Goal: Information Seeking & Learning: Learn about a topic

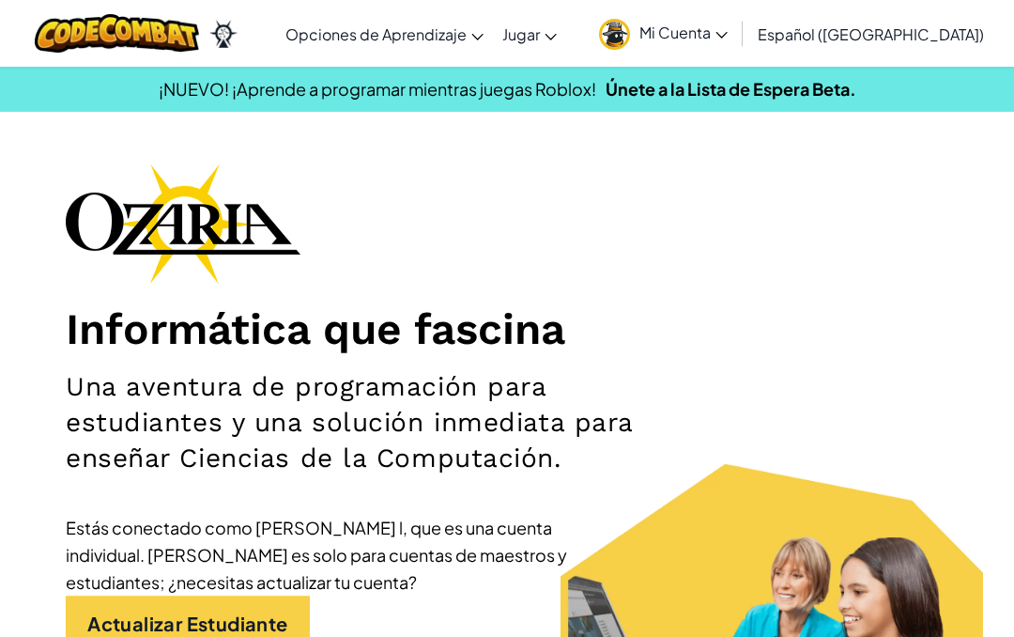
click at [728, 27] on span "Mi Cuenta" at bounding box center [683, 33] width 88 height 20
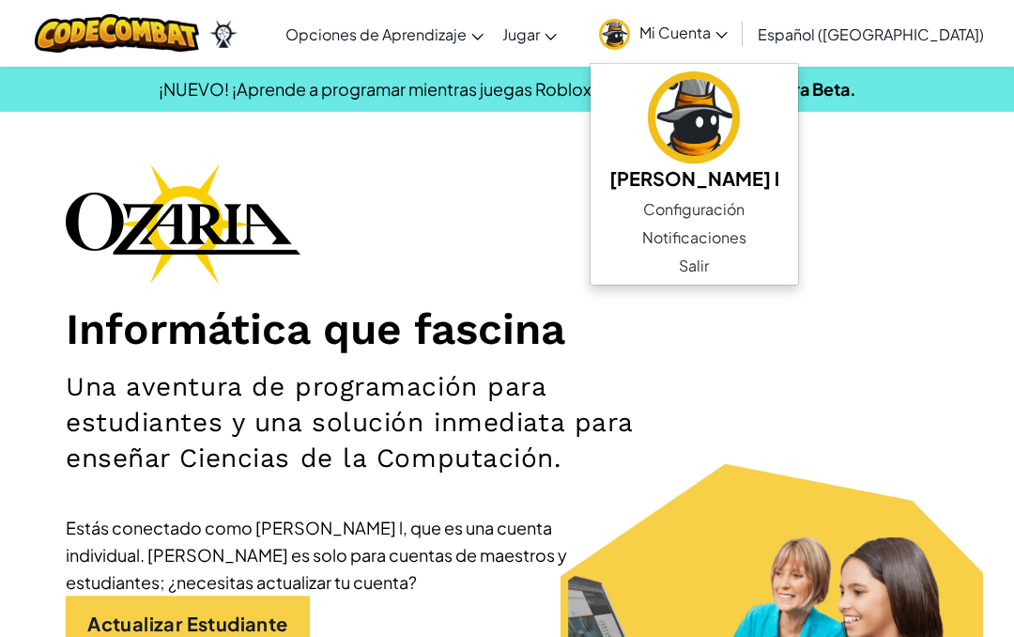
click at [645, 421] on h2 "Una aventura de programación para estudiantes y una solución inmediata para ens…" at bounding box center [362, 422] width 592 height 107
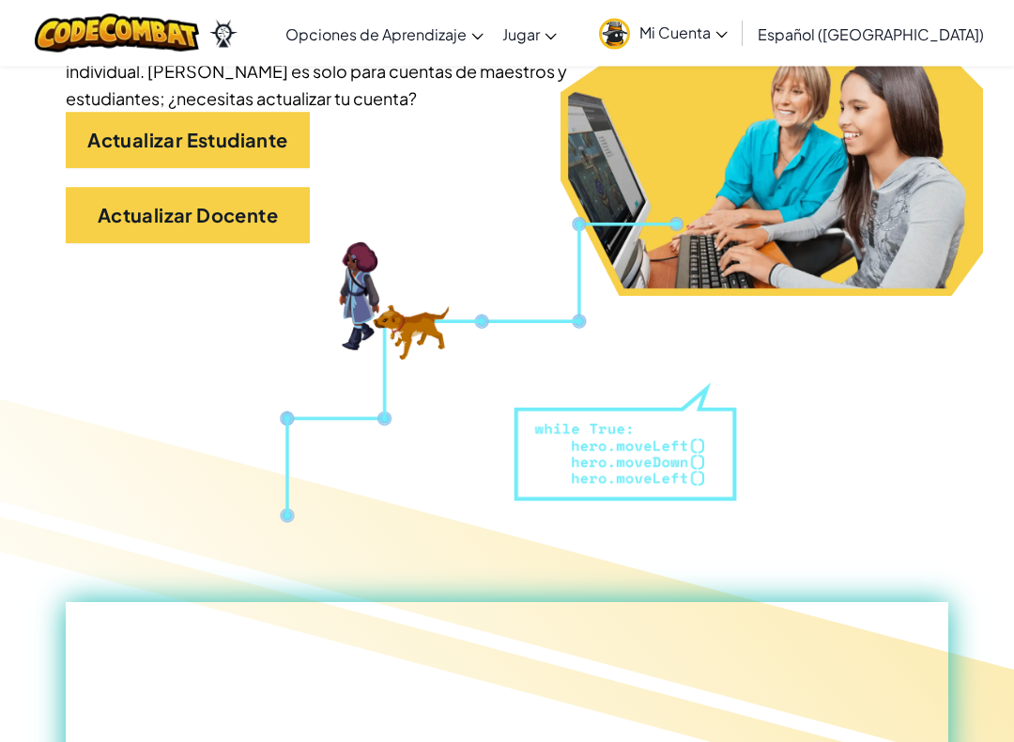
scroll to position [484, 0]
click at [264, 147] on link "Actualizar Estudiante" at bounding box center [188, 140] width 244 height 56
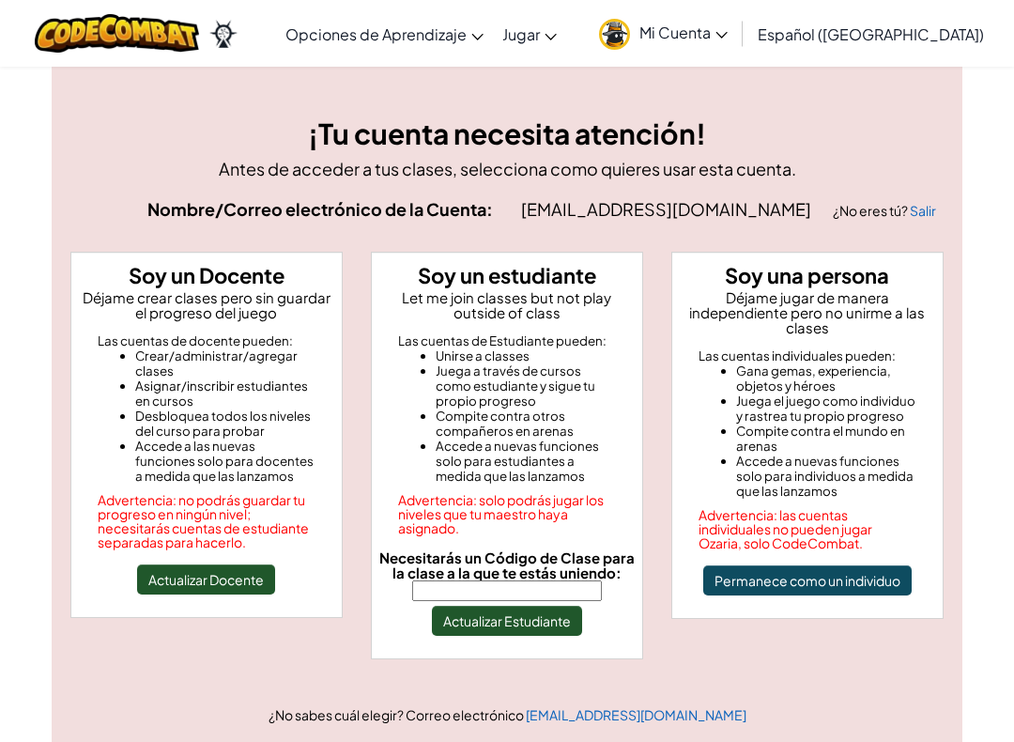
click at [526, 586] on input "Necesitarás un Código de Clase para la clase a la que te estás uniendo:" at bounding box center [507, 590] width 190 height 21
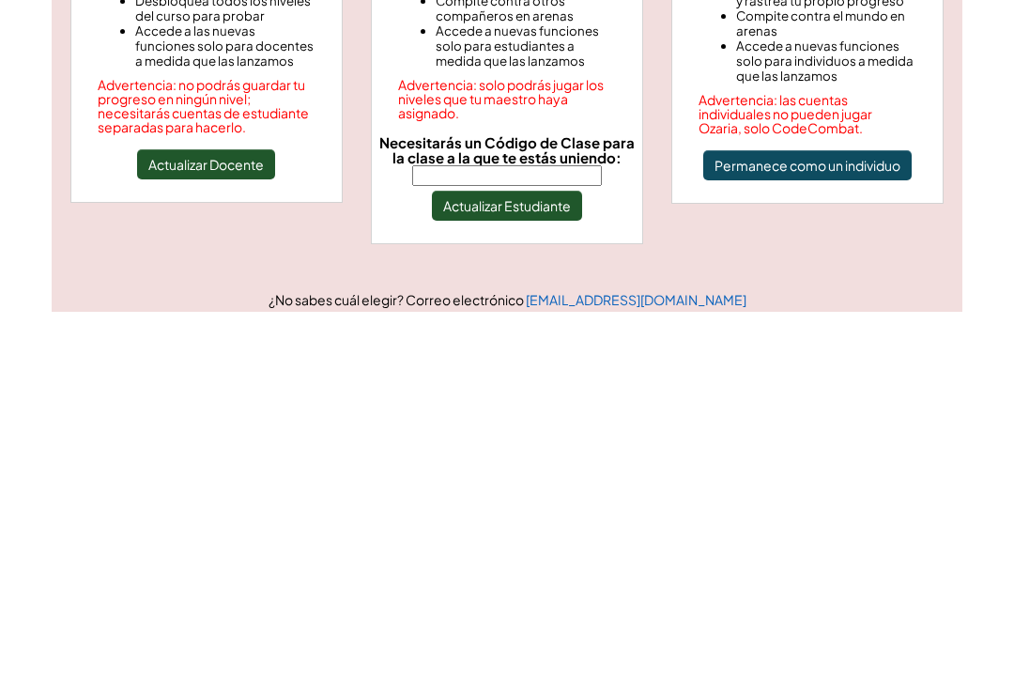
scroll to position [79, 0]
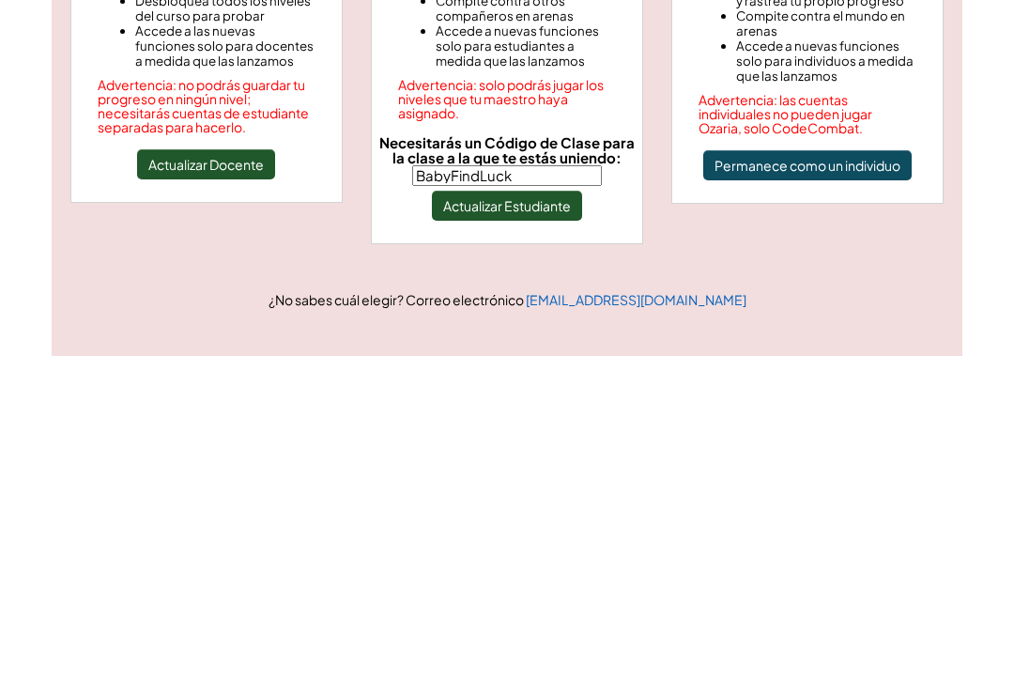
type input "BabyFindLuck"
click at [575, 527] on button "Actualizar Estudiante" at bounding box center [507, 542] width 150 height 30
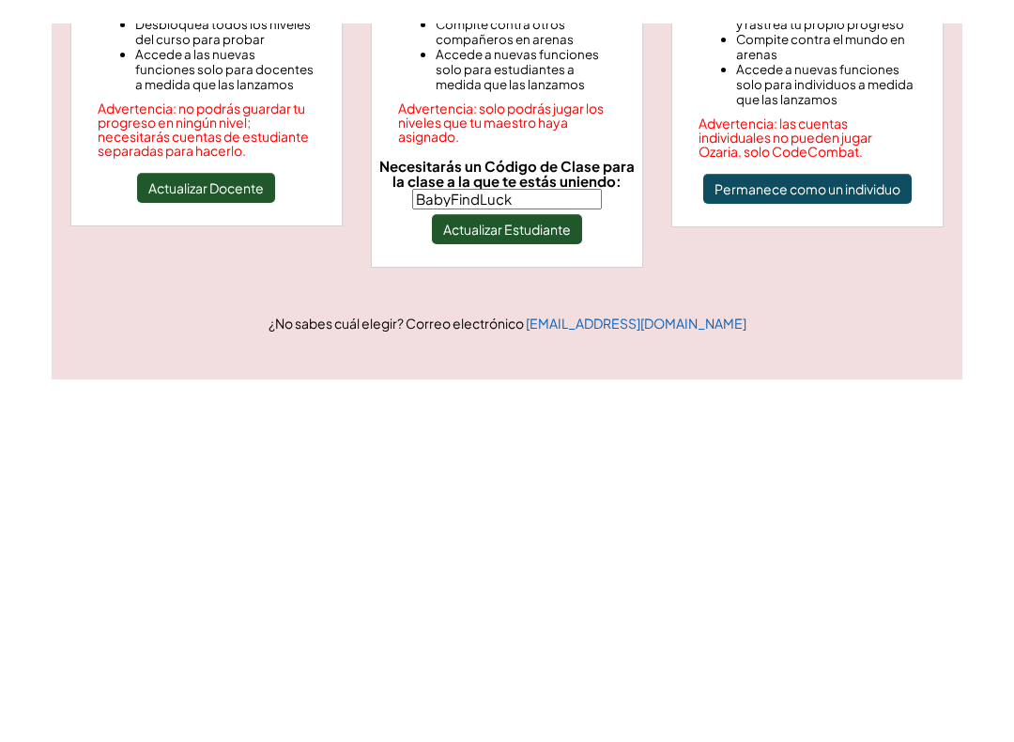
scroll to position [415, 0]
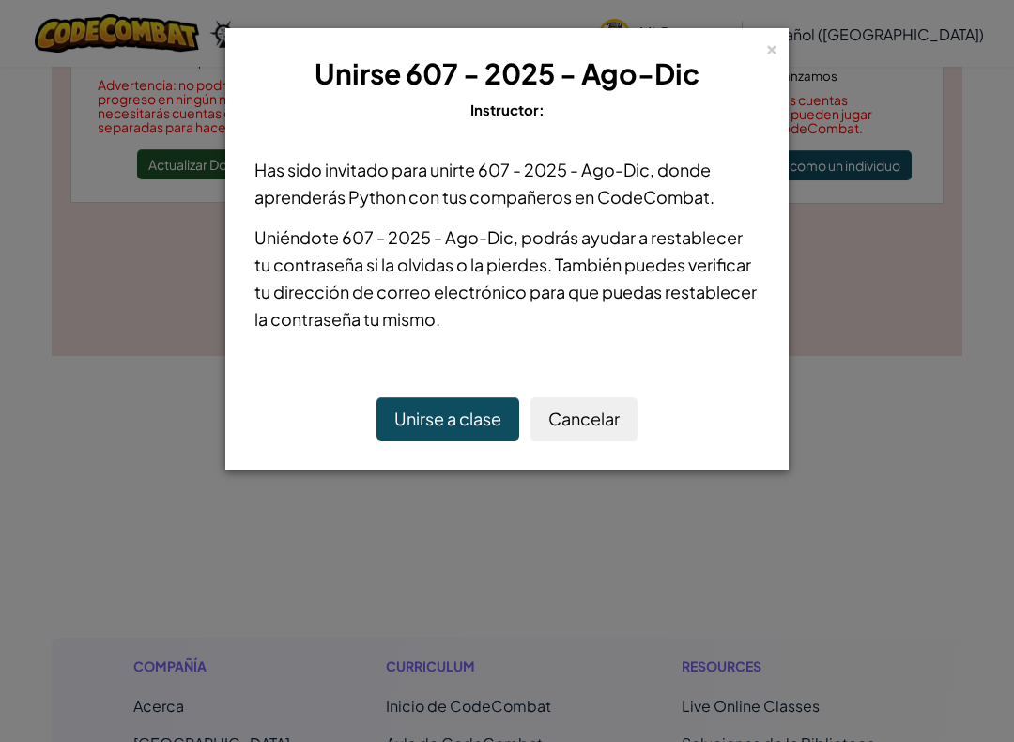
click at [473, 413] on button "Unirse a clase" at bounding box center [448, 418] width 143 height 43
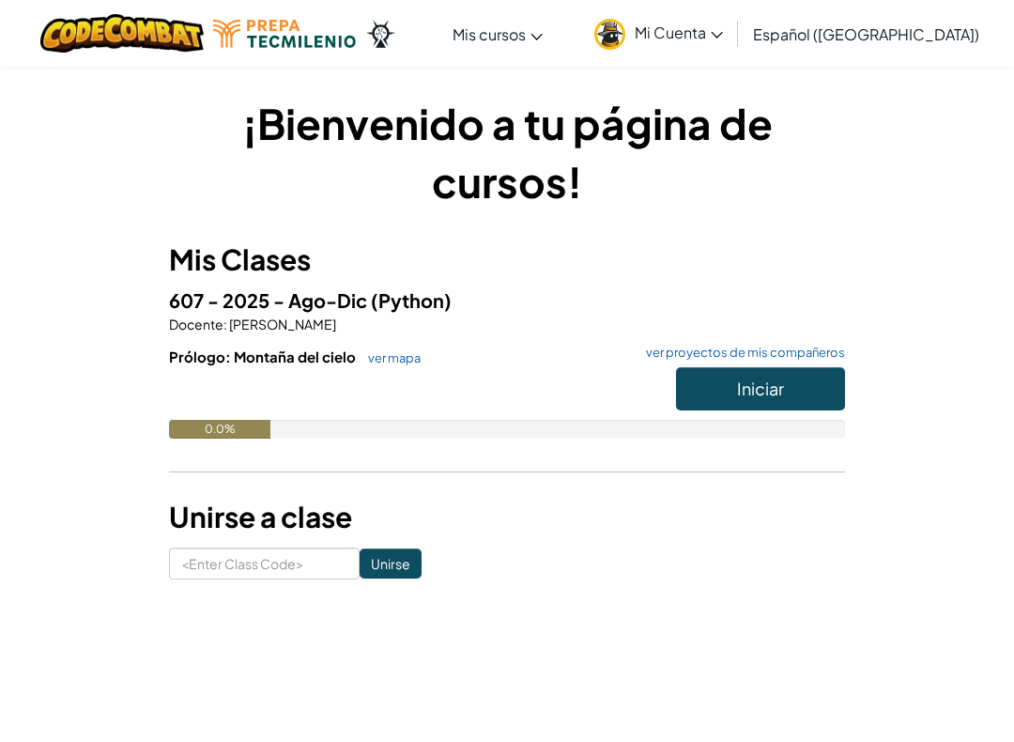
click at [756, 398] on span "Iniciar" at bounding box center [760, 388] width 47 height 22
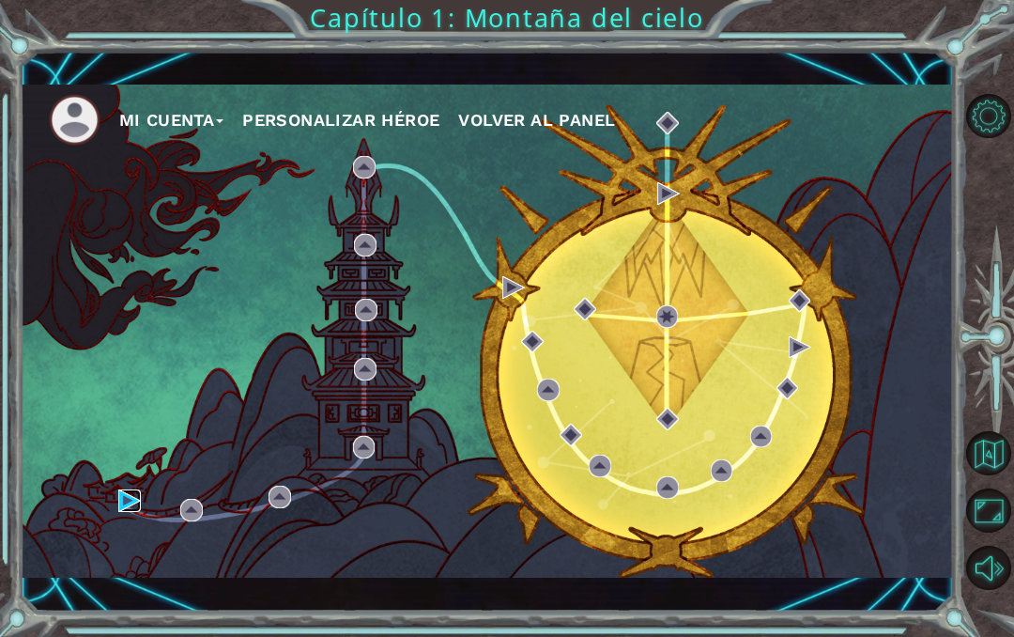
click at [132, 497] on img at bounding box center [129, 500] width 23 height 23
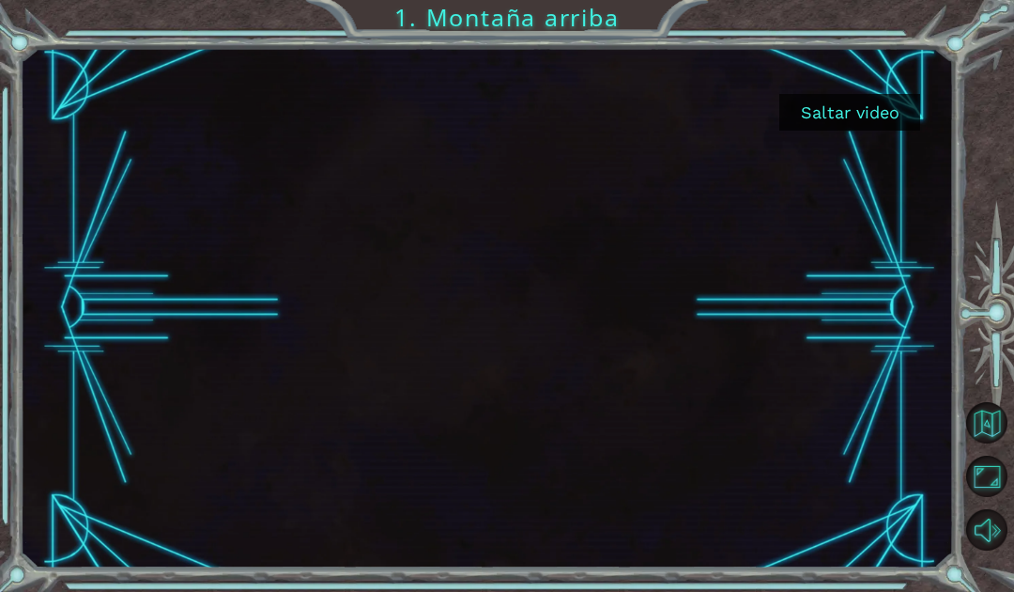
click at [866, 123] on button "Saltar video" at bounding box center [849, 112] width 141 height 37
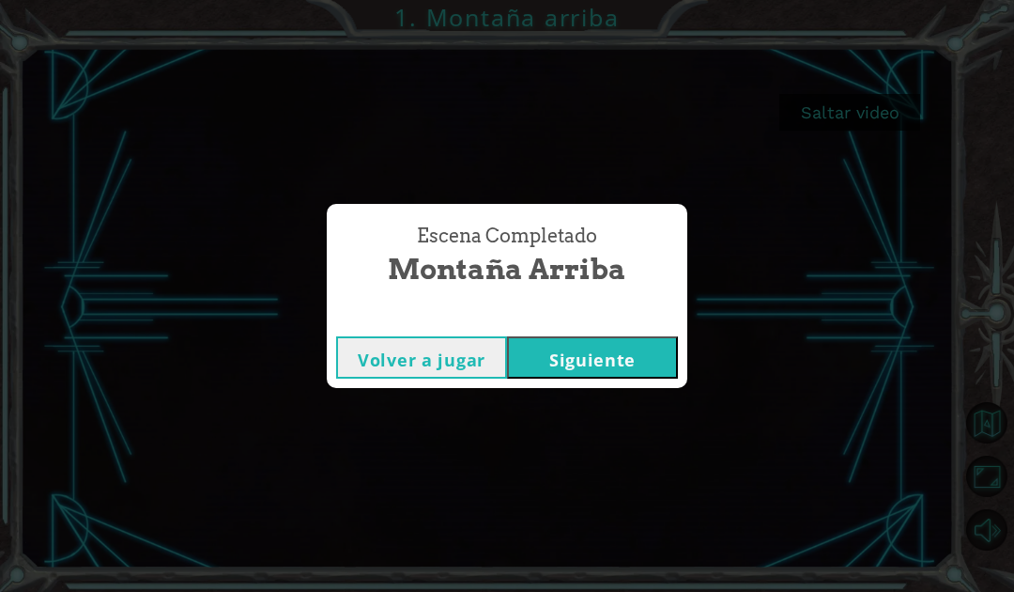
click at [622, 348] on button "Siguiente" at bounding box center [592, 357] width 171 height 42
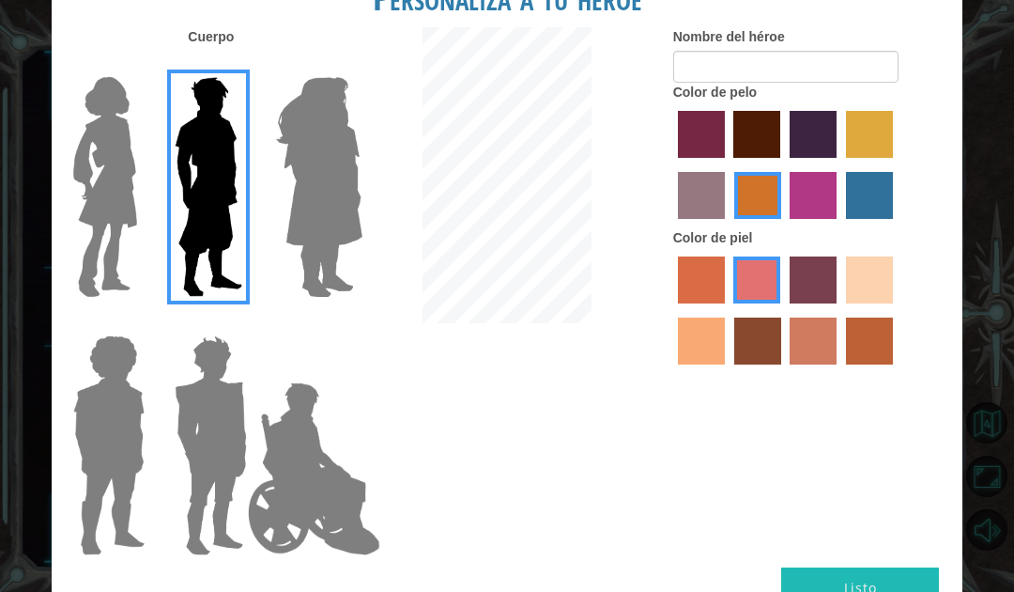
click at [111, 200] on img at bounding box center [105, 186] width 79 height 235
click at [139, 65] on input "Hero Connie" at bounding box center [139, 65] width 0 height 0
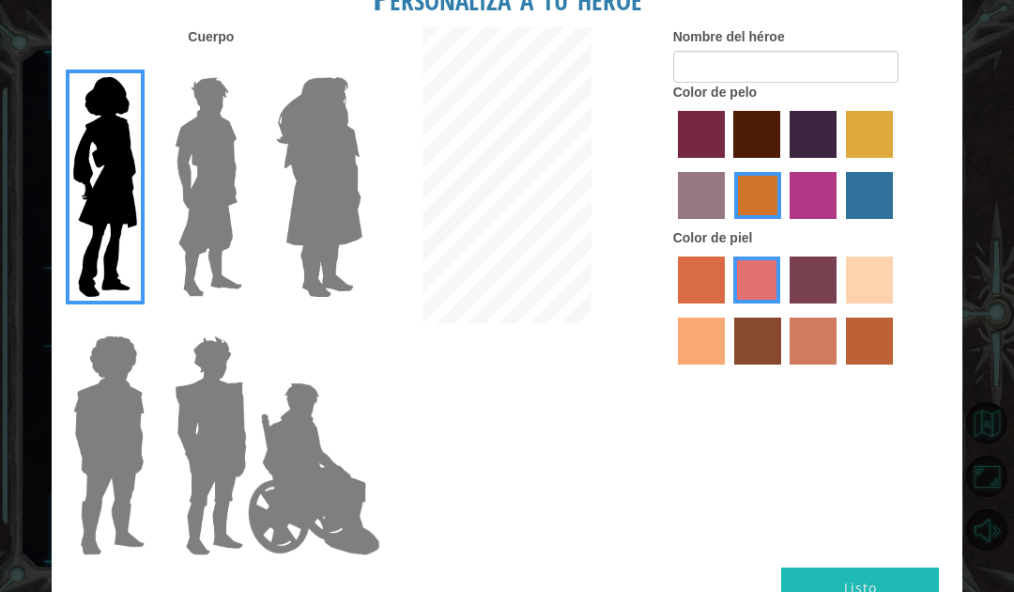
click at [330, 167] on img at bounding box center [320, 186] width 102 height 235
click at [341, 65] on input "Hero Amethyst" at bounding box center [341, 65] width 0 height 0
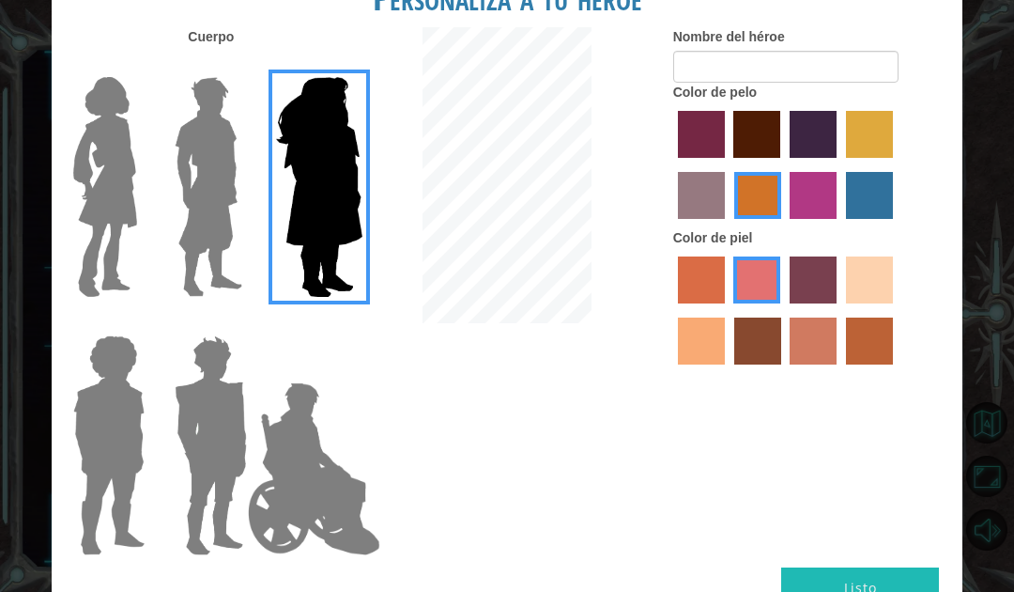
click at [336, 470] on img at bounding box center [313, 469] width 147 height 188
click at [341, 323] on input "Hero Jamie" at bounding box center [341, 323] width 0 height 0
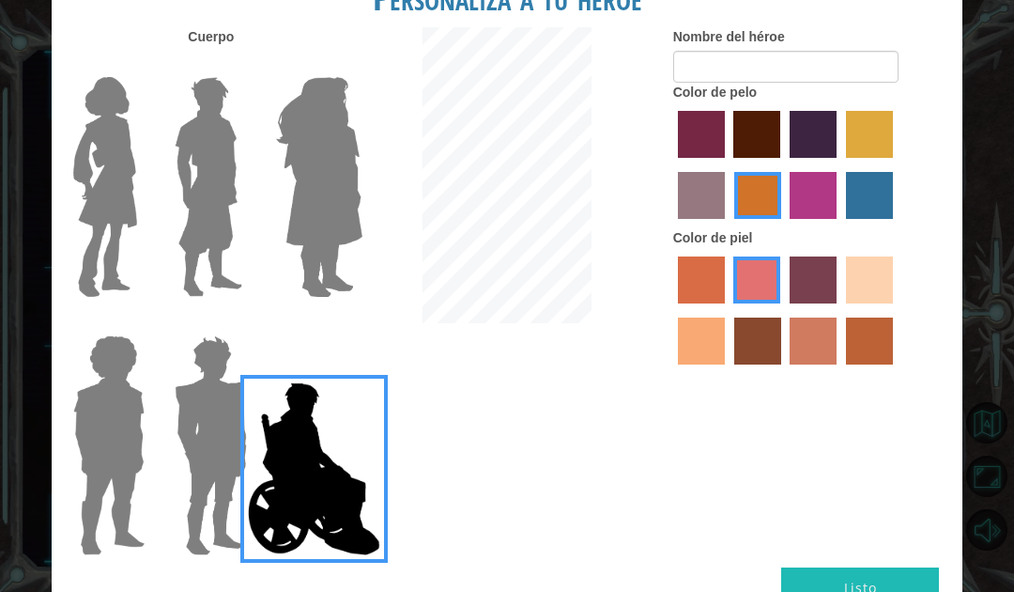
click at [250, 469] on img at bounding box center [313, 469] width 147 height 188
click at [341, 323] on input "Hero Jamie" at bounding box center [341, 323] width 0 height 0
click at [194, 468] on img at bounding box center [210, 445] width 87 height 235
click at [240, 323] on input "Hero Garnet" at bounding box center [240, 323] width 0 height 0
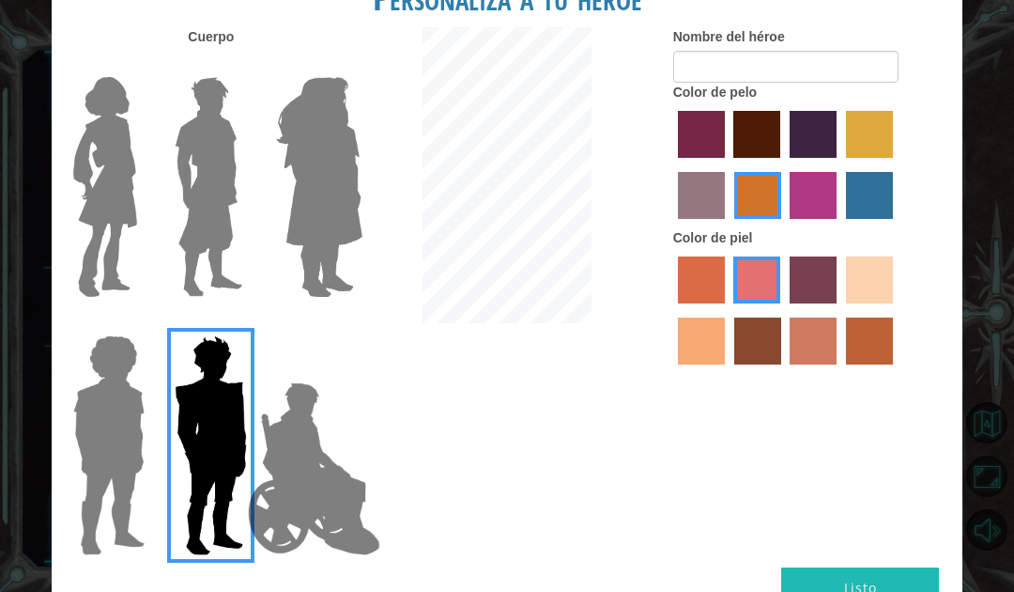
click at [146, 474] on img at bounding box center [109, 445] width 86 height 235
click at [139, 323] on input "Hero Steven" at bounding box center [139, 323] width 0 height 0
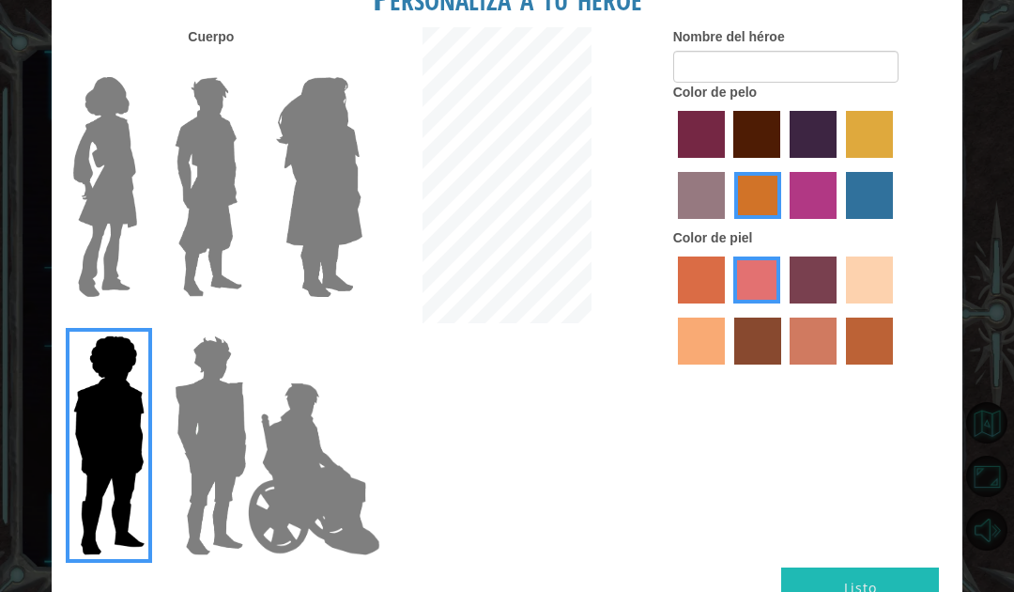
click at [139, 460] on img at bounding box center [109, 445] width 86 height 235
click at [139, 323] on input "Hero Steven" at bounding box center [139, 323] width 0 height 0
click at [214, 469] on img at bounding box center [210, 445] width 87 height 235
click at [240, 323] on input "Hero Garnet" at bounding box center [240, 323] width 0 height 0
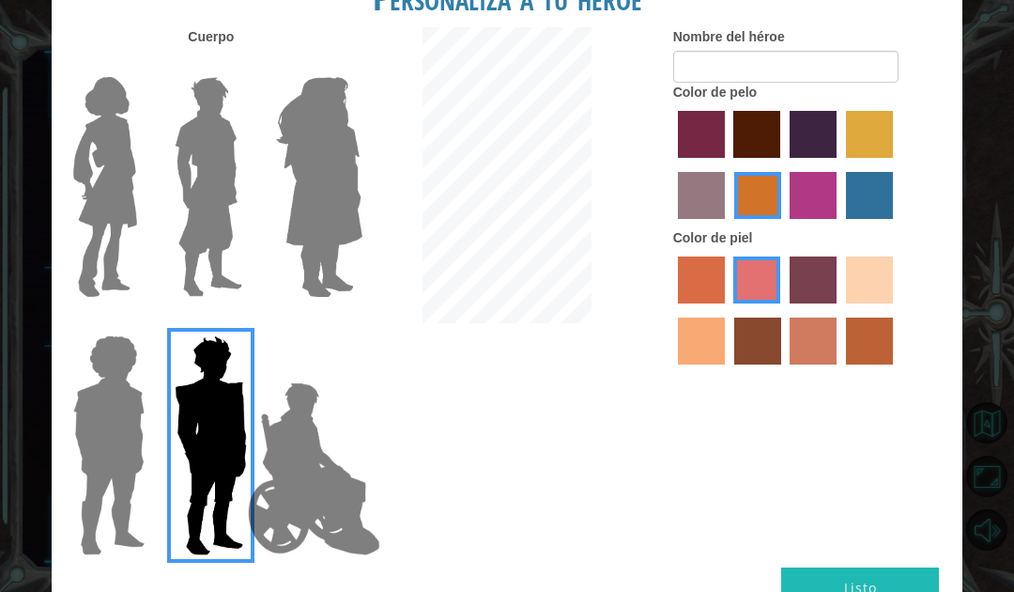
click at [110, 146] on img at bounding box center [105, 186] width 79 height 235
click at [139, 65] on input "Hero Connie" at bounding box center [139, 65] width 0 height 0
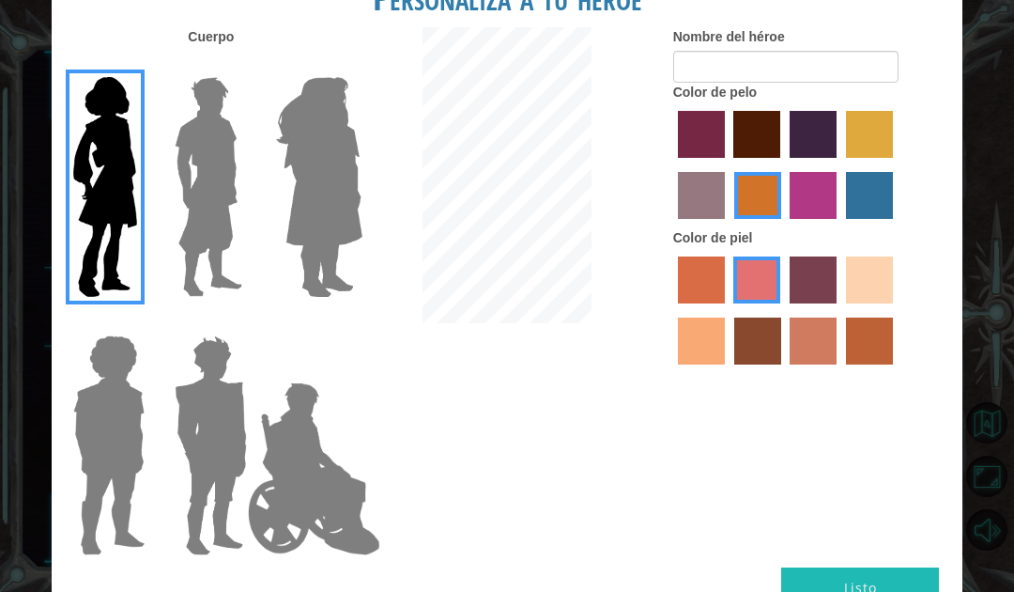
click at [306, 257] on img at bounding box center [320, 186] width 102 height 235
click at [341, 65] on input "Hero Amethyst" at bounding box center [341, 65] width 0 height 0
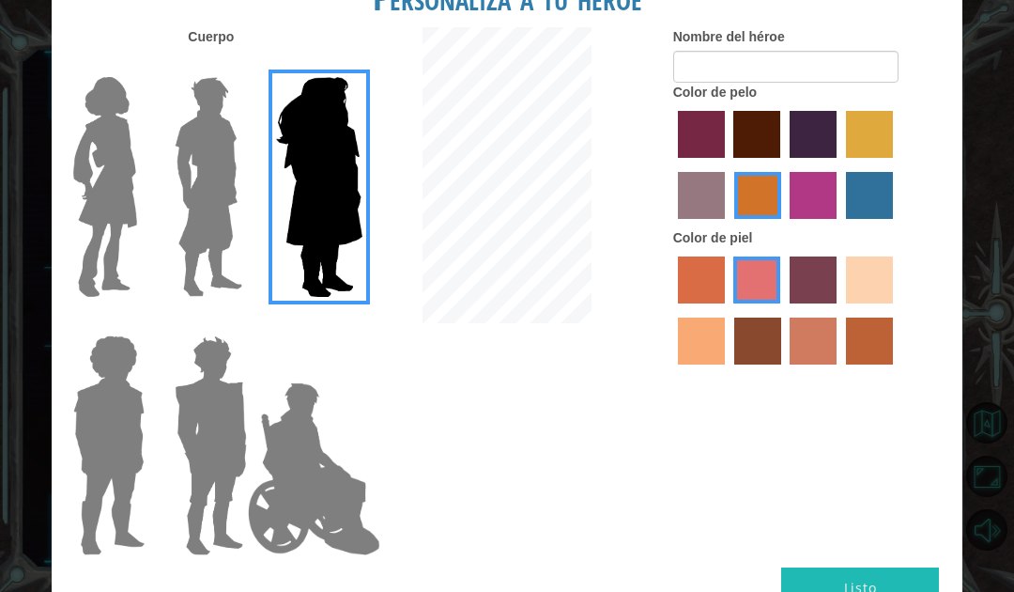
click at [100, 144] on img at bounding box center [105, 186] width 79 height 235
click at [139, 65] on input "Hero Connie" at bounding box center [139, 65] width 0 height 0
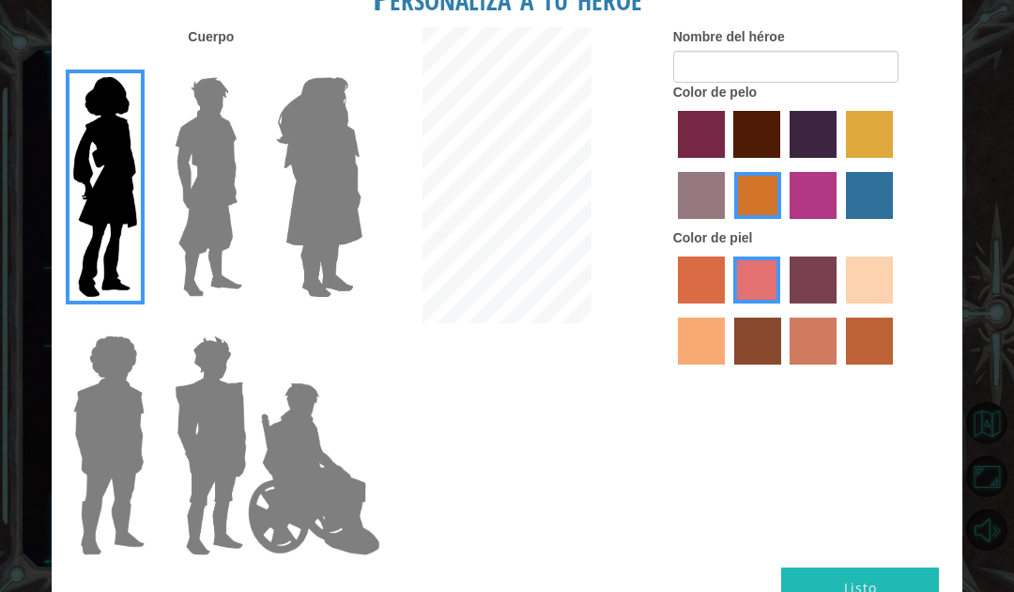
click at [780, 154] on label "maroon hair color" at bounding box center [756, 134] width 47 height 47
click at [728, 164] on input "maroon hair color" at bounding box center [728, 164] width 0 height 0
radio input "true"
click at [837, 146] on label "hot purple hair color" at bounding box center [813, 134] width 47 height 47
click at [783, 164] on input "hot purple hair color" at bounding box center [783, 164] width 0 height 0
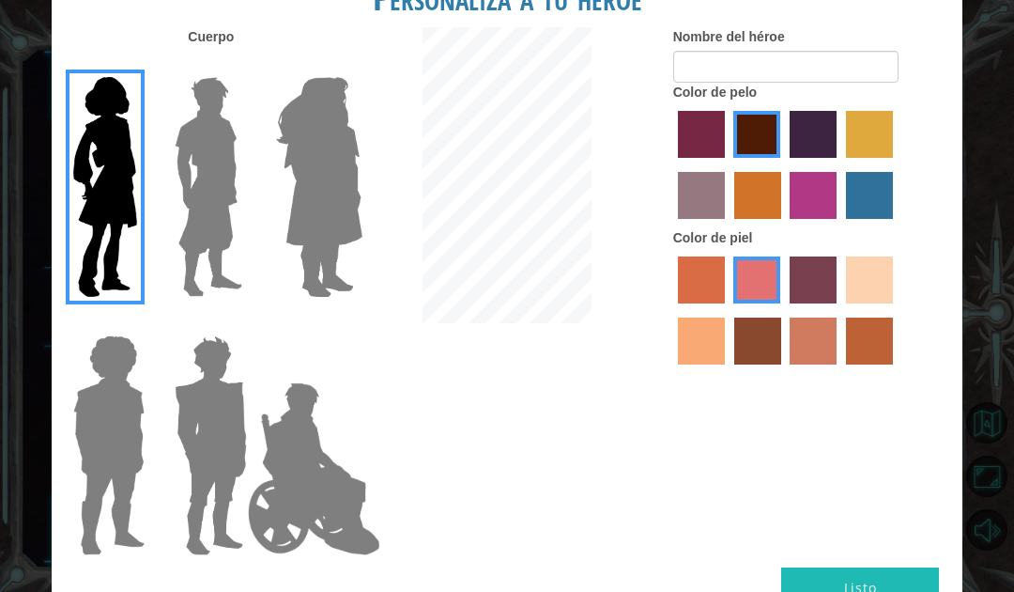
radio input "true"
click at [725, 151] on label "paprika hair color" at bounding box center [701, 134] width 47 height 47
click at [671, 164] on input "paprika hair color" at bounding box center [671, 164] width 0 height 0
radio input "true"
click at [720, 154] on label "paprika hair color" at bounding box center [701, 134] width 47 height 47
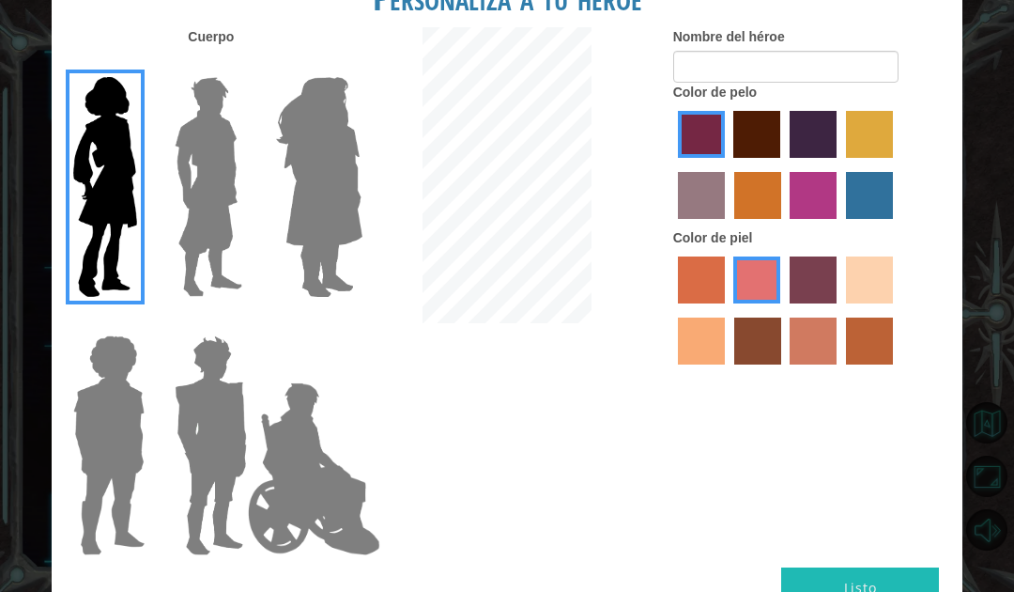
click at [671, 164] on input "paprika hair color" at bounding box center [671, 164] width 0 height 0
click at [846, 219] on label "lachmara hair color" at bounding box center [869, 195] width 47 height 47
click at [839, 225] on input "lachmara hair color" at bounding box center [839, 225] width 0 height 0
radio input "true"
click at [846, 158] on label "tulip tree hair color" at bounding box center [869, 134] width 47 height 47
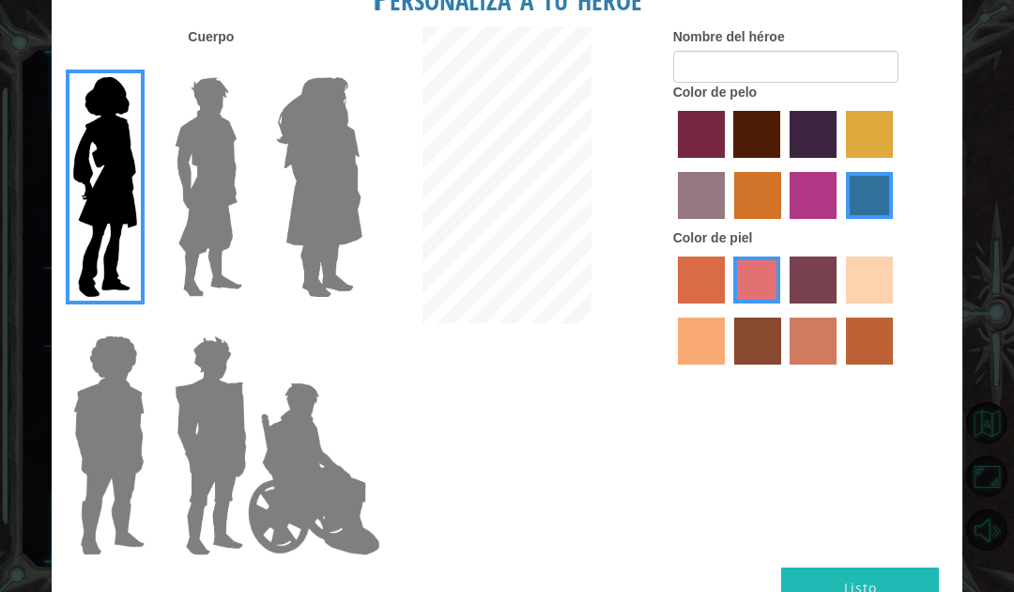
click at [839, 164] on input "tulip tree hair color" at bounding box center [839, 164] width 0 height 0
radio input "true"
click at [837, 217] on label "medium red violet hair color" at bounding box center [813, 195] width 47 height 47
click at [784, 225] on input "medium red violet hair color" at bounding box center [784, 225] width 0 height 0
radio input "true"
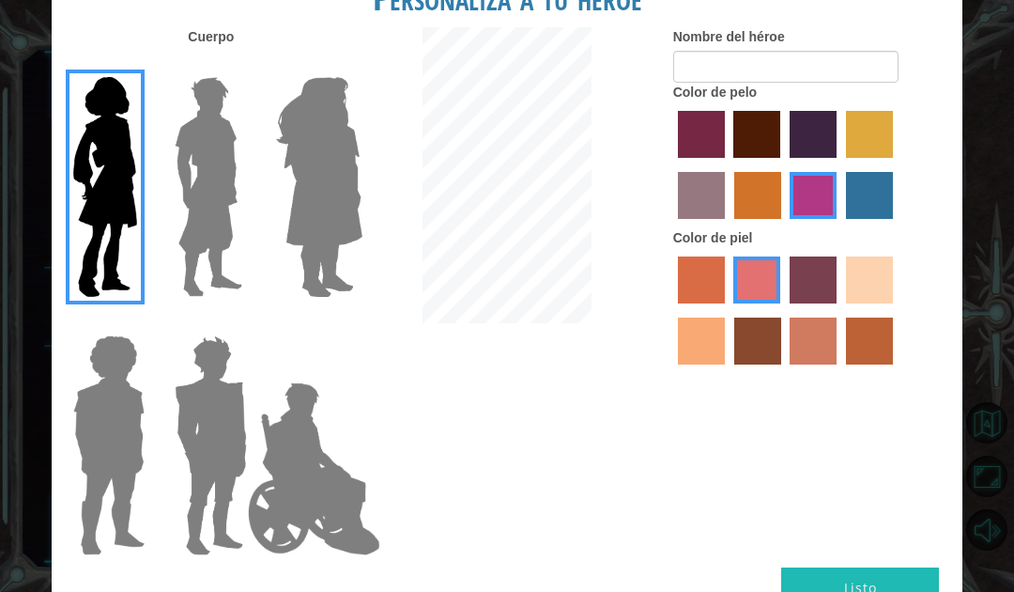
click at [780, 149] on label "maroon hair color" at bounding box center [756, 134] width 47 height 47
click at [728, 164] on input "maroon hair color" at bounding box center [728, 164] width 0 height 0
radio input "true"
click at [724, 303] on label "sorbus skin color" at bounding box center [701, 279] width 47 height 47
click at [671, 310] on input "sorbus skin color" at bounding box center [671, 310] width 0 height 0
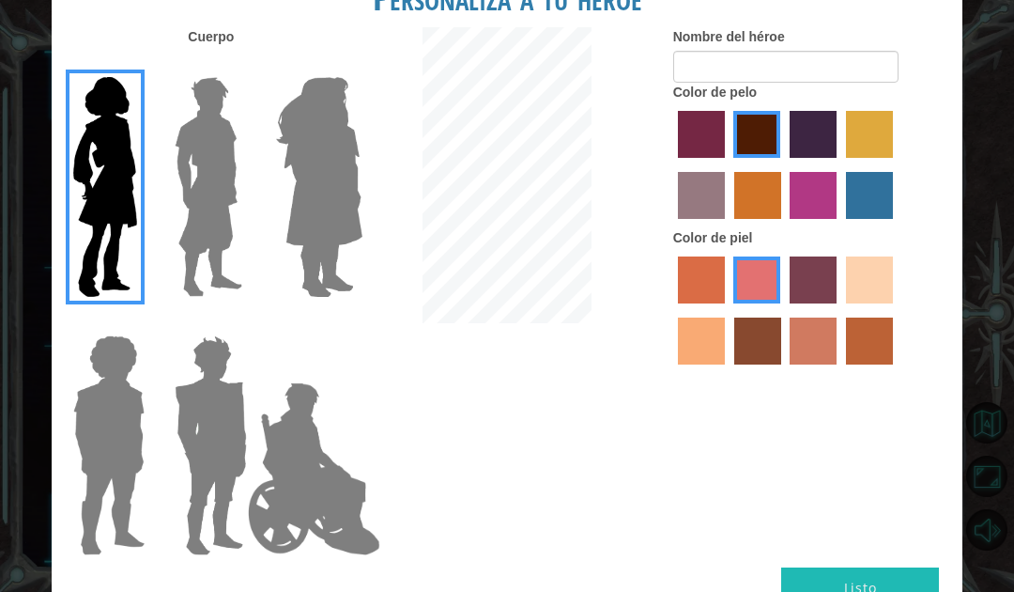
radio input "true"
click at [846, 303] on label "sandy beach skin color" at bounding box center [869, 279] width 47 height 47
click at [839, 310] on input "sandy beach skin color" at bounding box center [839, 310] width 0 height 0
radio input "true"
click at [725, 364] on label "tacao skin color" at bounding box center [701, 340] width 47 height 47
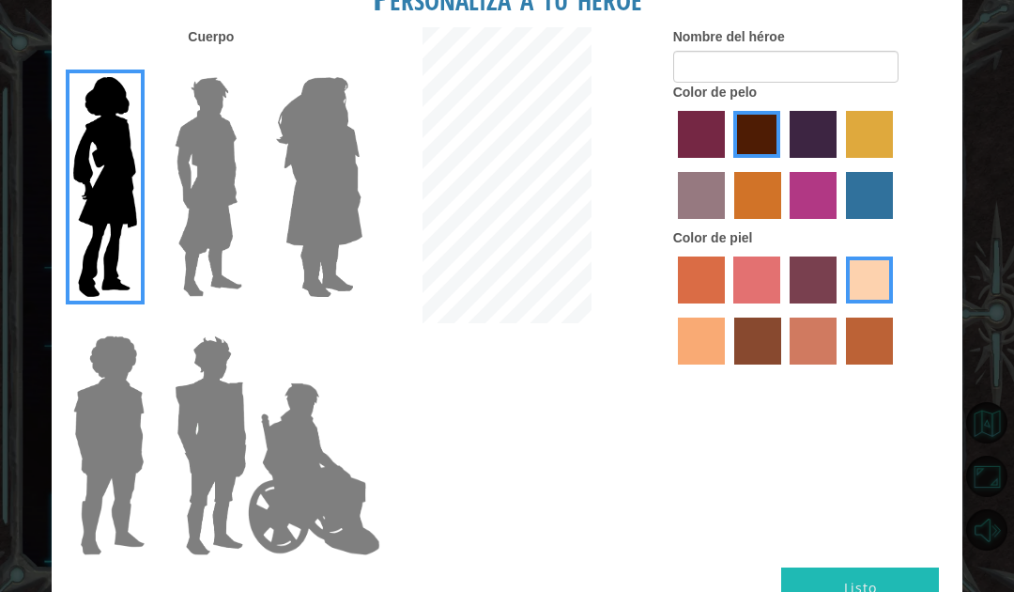
click at [896, 310] on input "tacao skin color" at bounding box center [896, 310] width 0 height 0
radio input "true"
click at [725, 364] on label "tacao skin color" at bounding box center [701, 340] width 47 height 47
click at [896, 310] on input "tacao skin color" at bounding box center [896, 310] width 0 height 0
click at [837, 364] on label "burning sand skin color" at bounding box center [813, 340] width 47 height 47
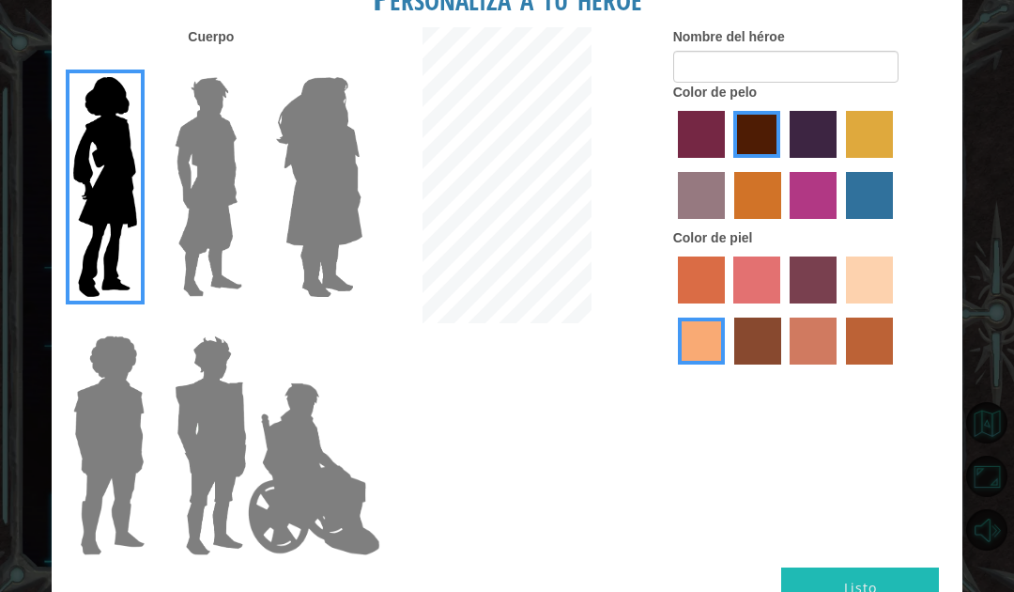
click at [784, 371] on input "burning sand skin color" at bounding box center [784, 371] width 0 height 0
radio input "true"
click at [781, 364] on label "karma skin color" at bounding box center [757, 340] width 47 height 47
click at [728, 371] on input "karma skin color" at bounding box center [728, 371] width 0 height 0
radio input "true"
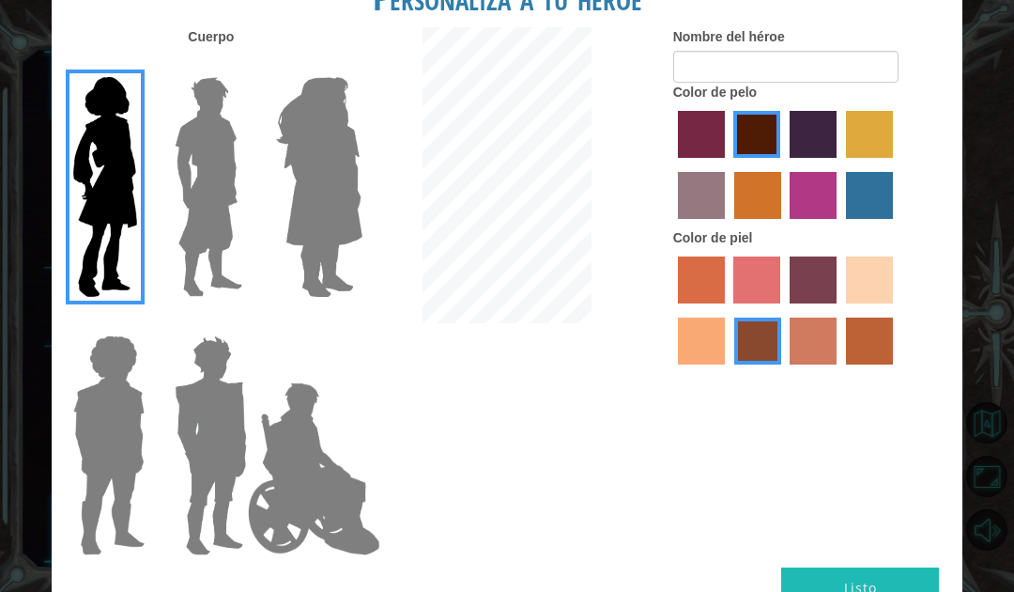
click at [340, 229] on img at bounding box center [320, 186] width 102 height 235
click at [341, 65] on input "Hero Amethyst" at bounding box center [341, 65] width 0 height 0
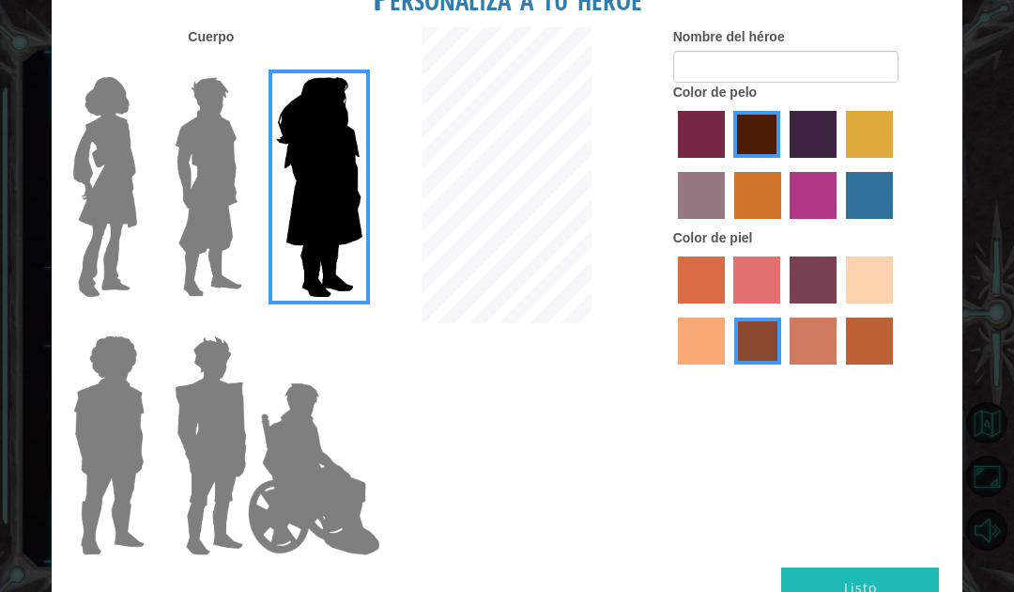
click at [100, 139] on img at bounding box center [105, 186] width 79 height 235
click at [139, 65] on input "Hero Connie" at bounding box center [139, 65] width 0 height 0
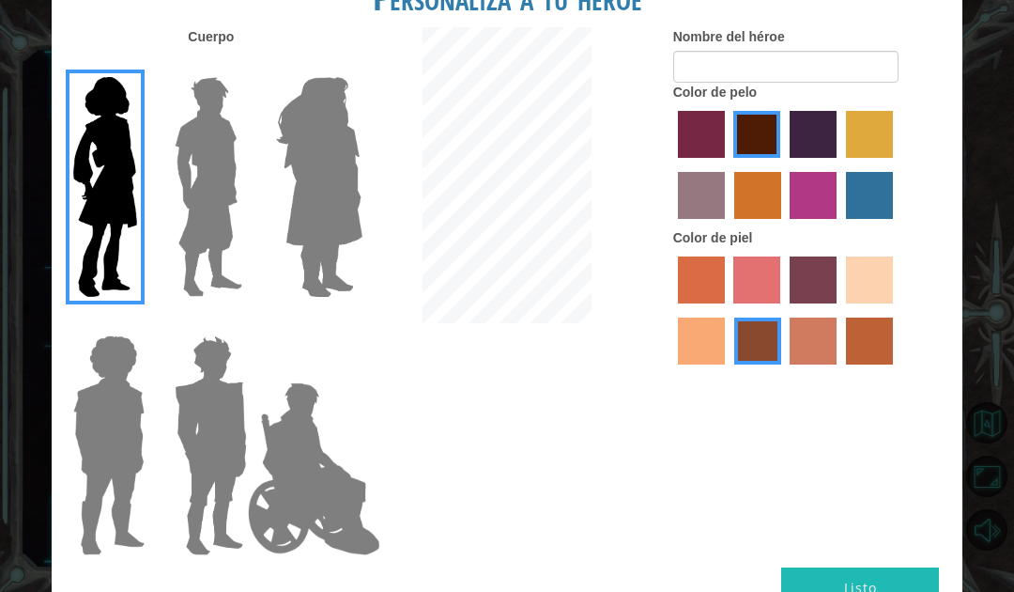
click at [725, 364] on label "tacao skin color" at bounding box center [701, 340] width 47 height 47
click at [896, 310] on input "tacao skin color" at bounding box center [896, 310] width 0 height 0
radio input "true"
click at [846, 364] on label "smoke tree skin color" at bounding box center [869, 340] width 47 height 47
click at [839, 371] on input "smoke tree skin color" at bounding box center [839, 371] width 0 height 0
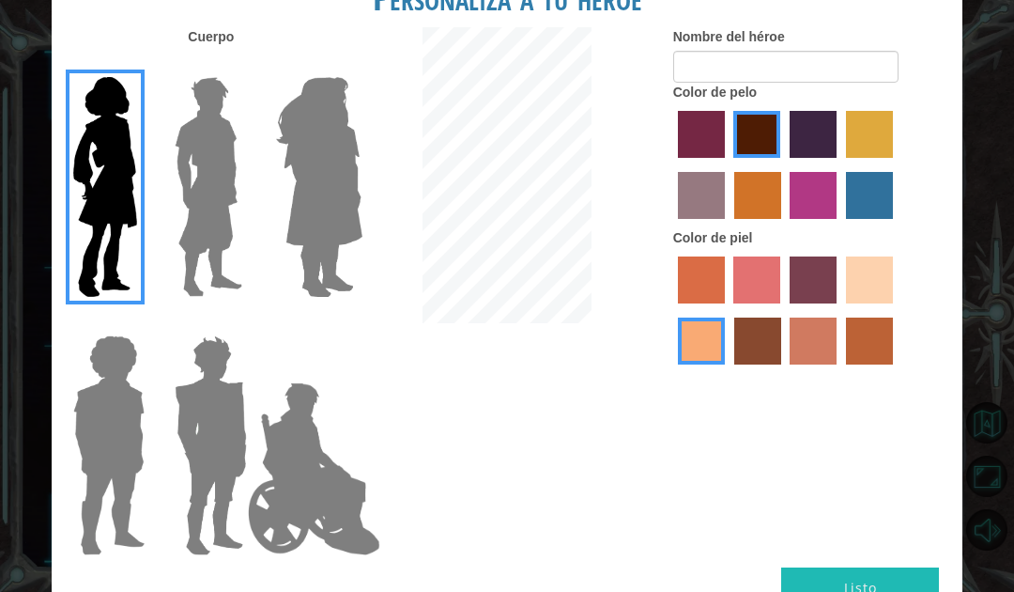
radio input "true"
click at [837, 303] on label "tosca skin color" at bounding box center [813, 279] width 47 height 47
click at [783, 310] on input "tosca skin color" at bounding box center [783, 310] width 0 height 0
radio input "true"
click at [780, 303] on label "froly skin color" at bounding box center [756, 279] width 47 height 47
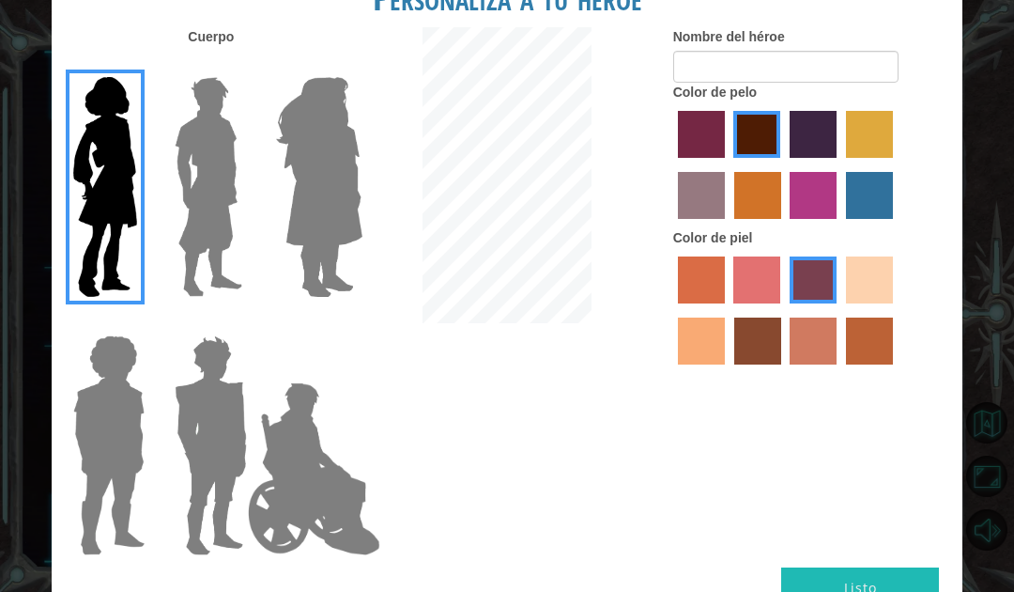
click at [728, 310] on input "froly skin color" at bounding box center [728, 310] width 0 height 0
radio input "true"
click at [780, 303] on label "froly skin color" at bounding box center [756, 279] width 47 height 47
click at [728, 310] on input "froly skin color" at bounding box center [728, 310] width 0 height 0
click at [725, 303] on label "sorbus skin color" at bounding box center [701, 279] width 47 height 47
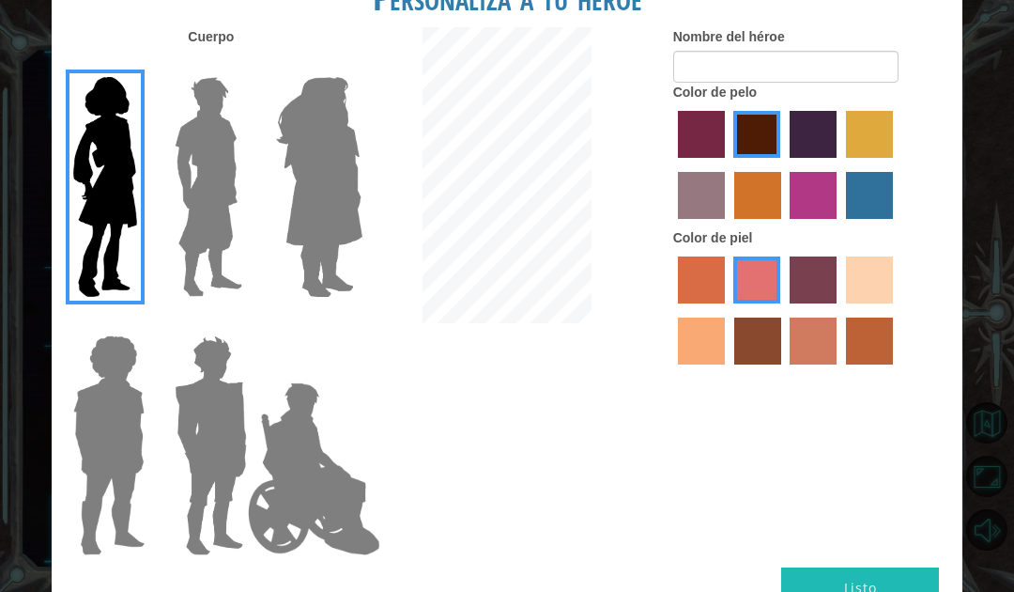
click at [671, 310] on input "sorbus skin color" at bounding box center [671, 310] width 0 height 0
radio input "true"
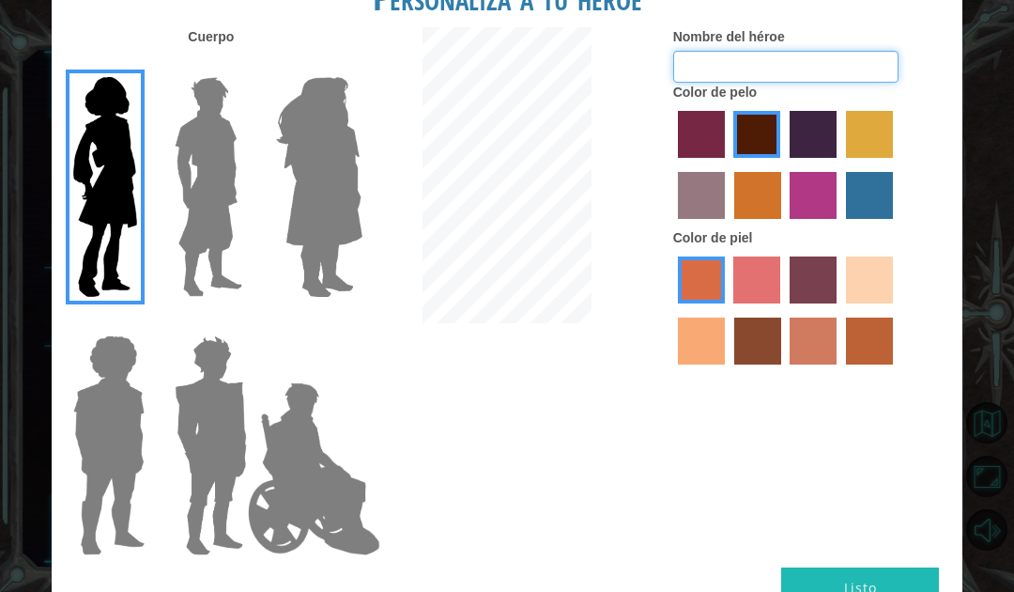
click at [769, 69] on input "Nombre del héroe" at bounding box center [785, 67] width 225 height 32
click at [816, 83] on input "GG" at bounding box center [785, 67] width 225 height 32
type input "[PERSON_NAME]"
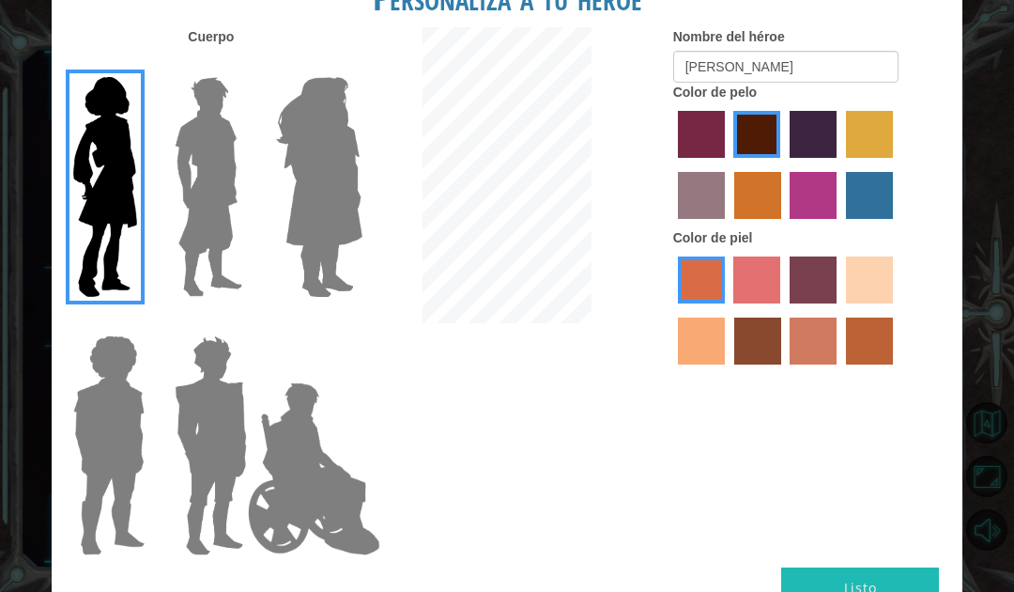
click at [882, 567] on button "Listo" at bounding box center [860, 588] width 158 height 42
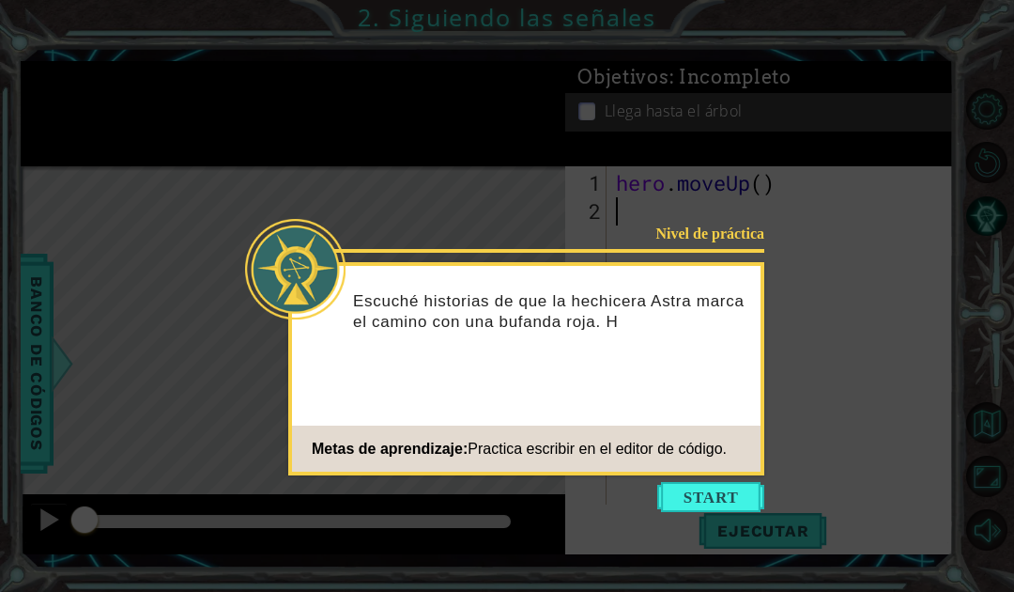
click at [736, 489] on button "Start" at bounding box center [710, 497] width 107 height 30
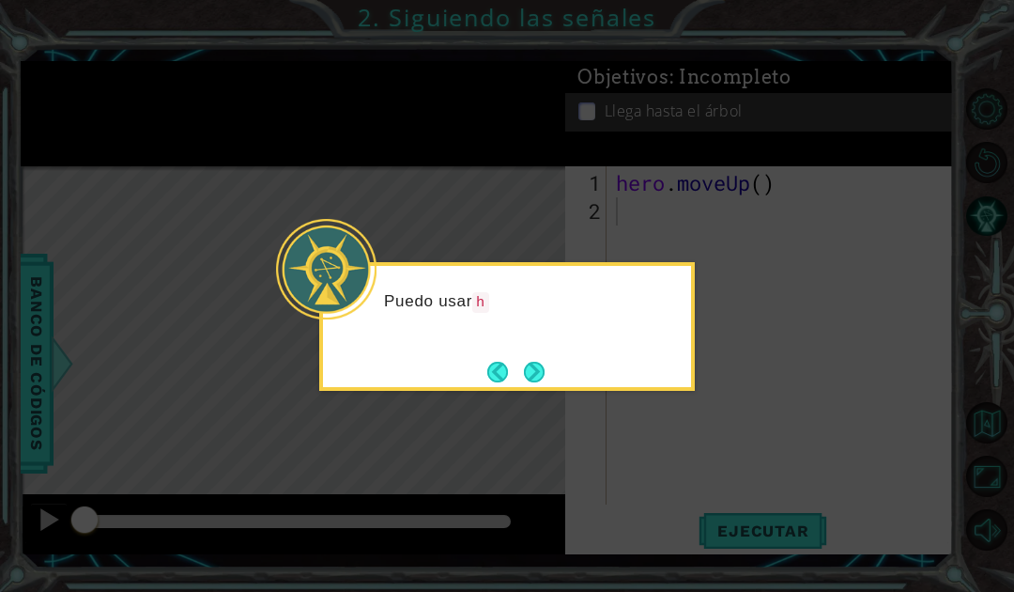
click at [545, 372] on button "Next" at bounding box center [534, 371] width 21 height 21
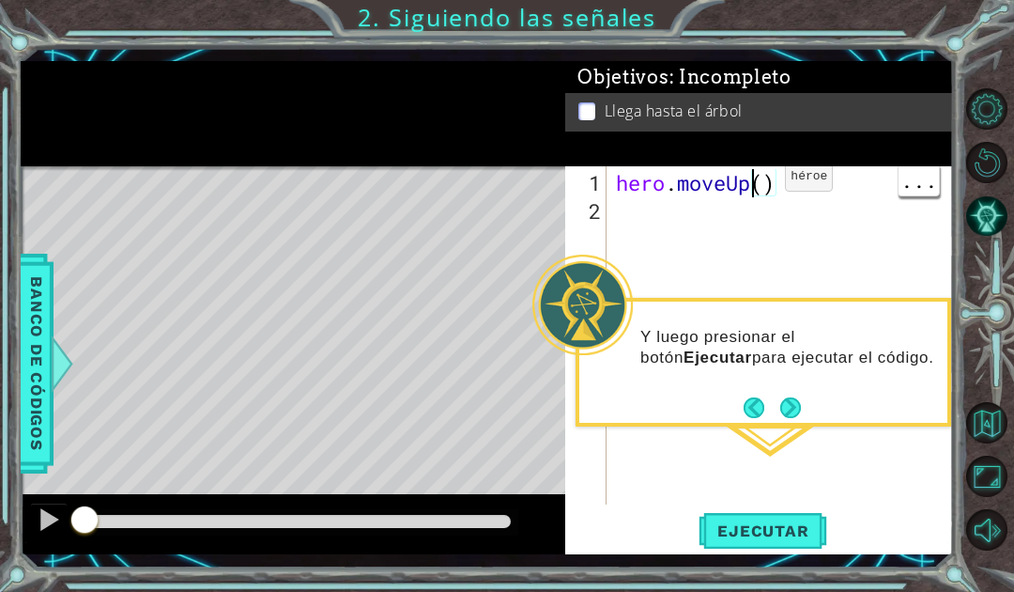
click at [757, 184] on div "hero . moveUp ( )" at bounding box center [785, 366] width 346 height 394
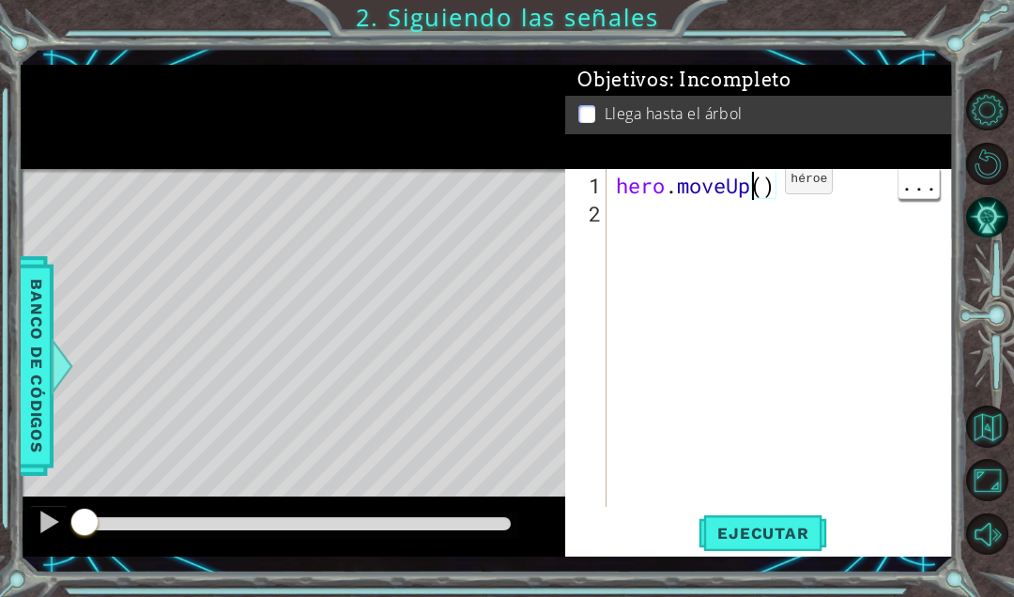
click at [760, 190] on div "hero . moveUp ( )" at bounding box center [785, 369] width 346 height 394
click at [769, 187] on div "hero . moveUp ( )" at bounding box center [785, 369] width 346 height 394
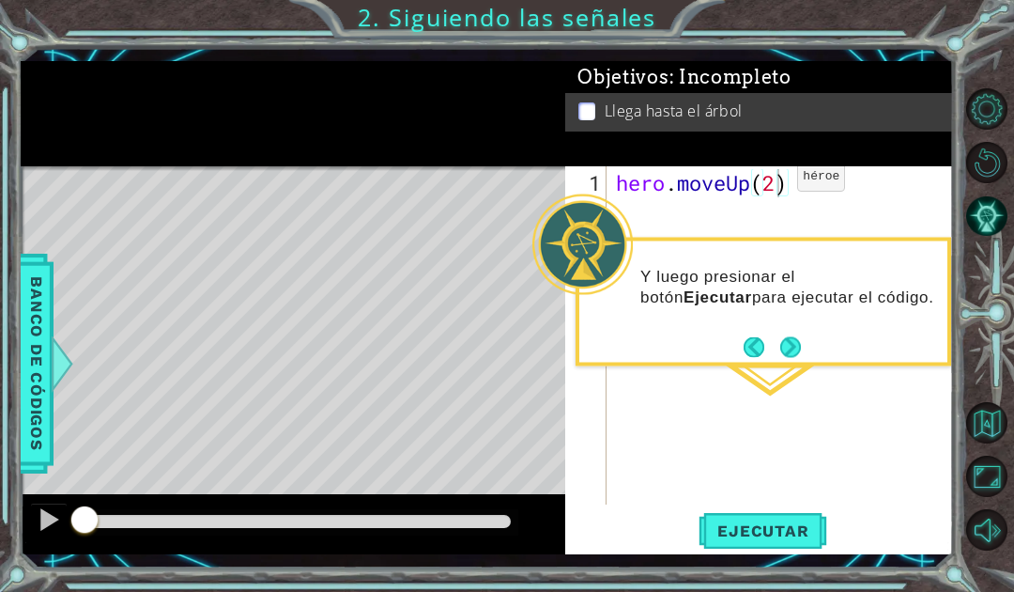
type textarea "abcde fg"
click at [800, 528] on span "Ejecutar" at bounding box center [763, 530] width 129 height 19
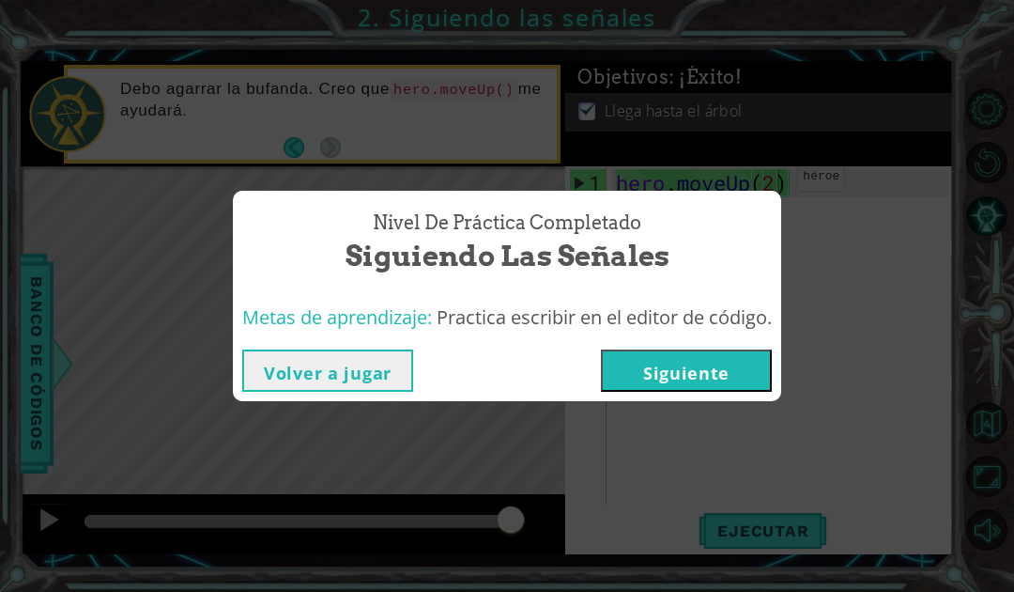
click at [718, 359] on button "Siguiente" at bounding box center [686, 370] width 171 height 42
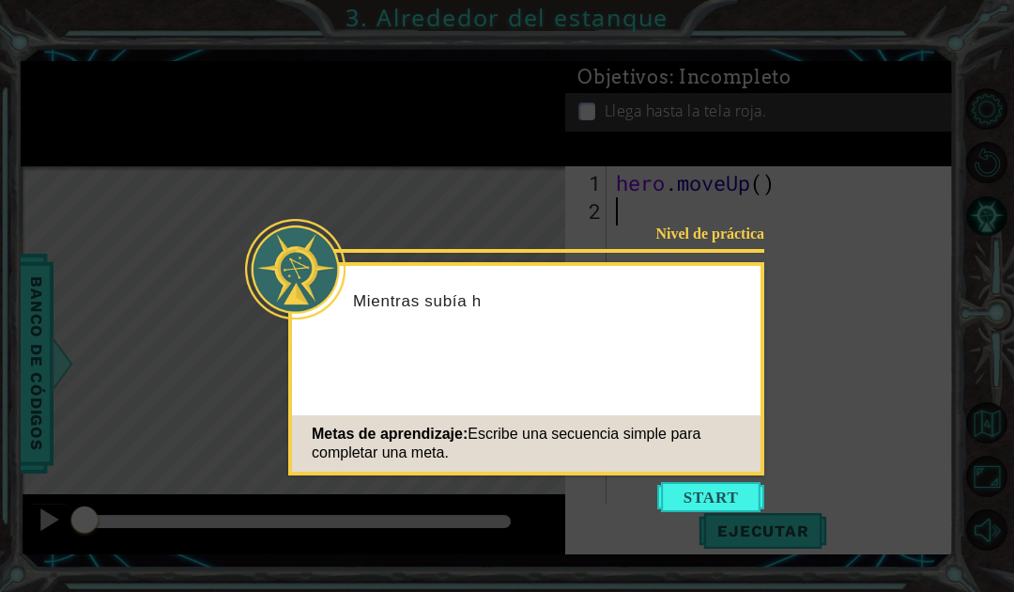
click at [710, 488] on button "Start" at bounding box center [710, 497] width 107 height 30
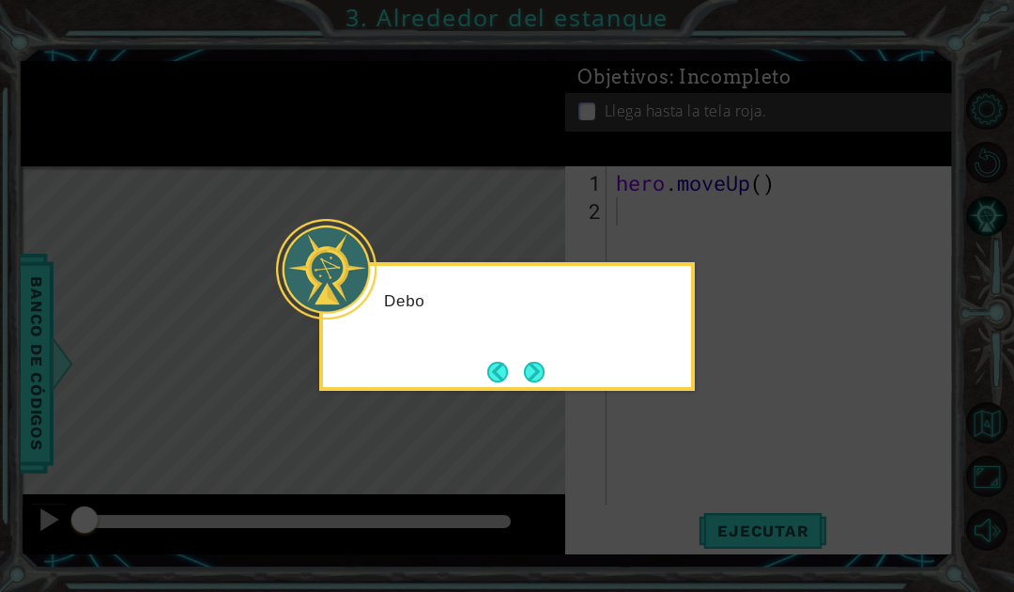
click at [530, 372] on button "Next" at bounding box center [534, 371] width 21 height 21
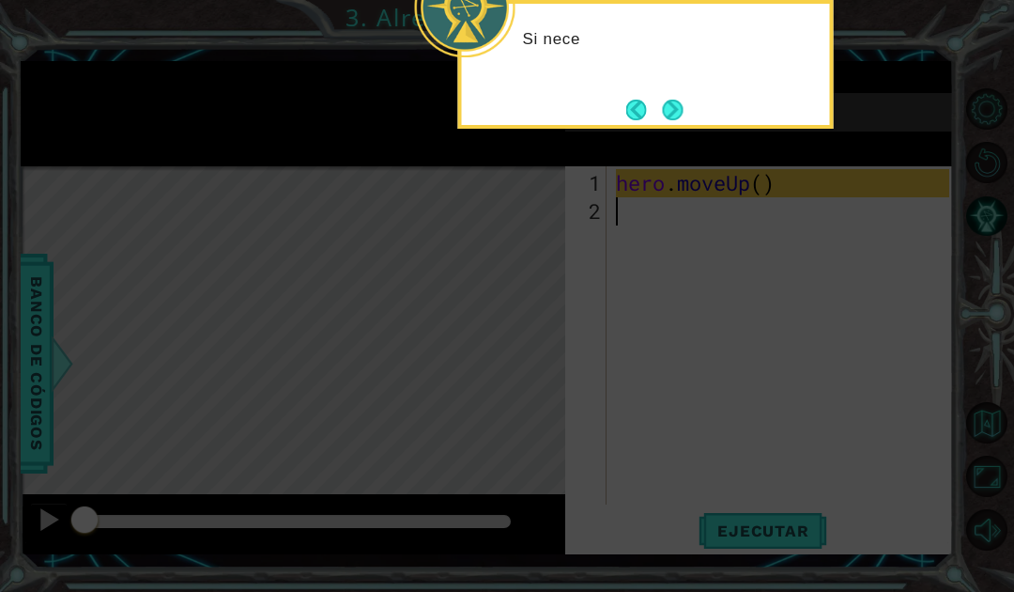
click at [596, 471] on icon at bounding box center [507, 296] width 1014 height 592
click at [656, 416] on icon at bounding box center [507, 296] width 1014 height 592
click at [665, 116] on button "Next" at bounding box center [672, 110] width 21 height 21
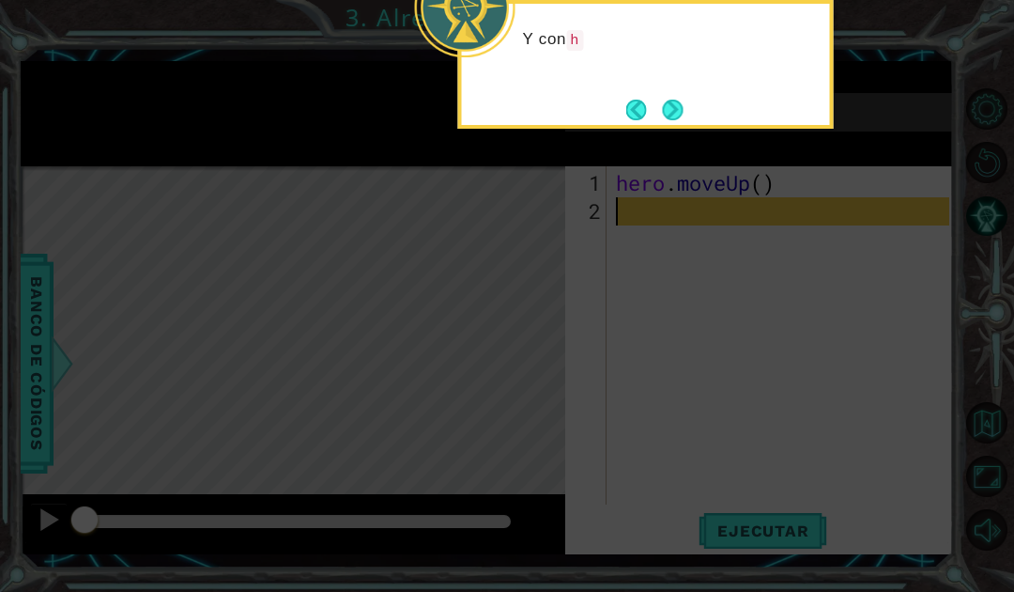
click at [662, 112] on button "Next" at bounding box center [672, 110] width 21 height 21
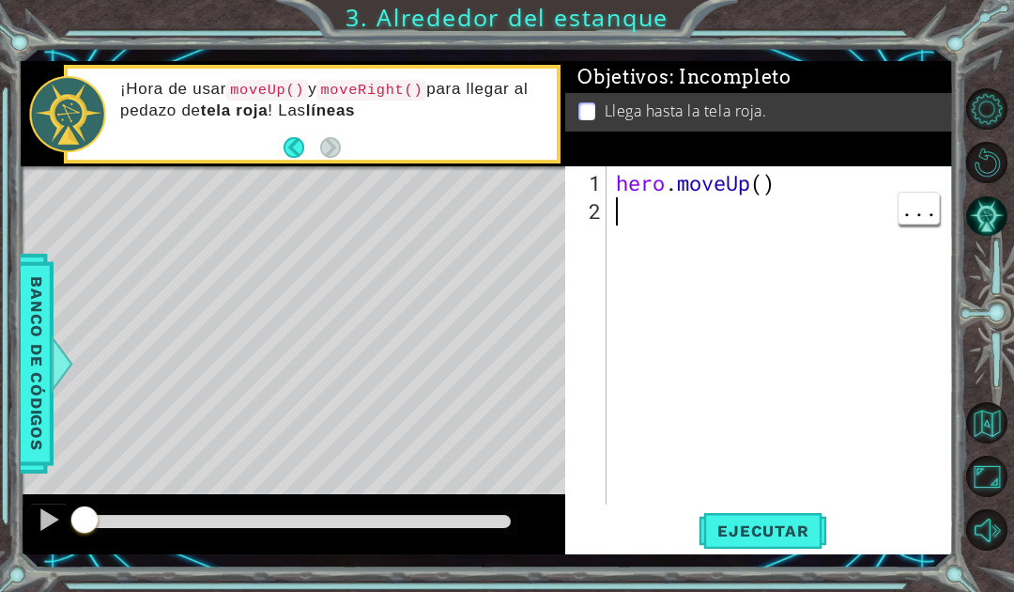
click at [639, 205] on div "hero . moveUp ( )" at bounding box center [785, 366] width 346 height 394
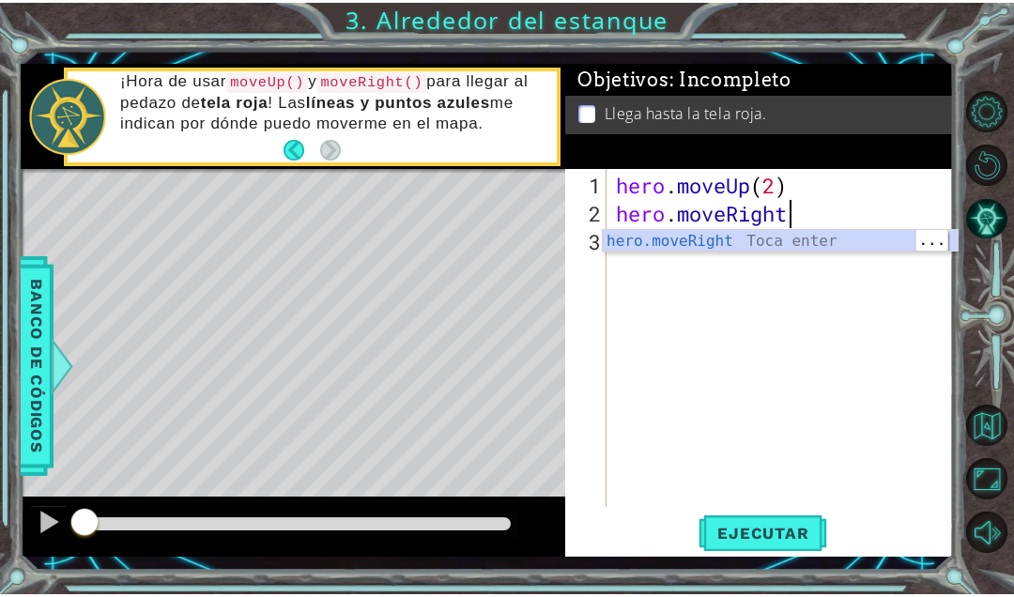
scroll to position [32, 102]
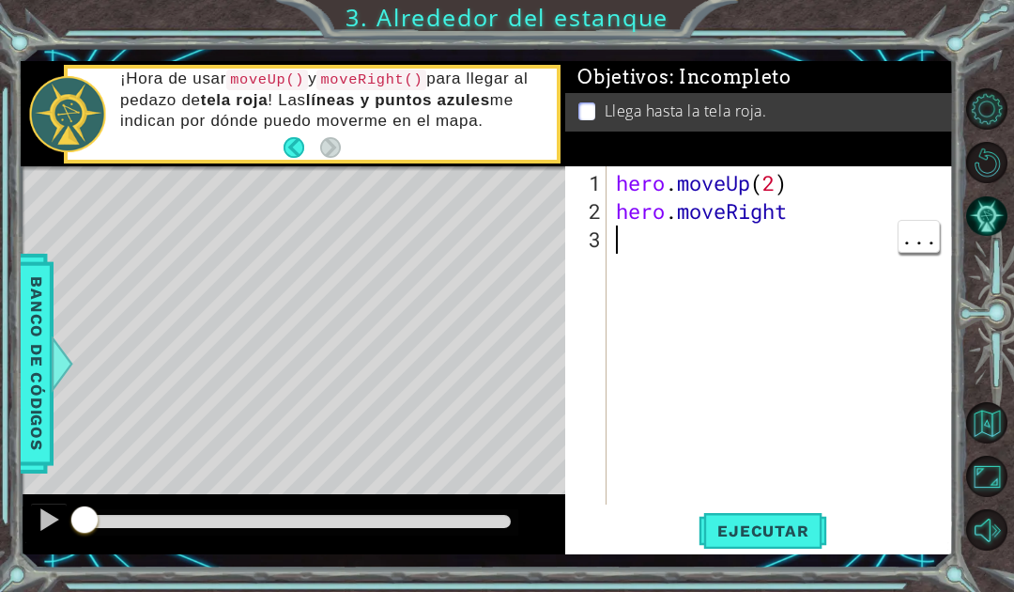
click at [619, 253] on div "hero . moveUp ( 2 ) hero . moveRight" at bounding box center [785, 366] width 346 height 394
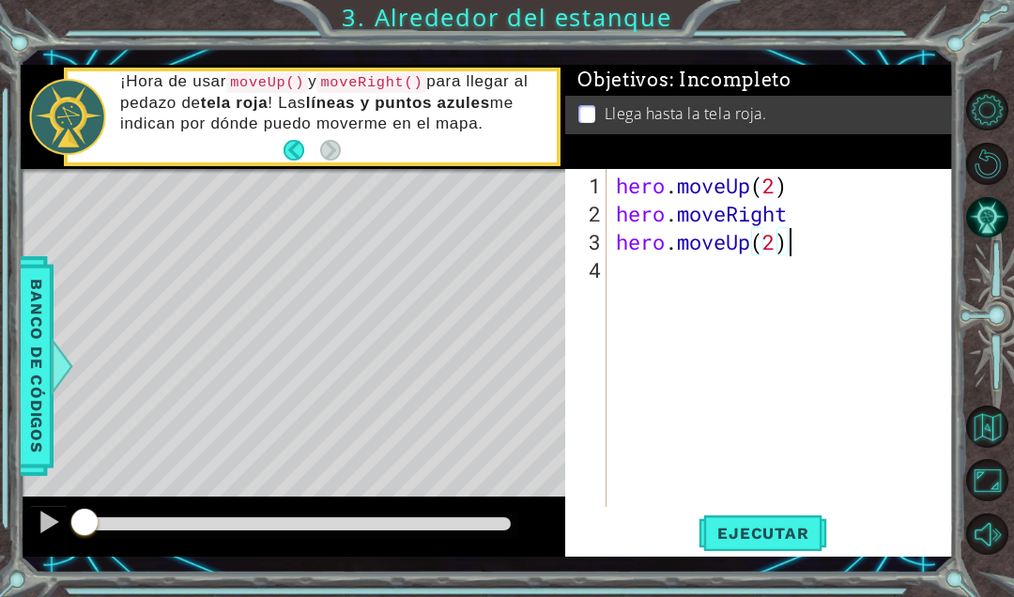
scroll to position [32, 194]
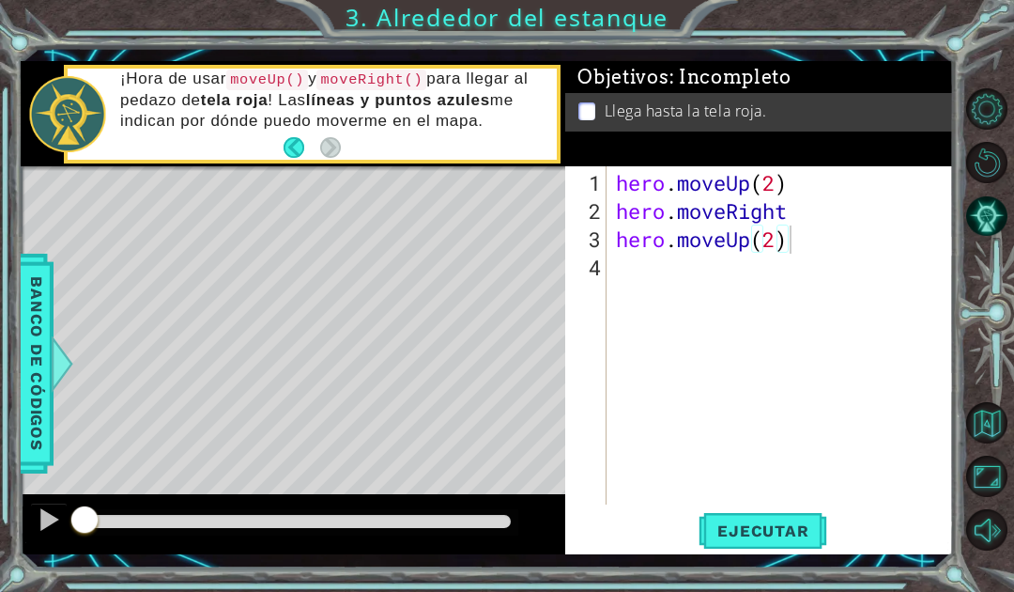
click at [779, 530] on span "Ejecutar" at bounding box center [763, 530] width 129 height 19
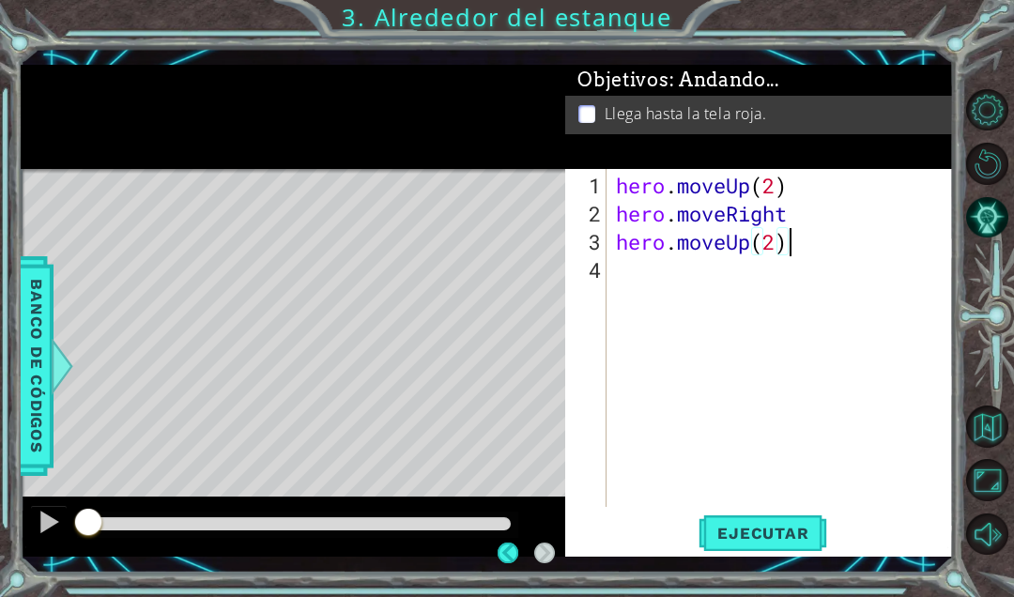
scroll to position [32, 102]
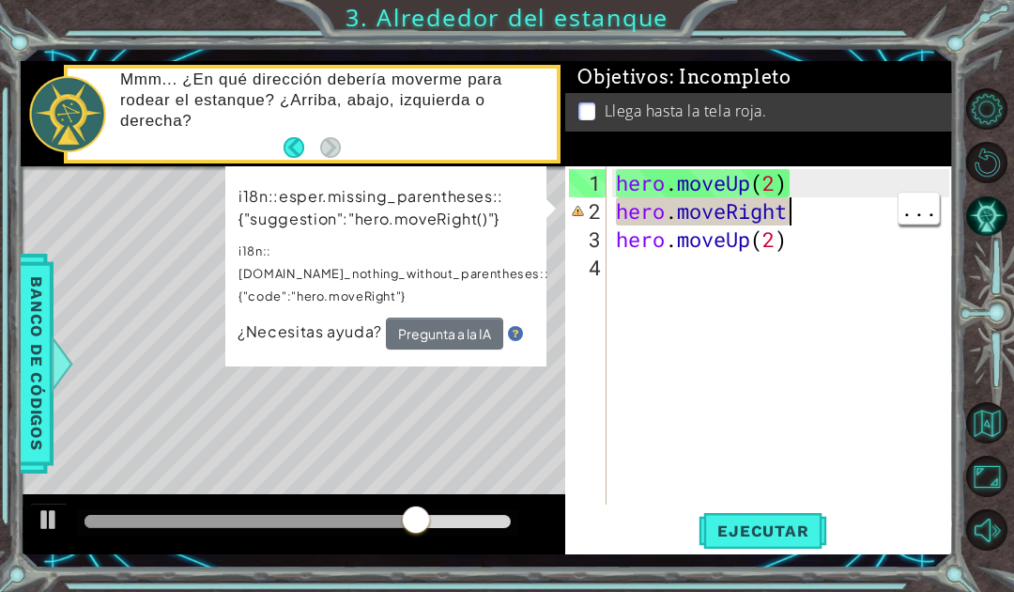
click at [813, 220] on div "hero . moveUp ( 2 ) hero . moveRight hero . moveUp ( 2 )" at bounding box center [785, 366] width 346 height 394
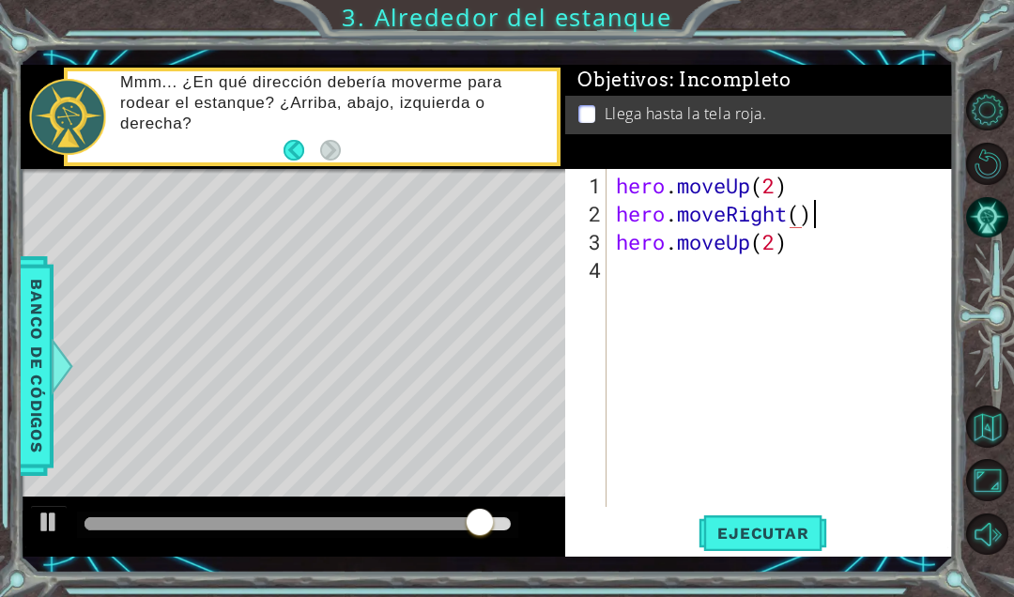
scroll to position [32, 58]
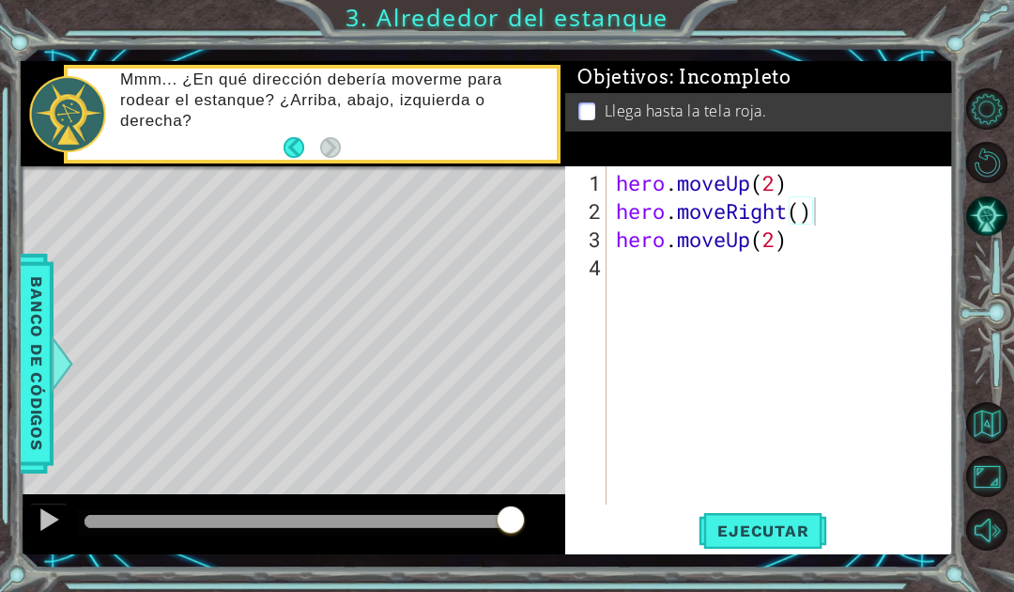
type textarea "abcde fg"
click at [798, 522] on span "Ejecutar" at bounding box center [763, 530] width 129 height 19
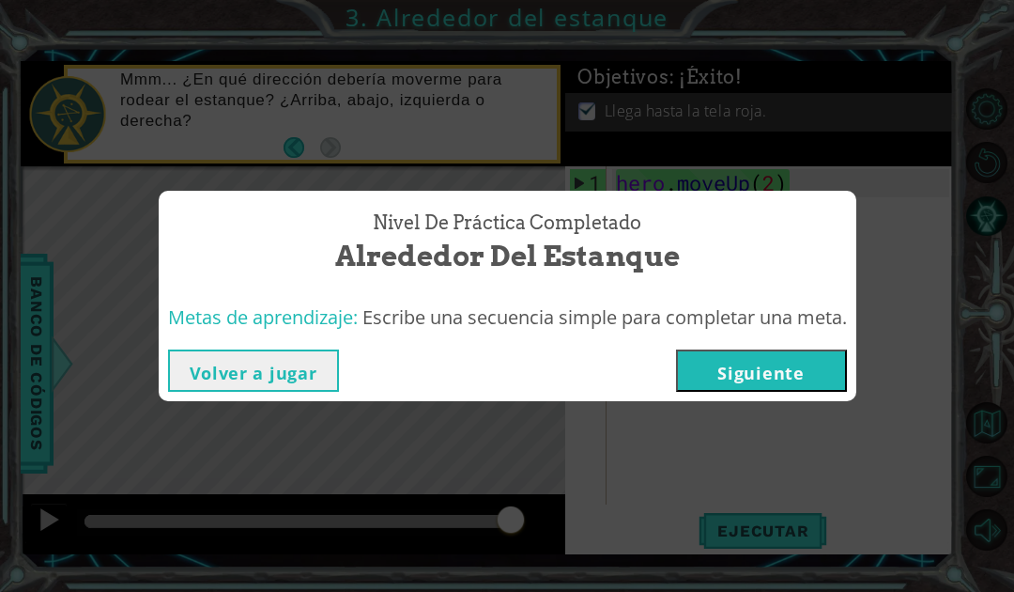
click at [784, 358] on button "Siguiente" at bounding box center [761, 370] width 171 height 42
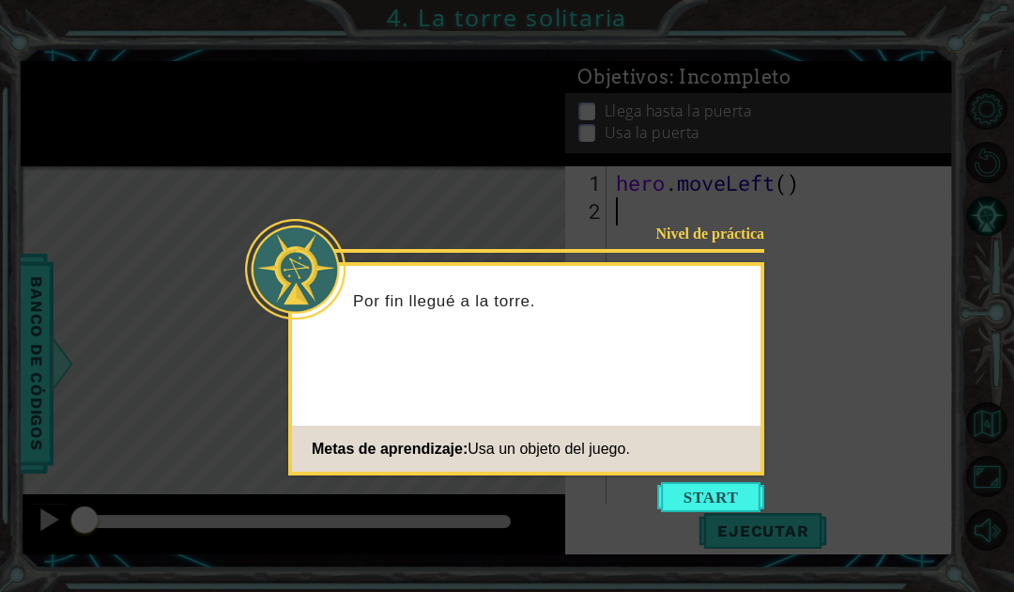
click at [707, 500] on button "Start" at bounding box center [710, 497] width 107 height 30
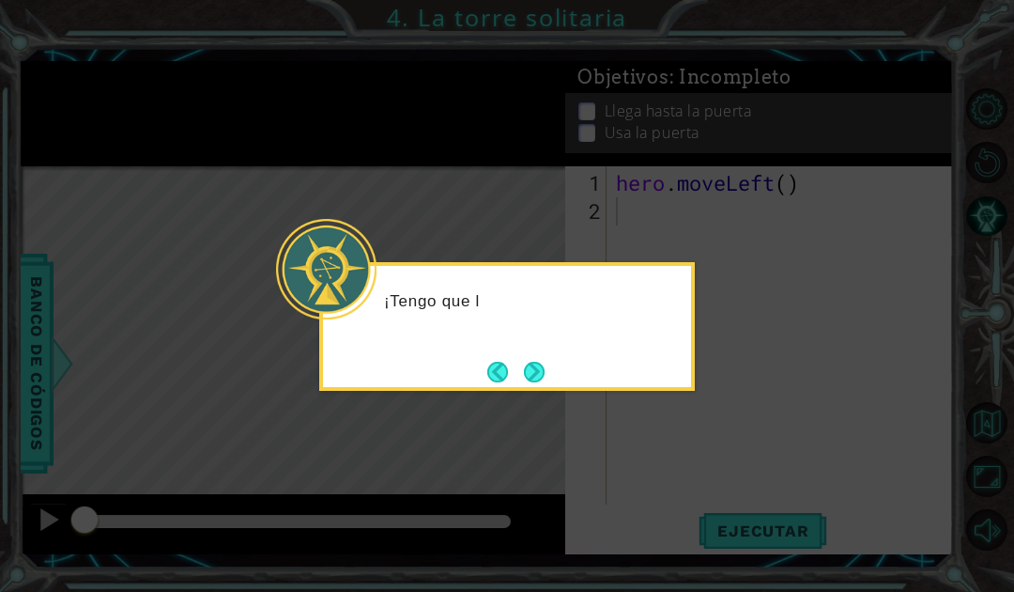
click at [644, 427] on icon at bounding box center [507, 296] width 1014 height 592
click at [531, 374] on button "Next" at bounding box center [534, 371] width 21 height 21
click at [537, 379] on button "Next" at bounding box center [534, 371] width 21 height 21
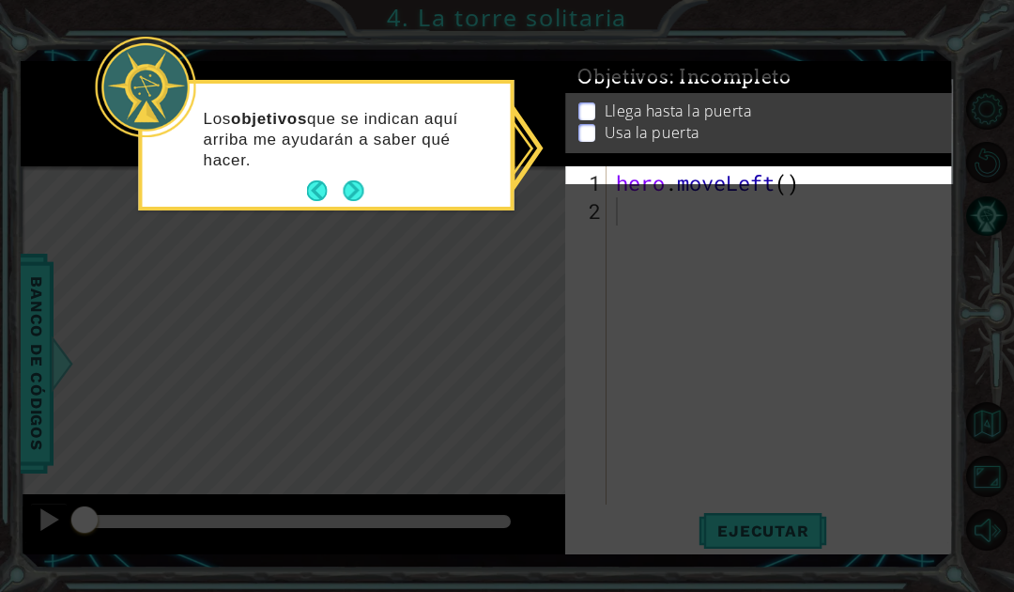
click at [768, 288] on icon at bounding box center [507, 296] width 1014 height 592
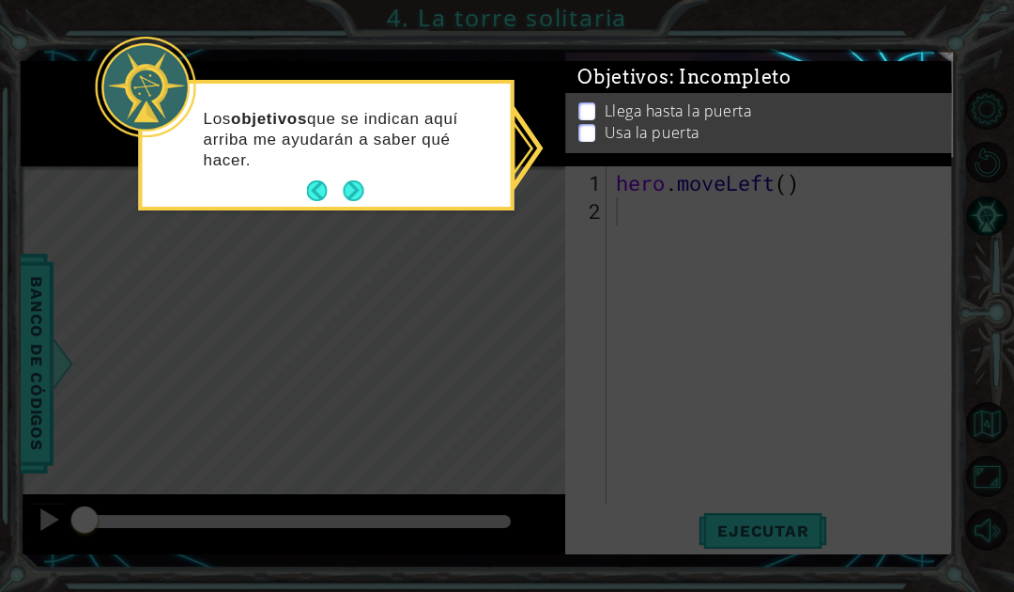
click at [362, 170] on p "Los objetivos que se indican aquí arriba me ayudarán a saber qué hacer." at bounding box center [351, 140] width 294 height 62
click at [357, 165] on p "Los objetivos que se indican aquí arriba me ayudarán a saber qué hacer." at bounding box center [351, 140] width 294 height 62
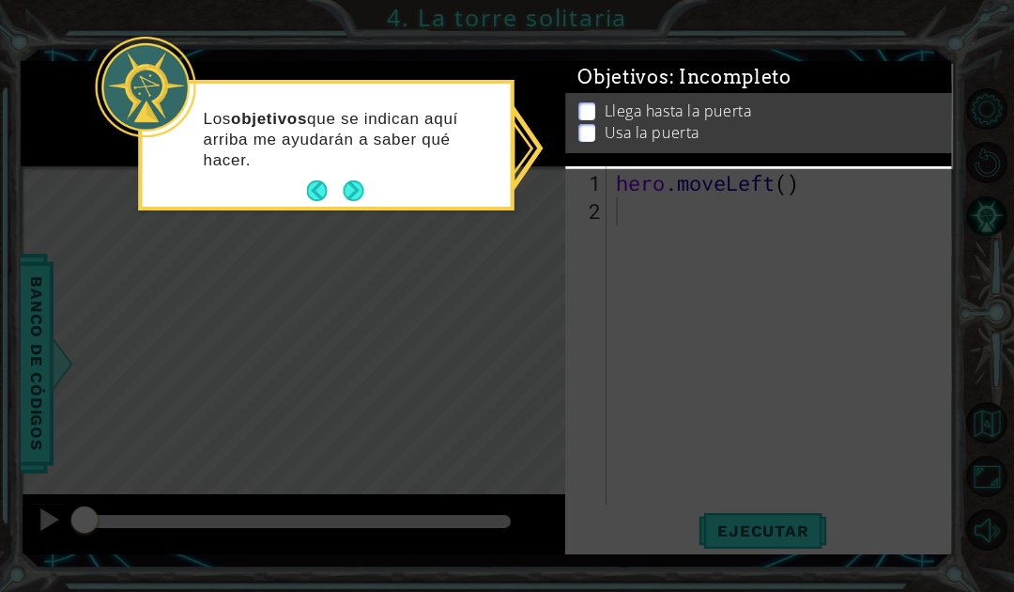
click at [577, 116] on div "Llega hasta la puerta Usa la puerta" at bounding box center [759, 123] width 388 height 60
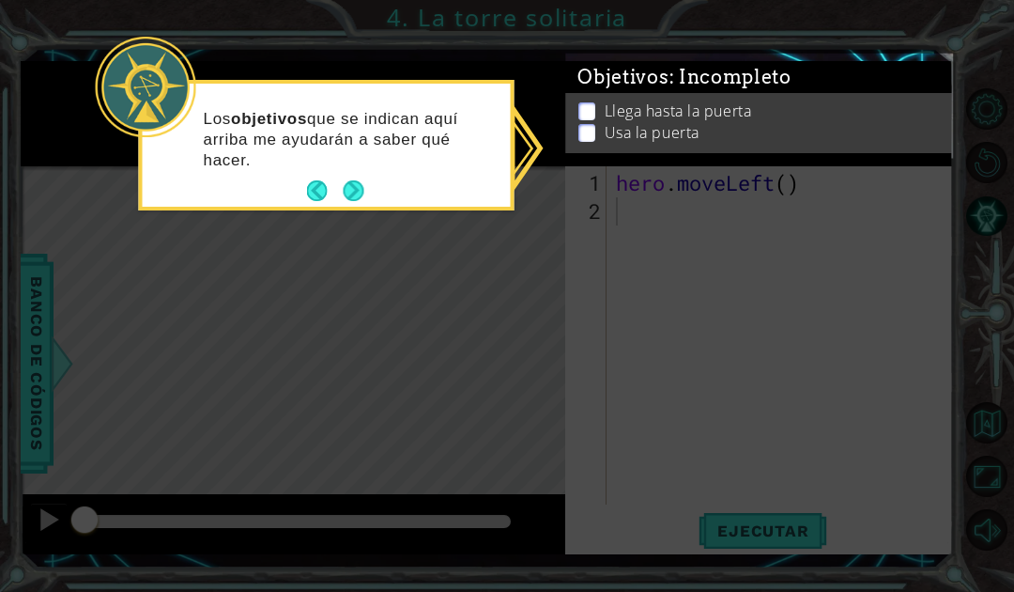
click at [349, 192] on button "Next" at bounding box center [354, 190] width 21 height 21
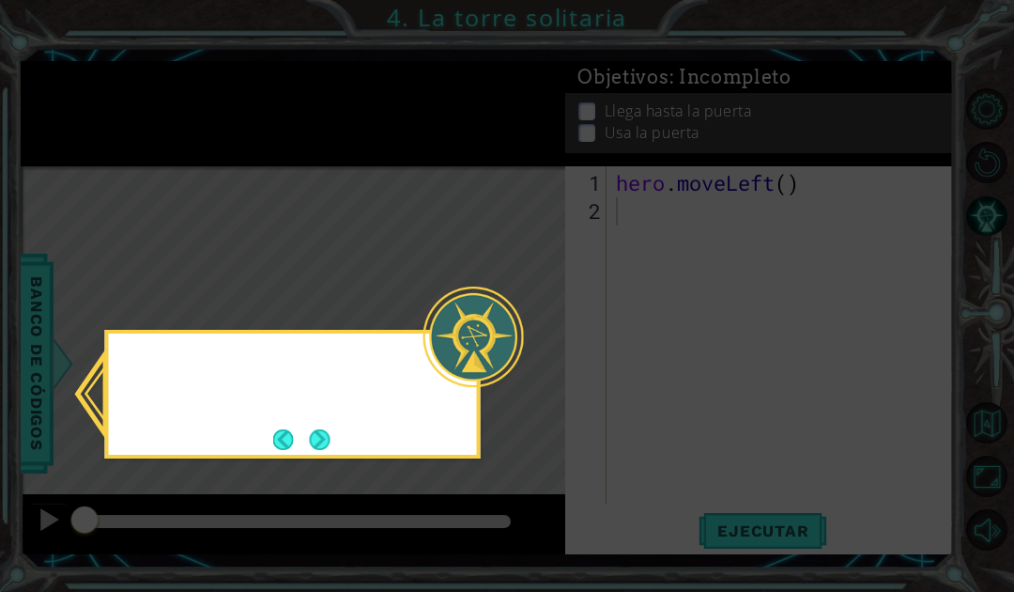
click at [351, 185] on icon at bounding box center [507, 296] width 1014 height 592
click at [328, 429] on button "Next" at bounding box center [319, 439] width 21 height 21
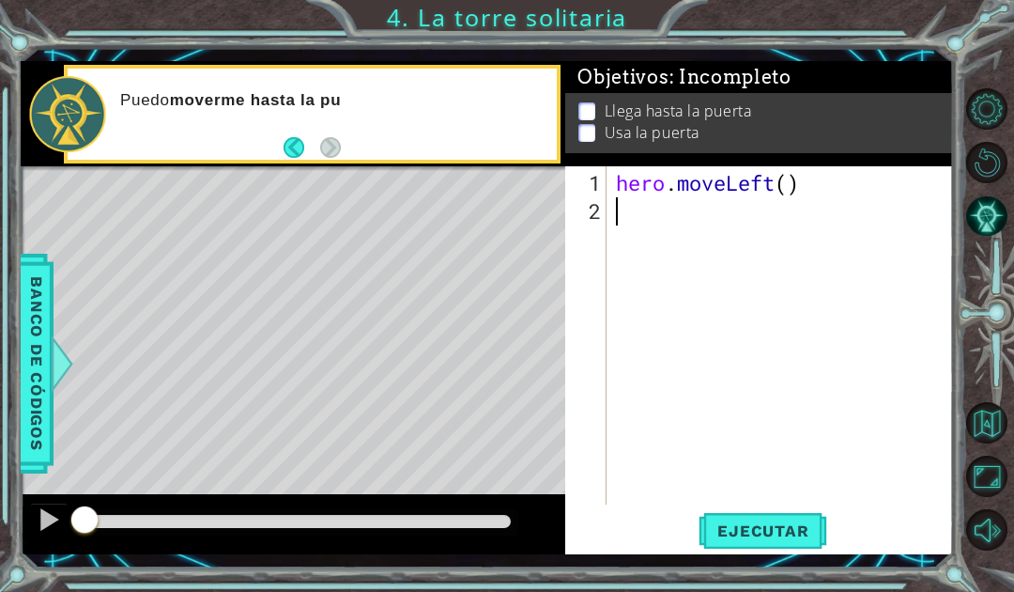
click at [334, 278] on div "Level Map" at bounding box center [455, 442] width 868 height 553
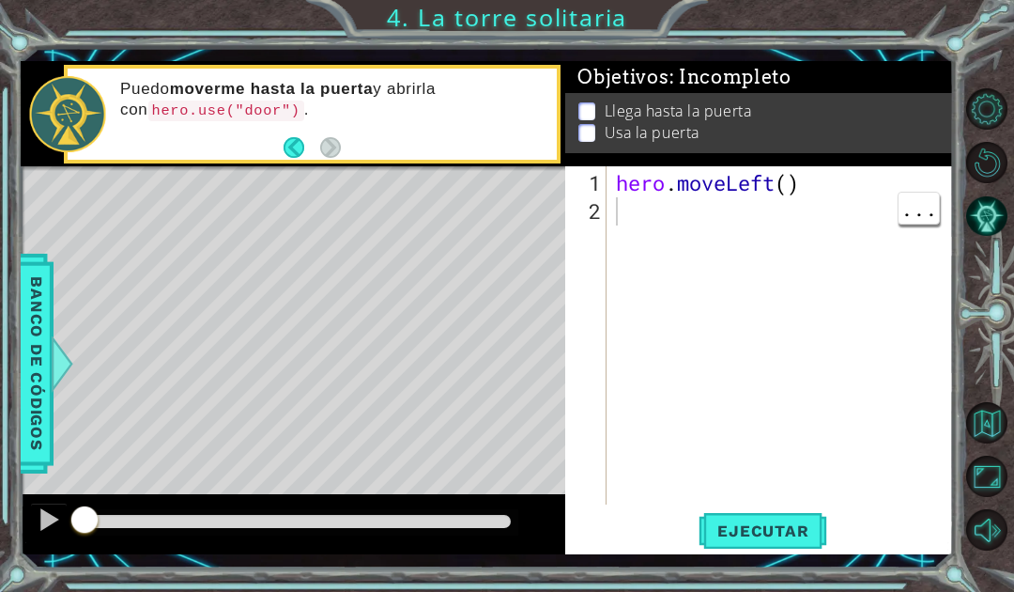
click at [694, 234] on div "hero . moveLeft ( )" at bounding box center [785, 366] width 346 height 394
click at [798, 182] on div "hero . moveLeft ( )" at bounding box center [785, 366] width 346 height 394
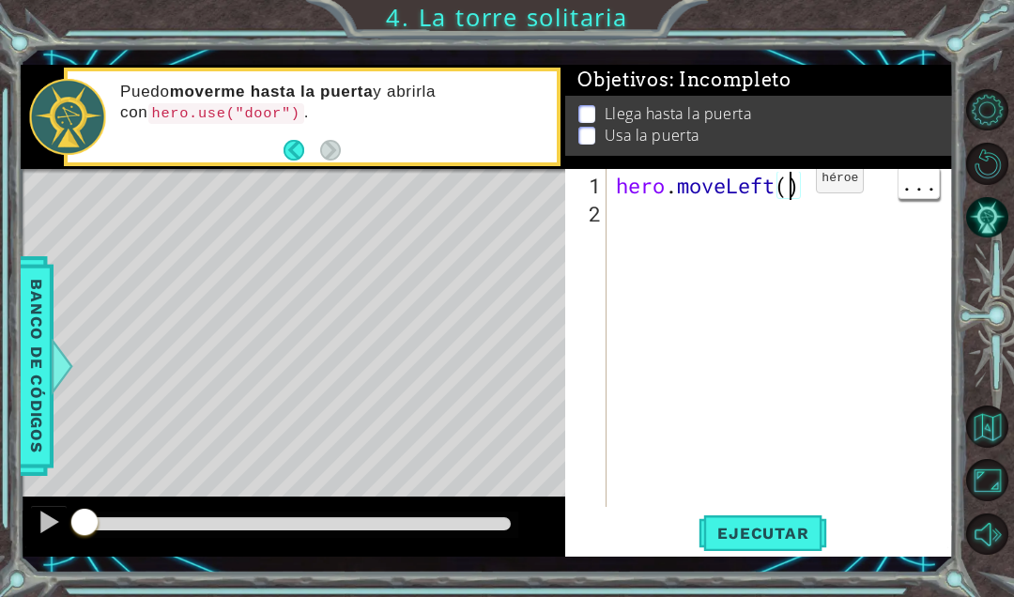
scroll to position [32, 46]
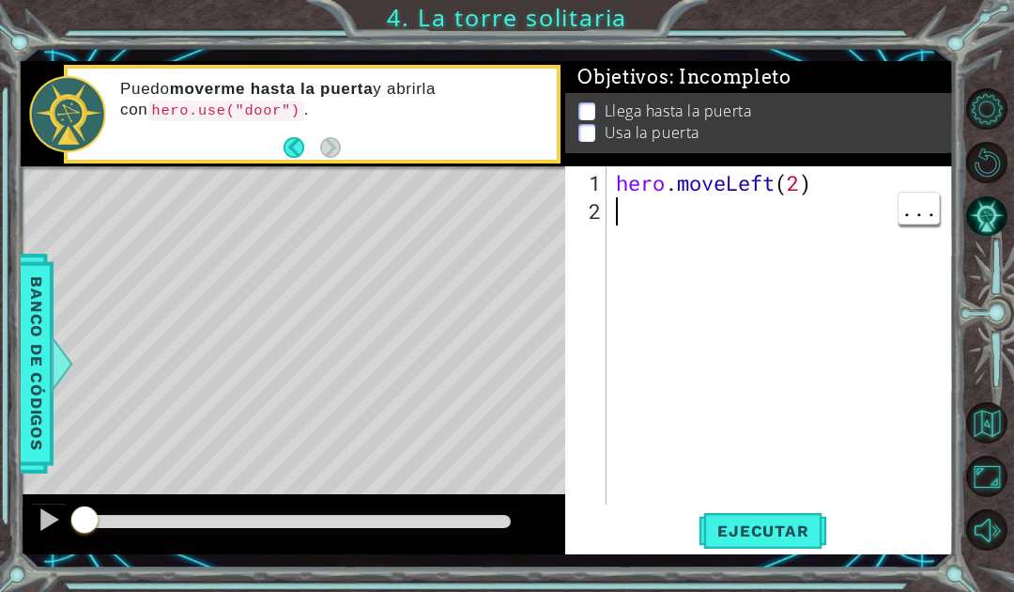
click at [639, 212] on div "hero . moveLeft ( 2 )" at bounding box center [785, 366] width 346 height 394
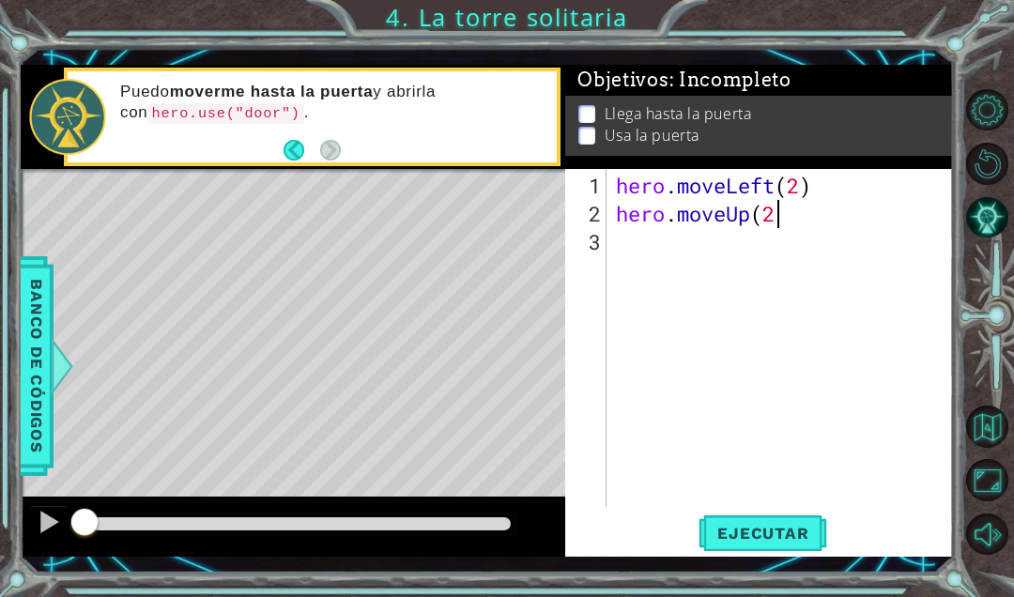
scroll to position [32, 58]
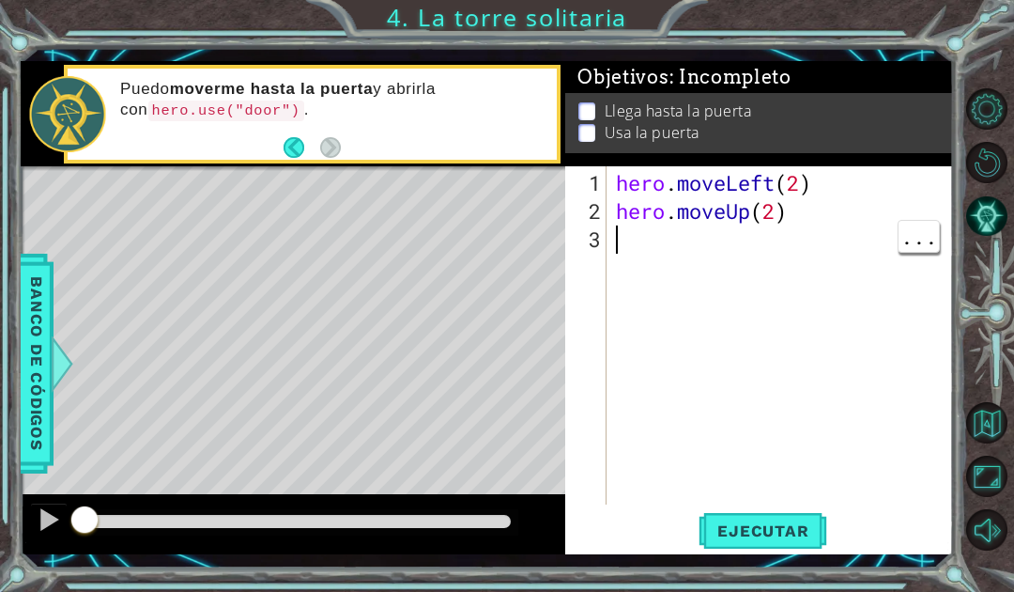
click at [633, 238] on div "hero . moveLeft ( 2 ) hero . moveUp ( 2 )" at bounding box center [785, 366] width 346 height 394
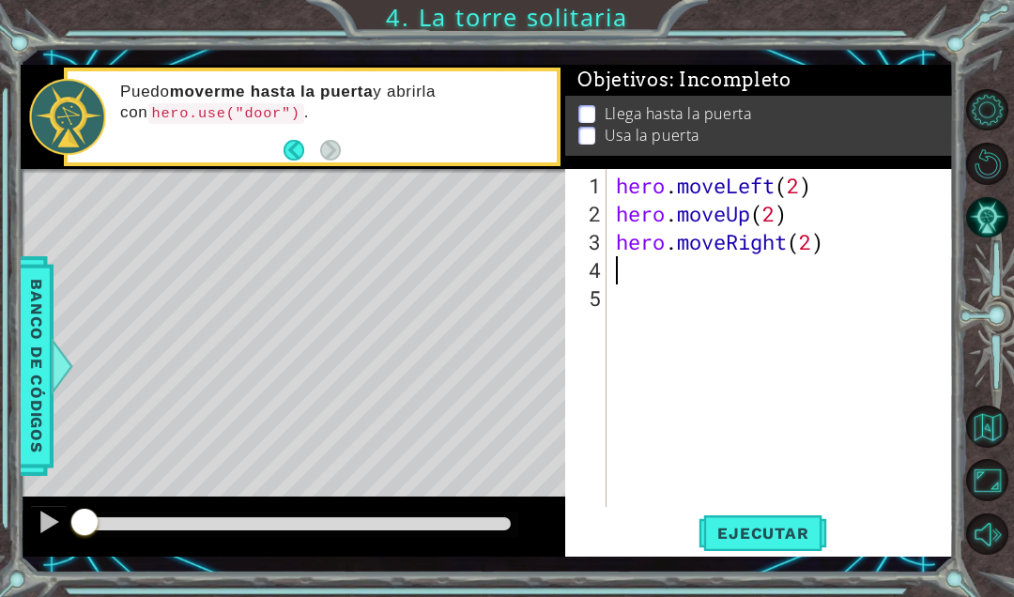
scroll to position [32, 102]
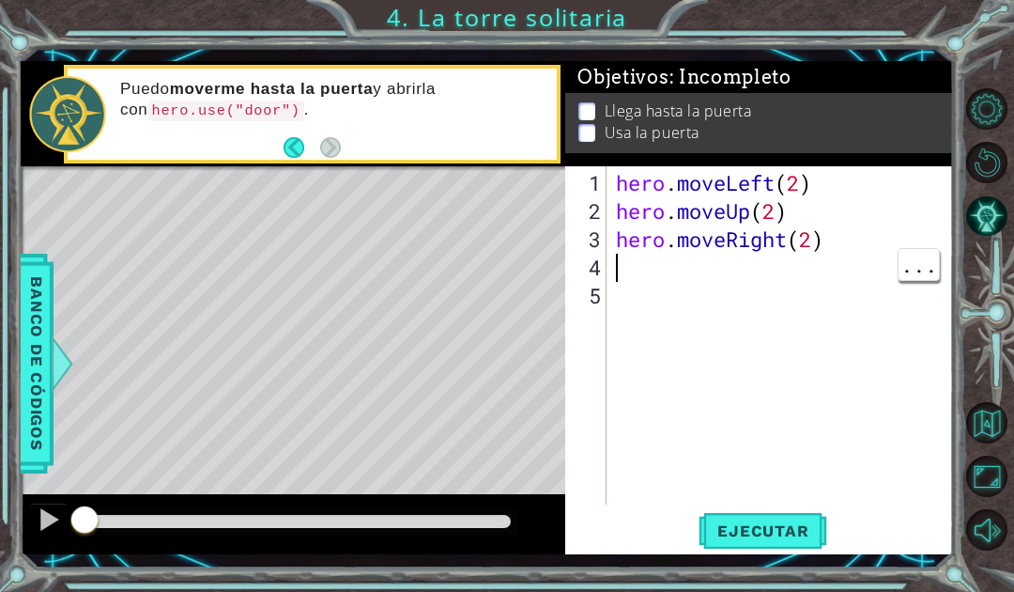
click at [639, 268] on div "hero . moveLeft ( 2 ) hero . moveUp ( 2 ) hero . moveRight ( 2 )" at bounding box center [785, 366] width 346 height 394
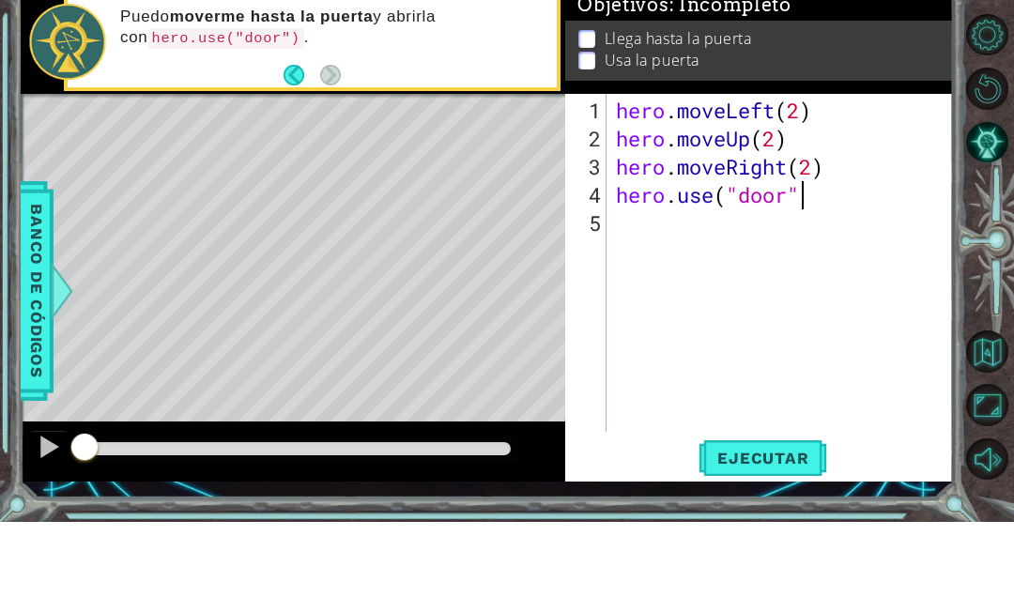
scroll to position [32, 46]
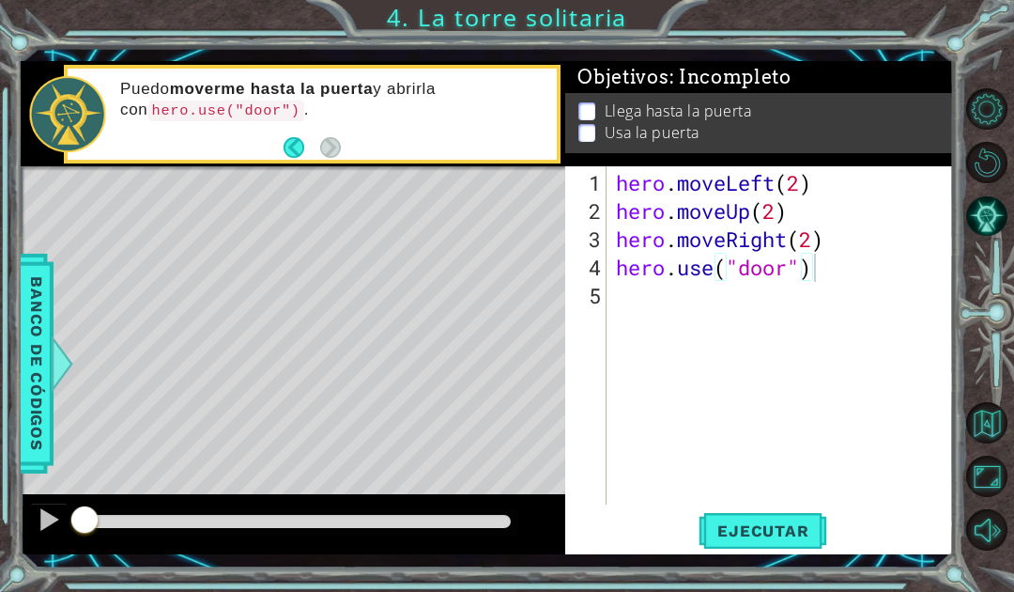
click at [789, 535] on span "Ejecutar" at bounding box center [763, 530] width 129 height 19
type textarea "abcde fg"
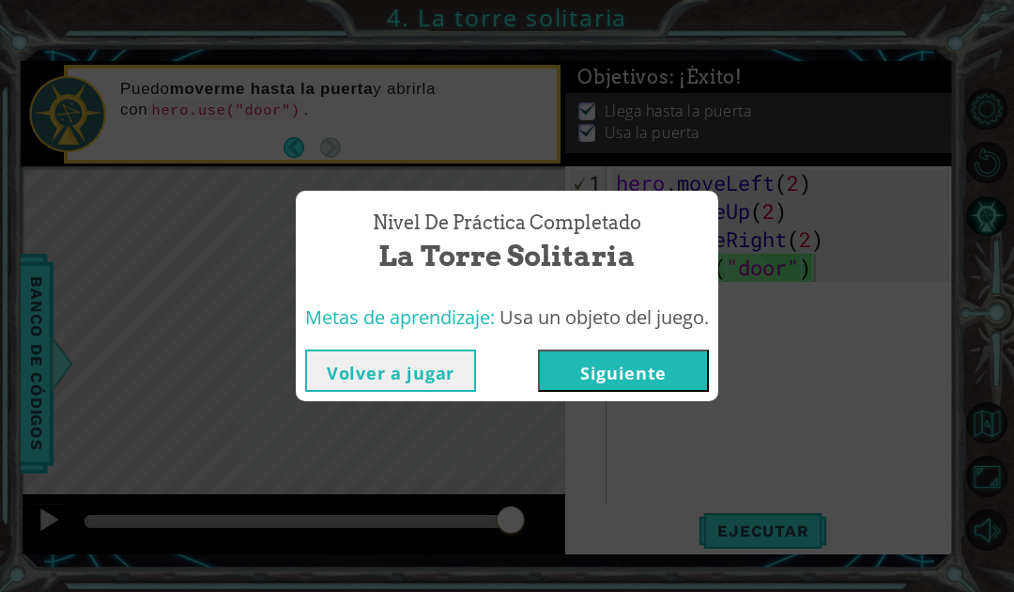
click at [656, 367] on button "Siguiente" at bounding box center [623, 370] width 171 height 42
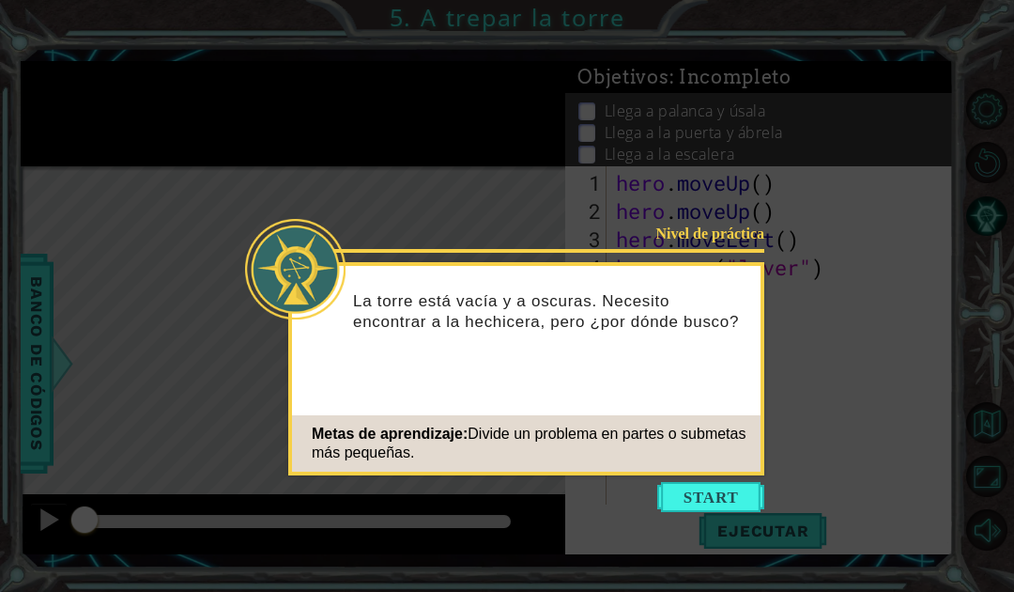
click at [719, 473] on div "Nivel de práctica La torre está vacía y a oscuras. Necesito encontrar a la hech…" at bounding box center [526, 368] width 476 height 213
click at [710, 495] on button "Start" at bounding box center [710, 497] width 107 height 30
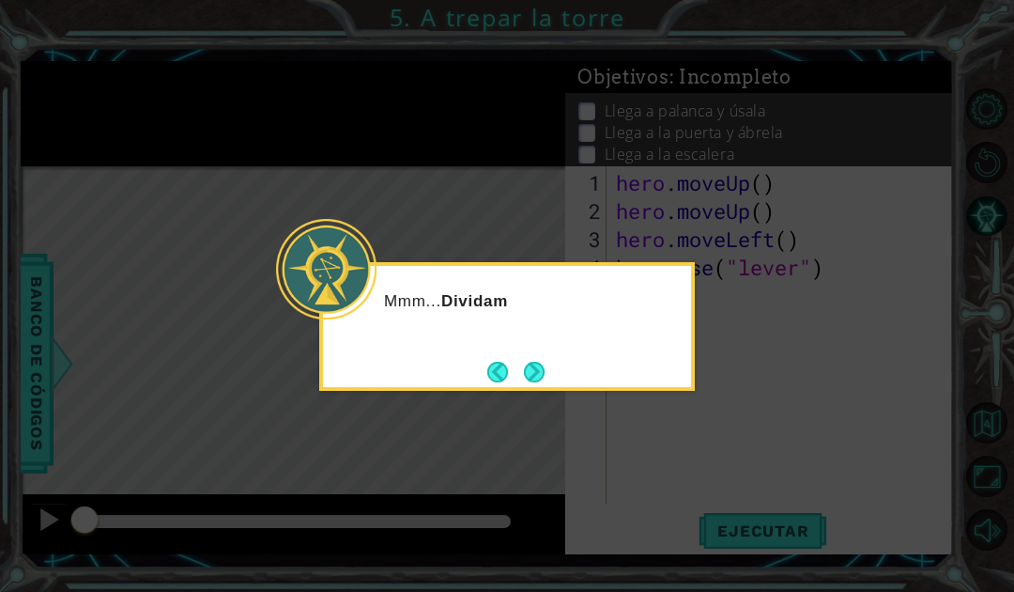
click at [510, 379] on button "Back" at bounding box center [505, 371] width 37 height 21
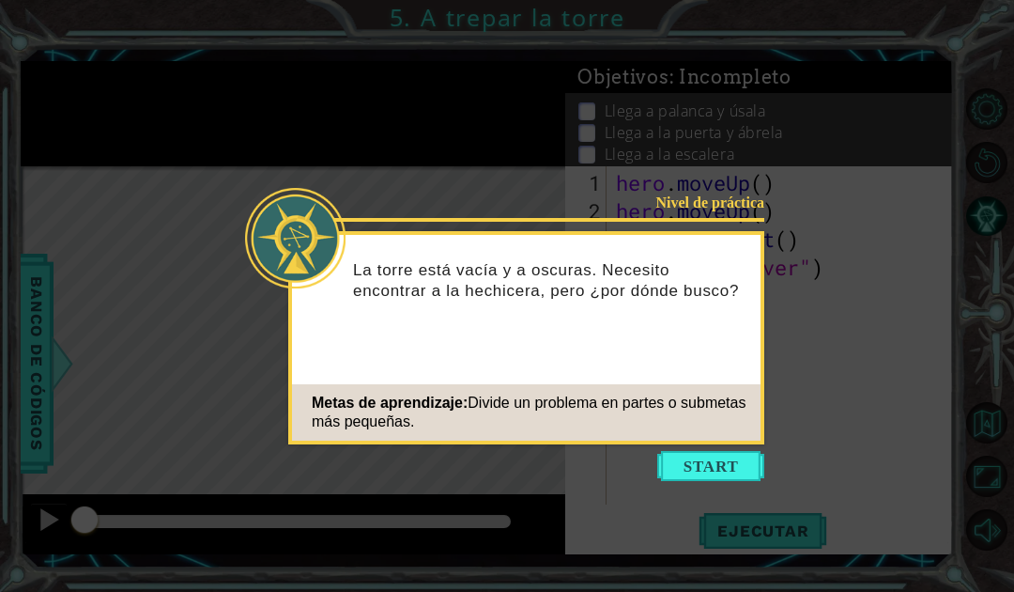
click at [696, 461] on button "Start" at bounding box center [710, 466] width 107 height 30
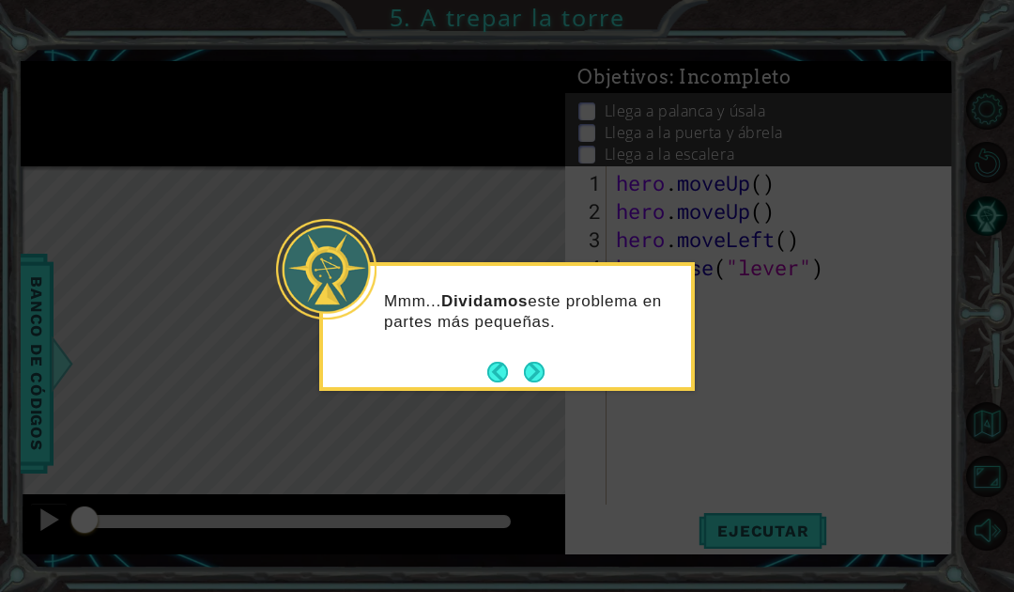
click at [544, 365] on button "Next" at bounding box center [534, 371] width 21 height 21
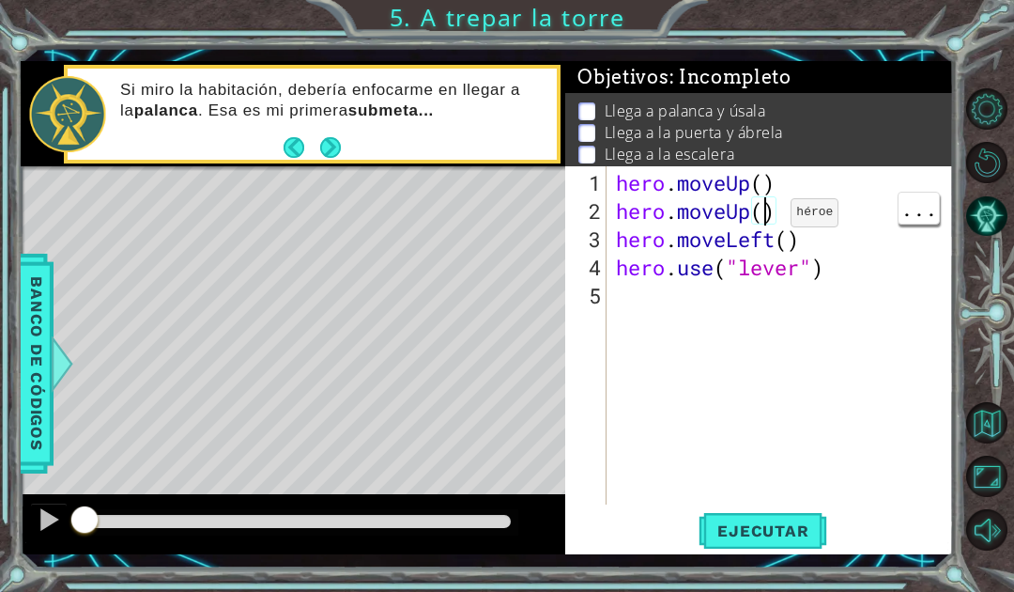
click at [761, 182] on div "hero . moveUp ( ) hero . moveUp ( ) hero . moveLeft ( ) hero . use ( "lever" )" at bounding box center [785, 366] width 346 height 394
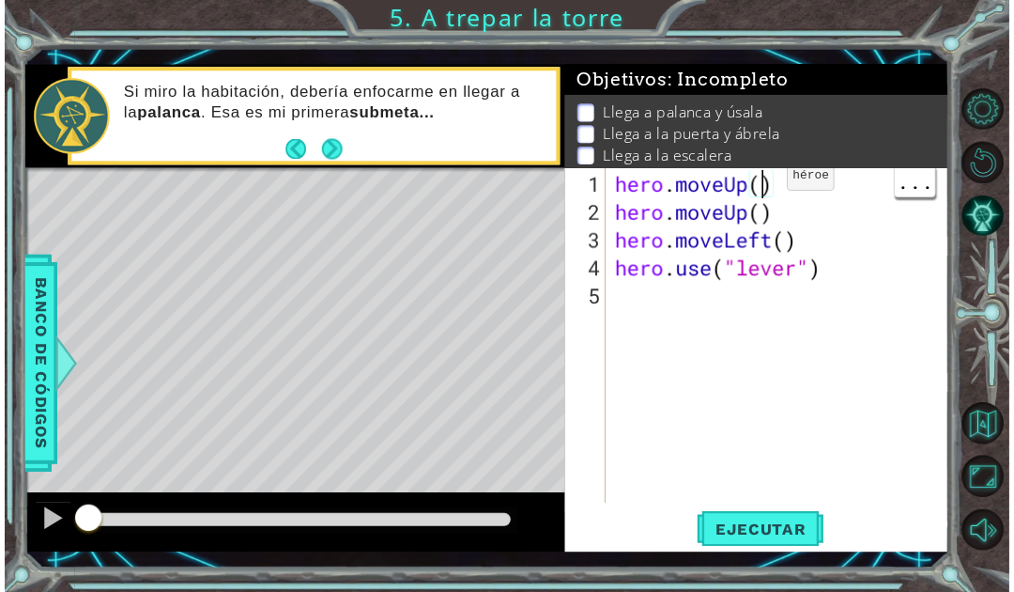
scroll to position [32, 46]
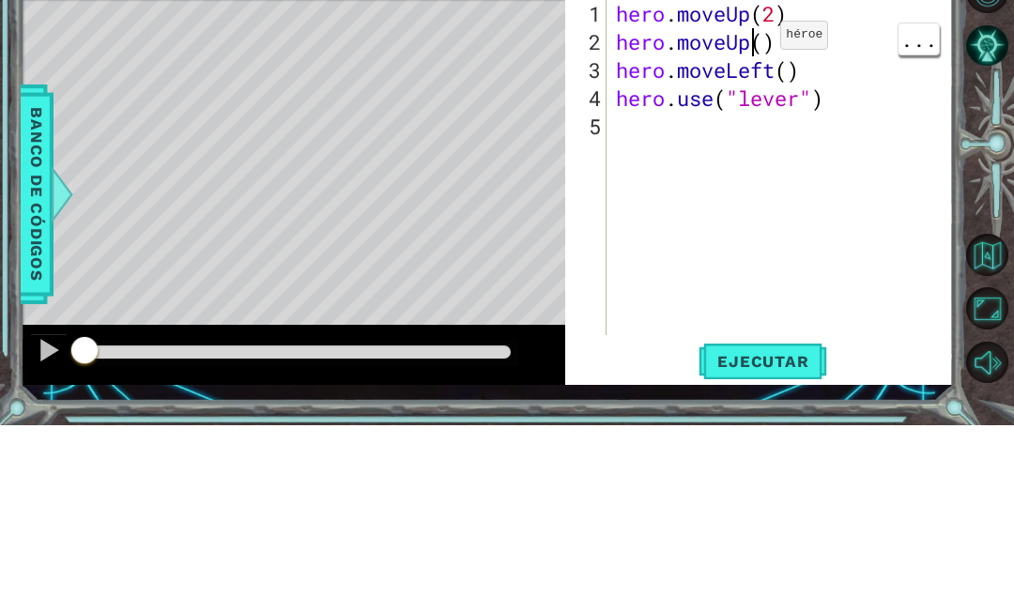
click at [752, 172] on div "hero . moveUp ( 2 ) hero . moveUp ( ) hero . moveLeft ( ) hero . use ( "lever" )" at bounding box center [785, 369] width 346 height 394
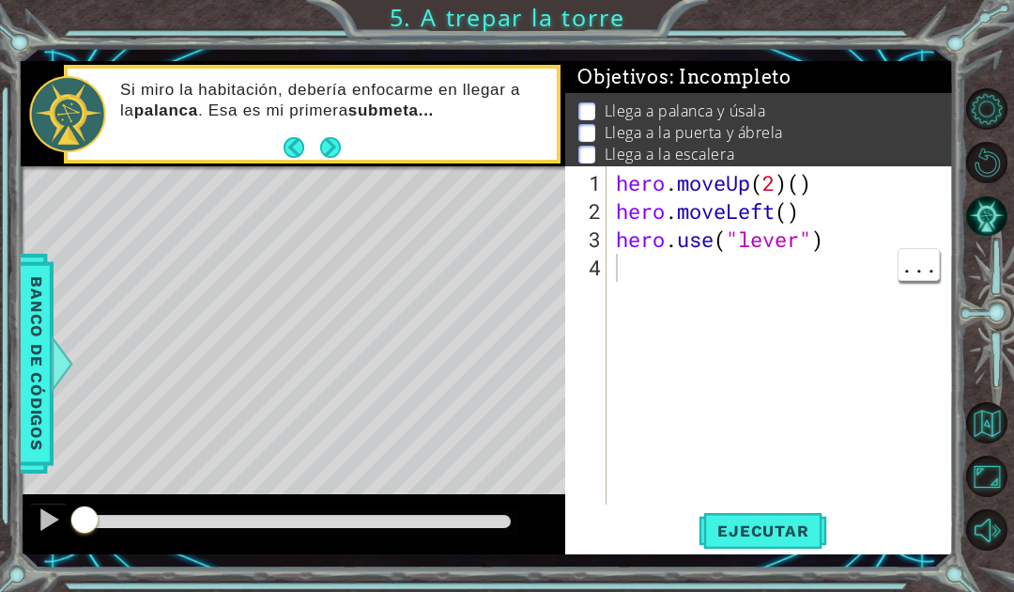
click at [799, 518] on button "Ejecutar" at bounding box center [763, 530] width 129 height 38
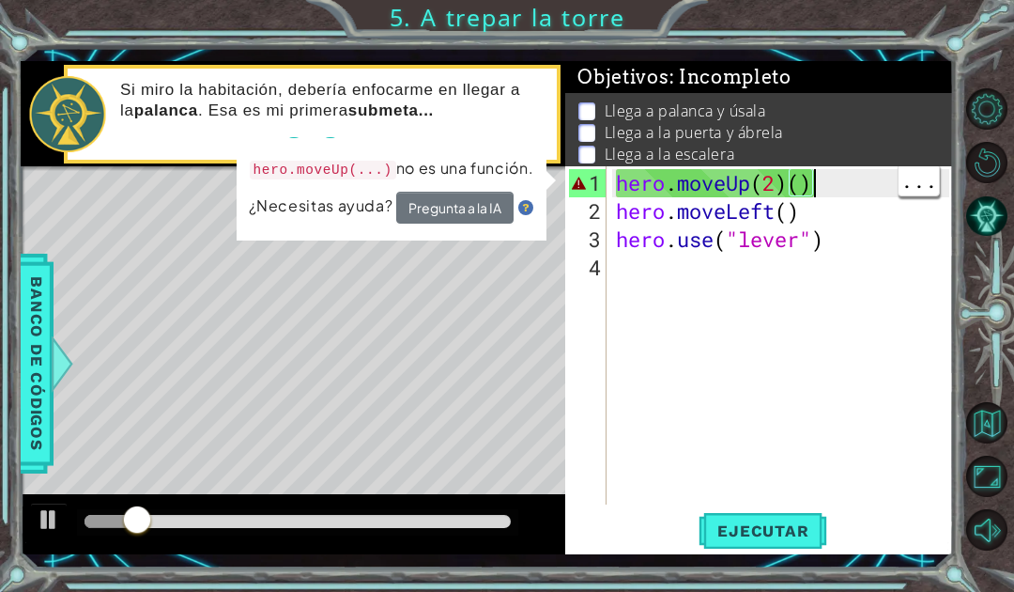
click at [816, 173] on div "hero . moveUp ( 2 ) ( ) hero . moveLeft ( ) hero . use ( "lever" )" at bounding box center [785, 366] width 346 height 394
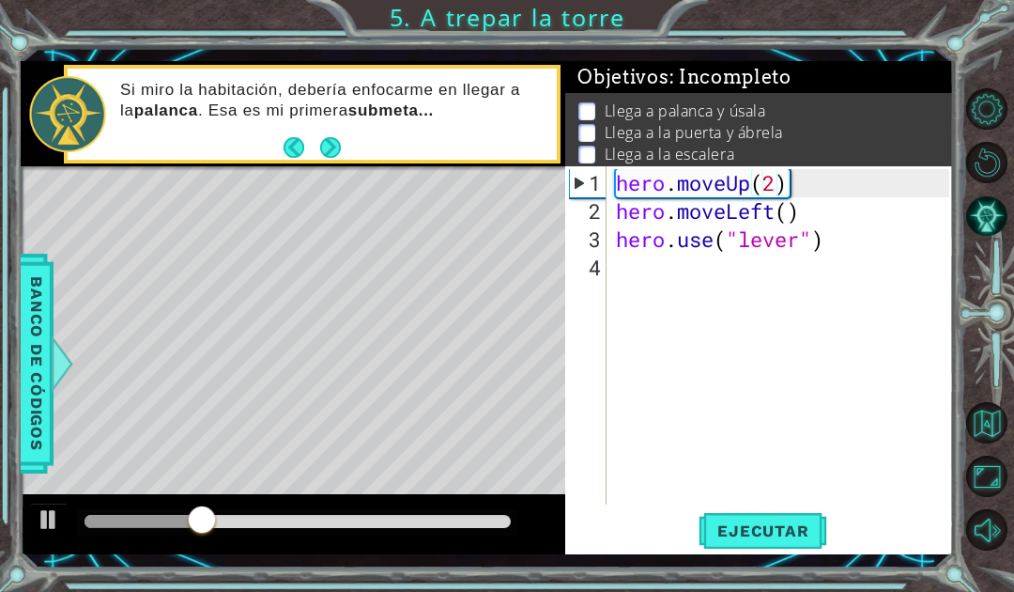
click at [797, 525] on span "Ejecutar" at bounding box center [763, 530] width 129 height 19
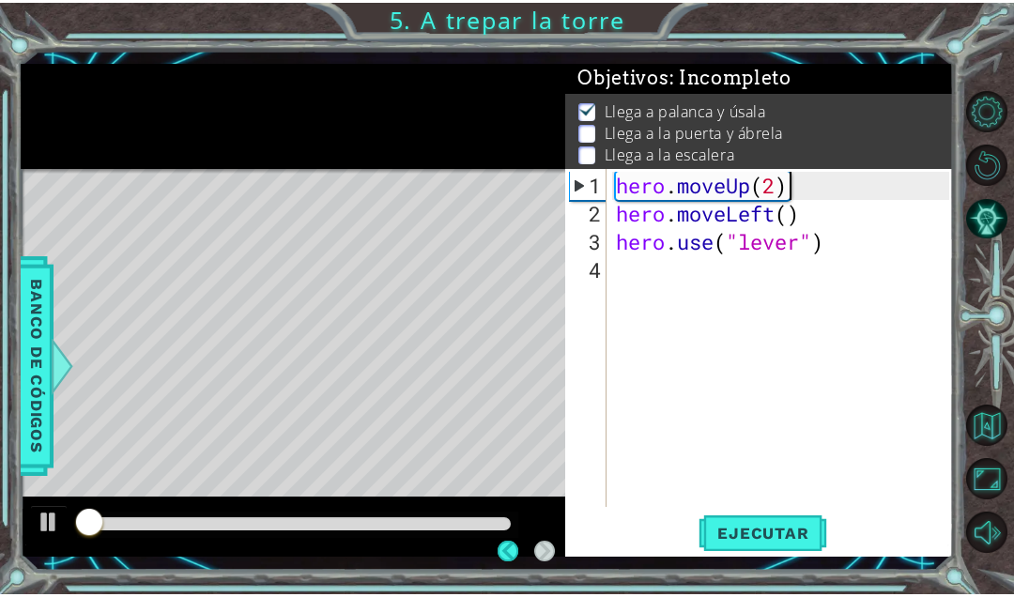
scroll to position [4, 0]
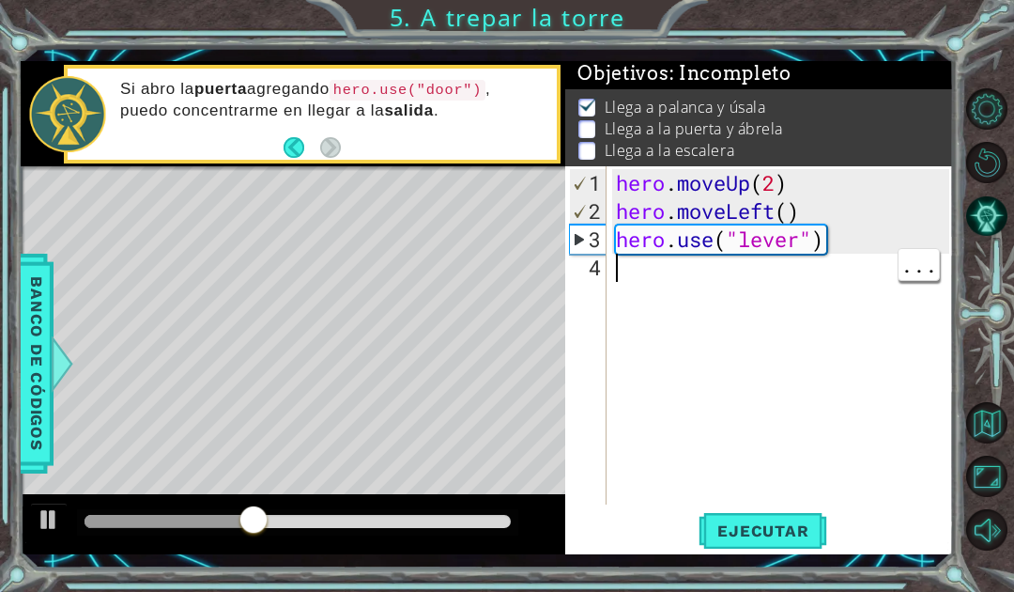
click at [635, 290] on div "hero . moveUp ( 2 ) hero . moveLeft ( ) hero . use ( "lever" )" at bounding box center [785, 366] width 346 height 394
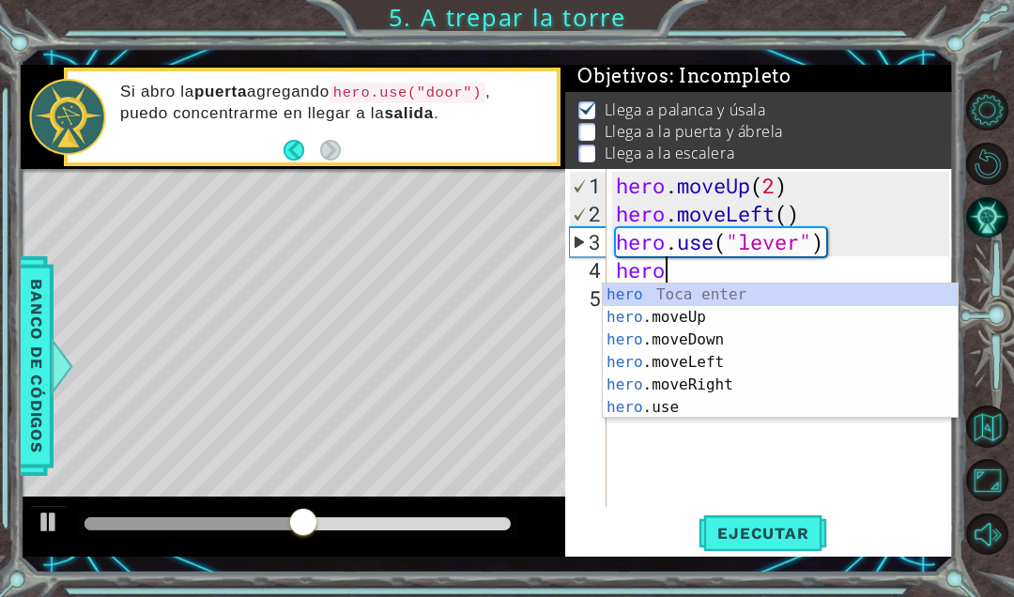
scroll to position [32, 84]
click at [982, 131] on button "Opciones de nivel" at bounding box center [987, 110] width 42 height 42
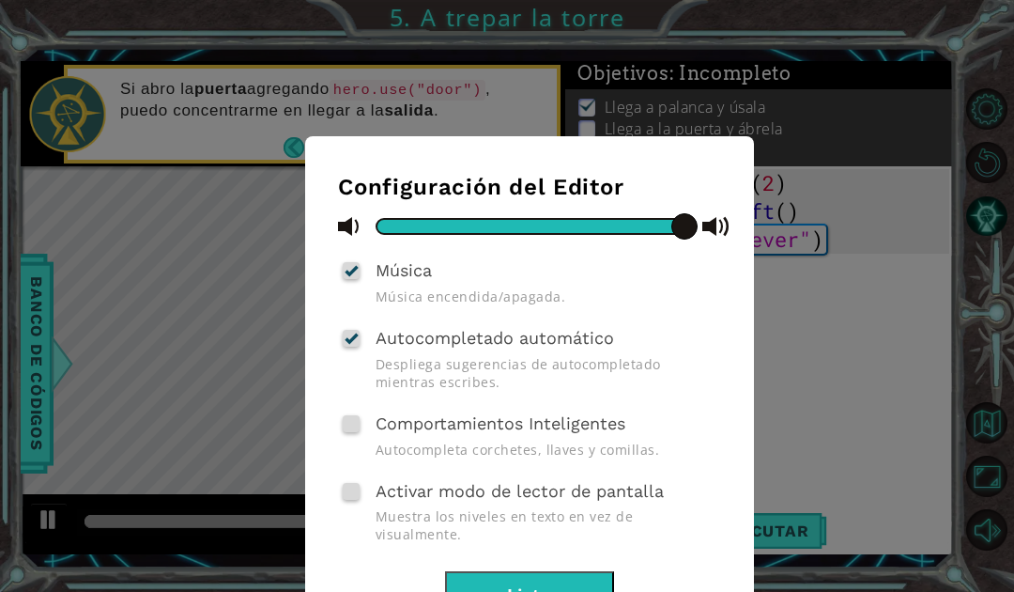
click at [574, 571] on button "Listo" at bounding box center [529, 592] width 169 height 42
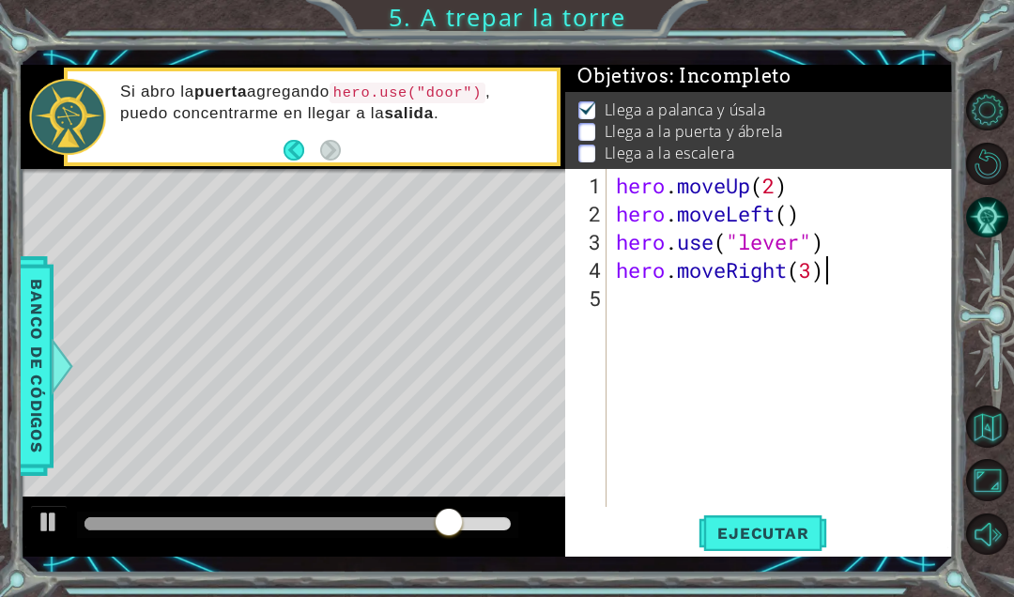
scroll to position [32, 132]
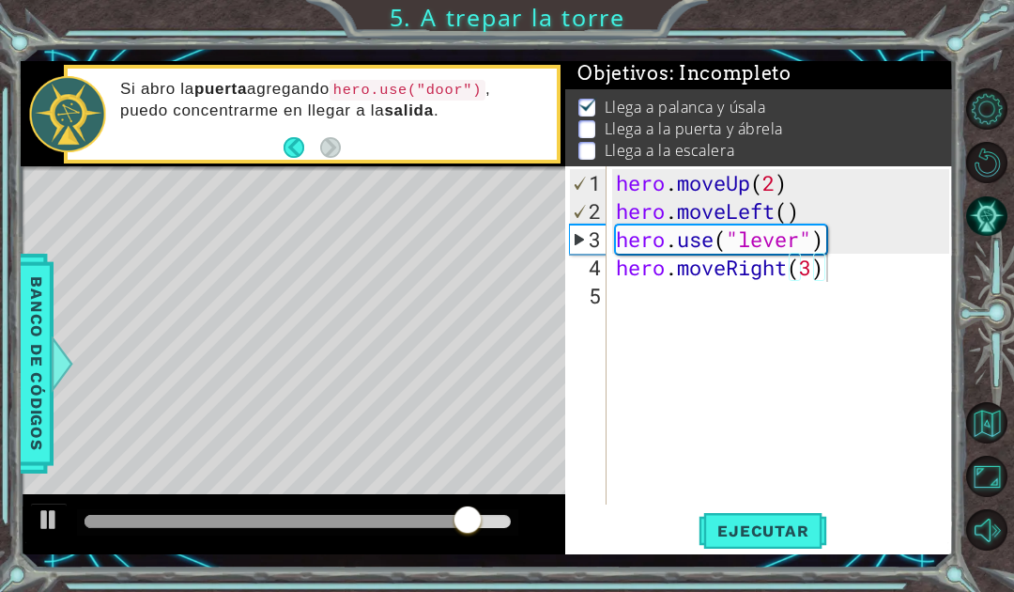
click at [798, 516] on button "Ejecutar" at bounding box center [763, 530] width 129 height 38
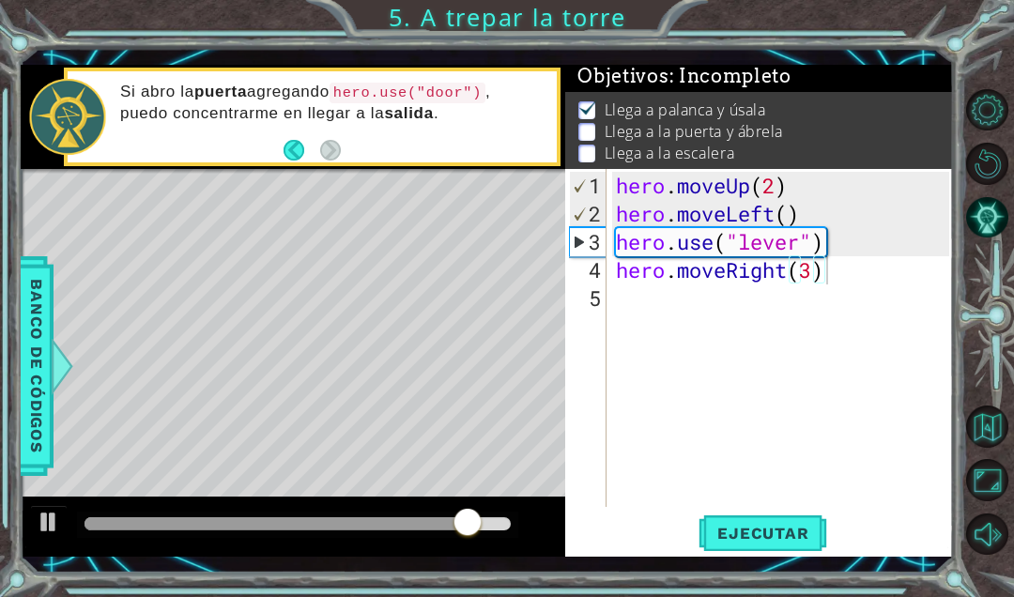
scroll to position [32, 102]
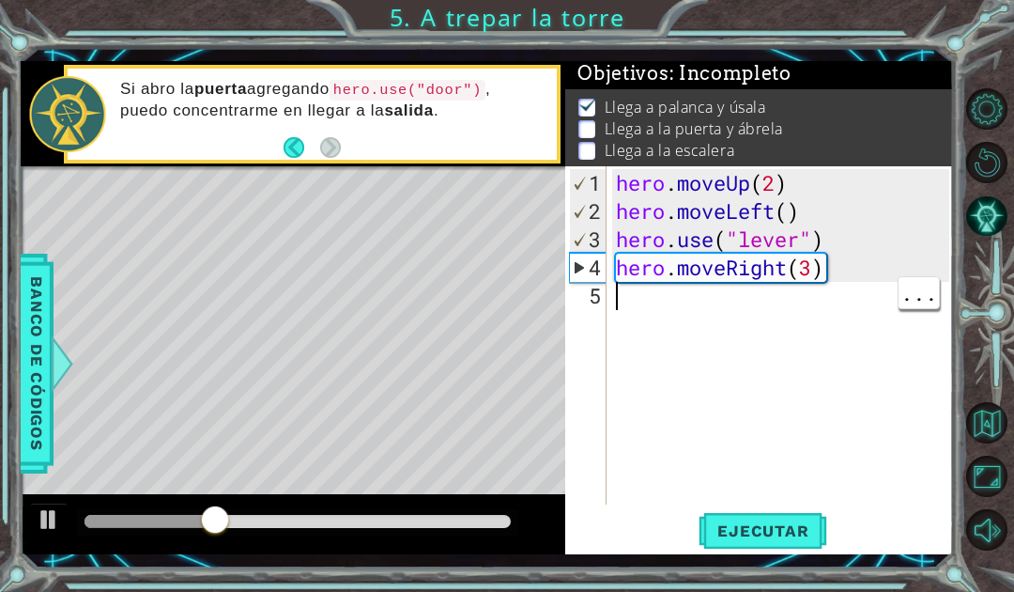
click at [638, 301] on div "hero . moveUp ( 2 ) hero . moveLeft ( ) hero . use ( "lever" ) hero . moveRight…" at bounding box center [785, 366] width 346 height 394
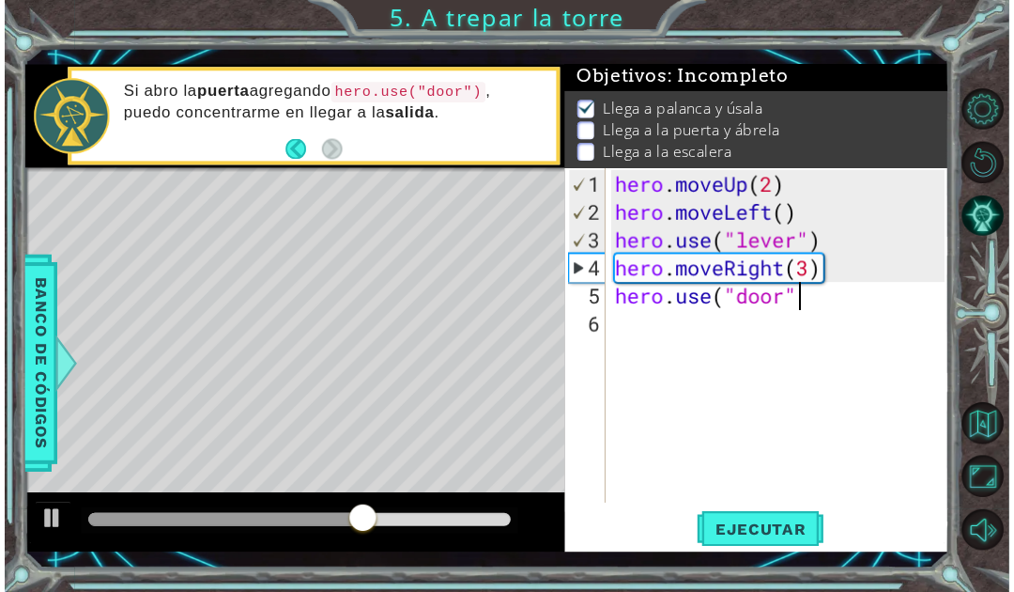
scroll to position [32, 46]
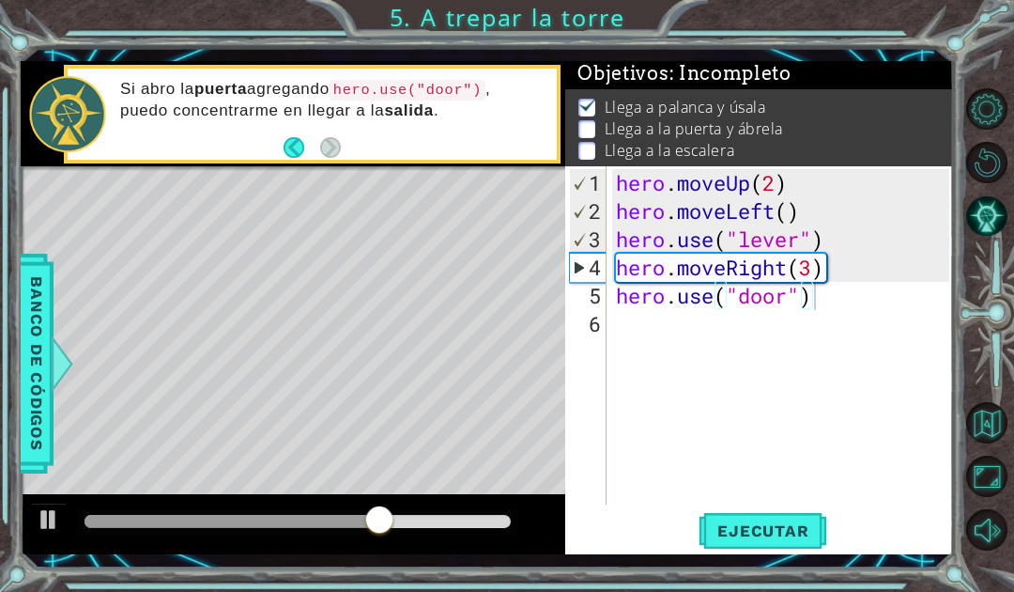
click at [793, 535] on span "Ejecutar" at bounding box center [763, 530] width 129 height 19
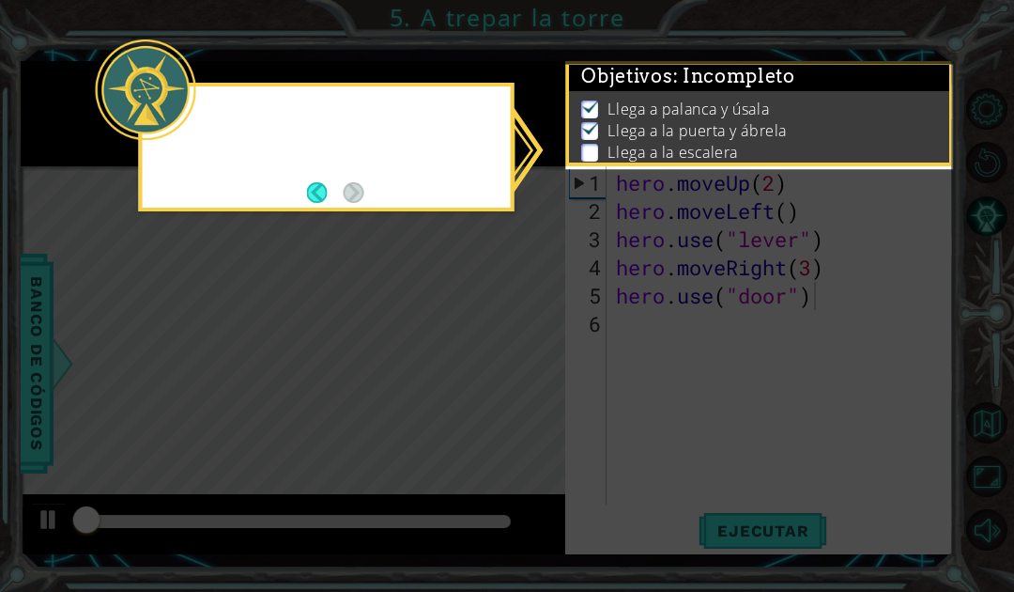
scroll to position [4, 0]
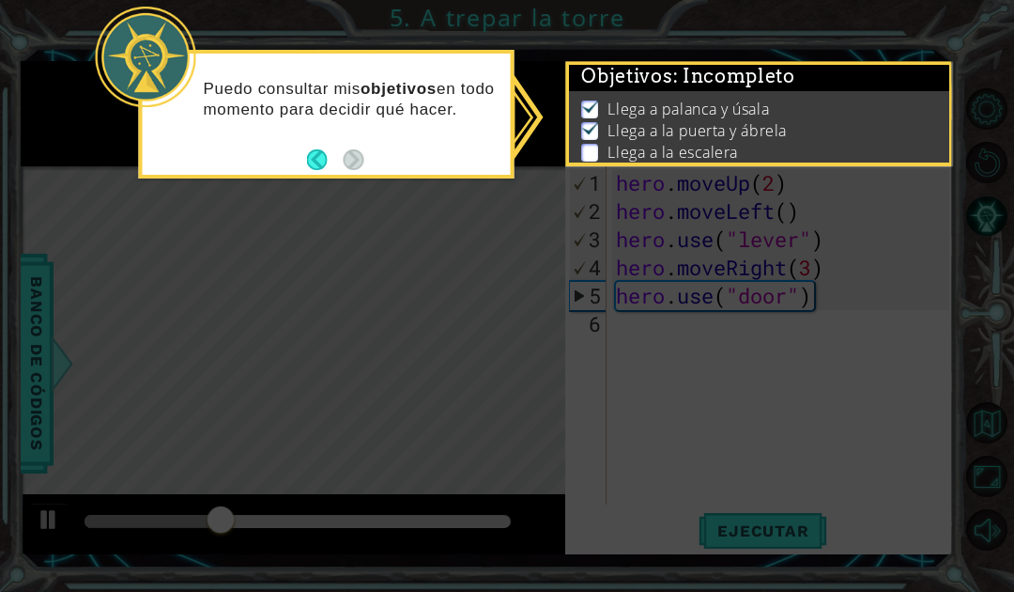
click at [671, 365] on icon at bounding box center [507, 296] width 1014 height 592
click at [730, 365] on icon at bounding box center [507, 296] width 1014 height 592
click at [809, 106] on li "Llega a palanca y úsala" at bounding box center [761, 110] width 361 height 22
click at [693, 114] on p "Llega a palanca y úsala" at bounding box center [687, 109] width 161 height 21
click at [588, 148] on p at bounding box center [589, 153] width 17 height 18
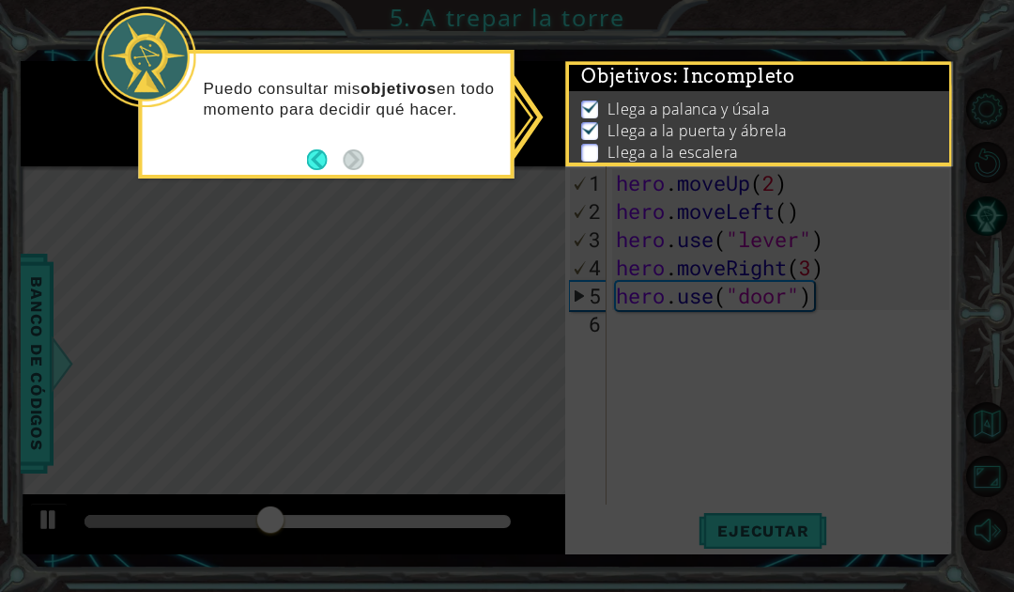
click at [594, 150] on p at bounding box center [589, 153] width 17 height 18
click at [325, 162] on button "Back" at bounding box center [325, 159] width 37 height 21
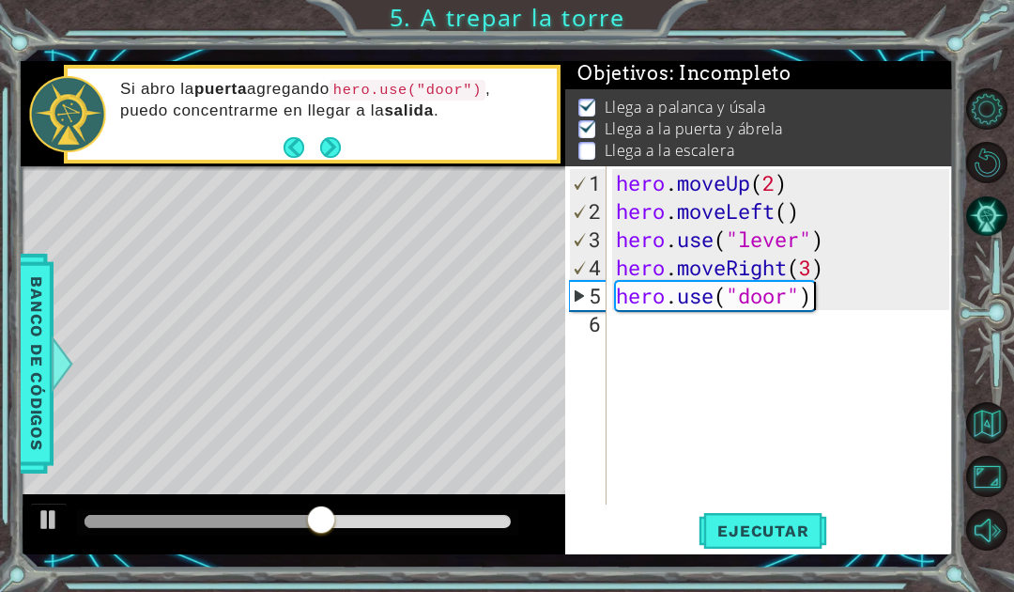
click at [338, 141] on button "Next" at bounding box center [330, 147] width 21 height 21
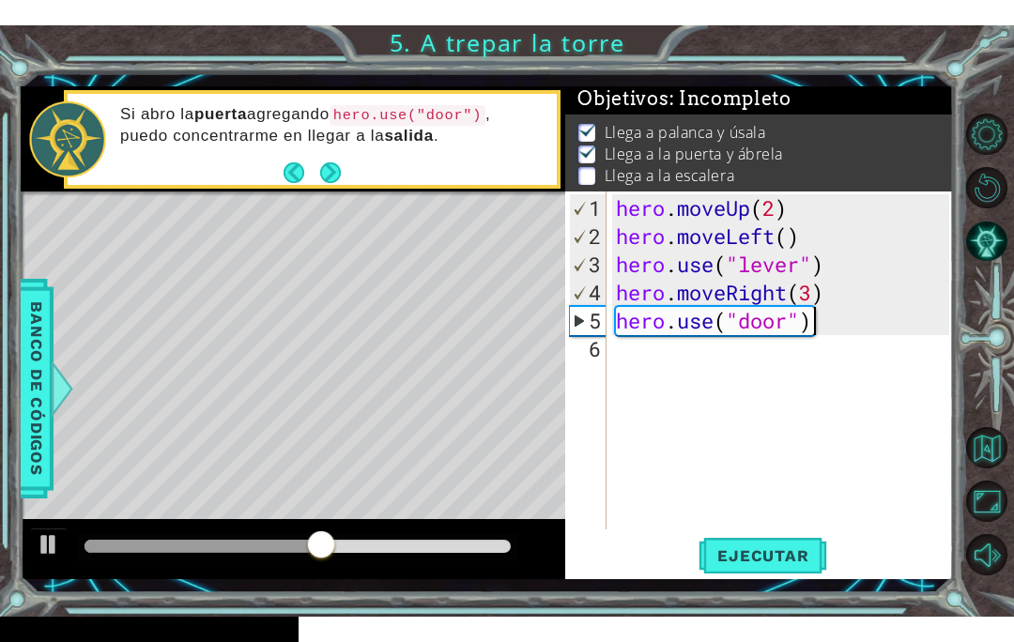
scroll to position [0, 0]
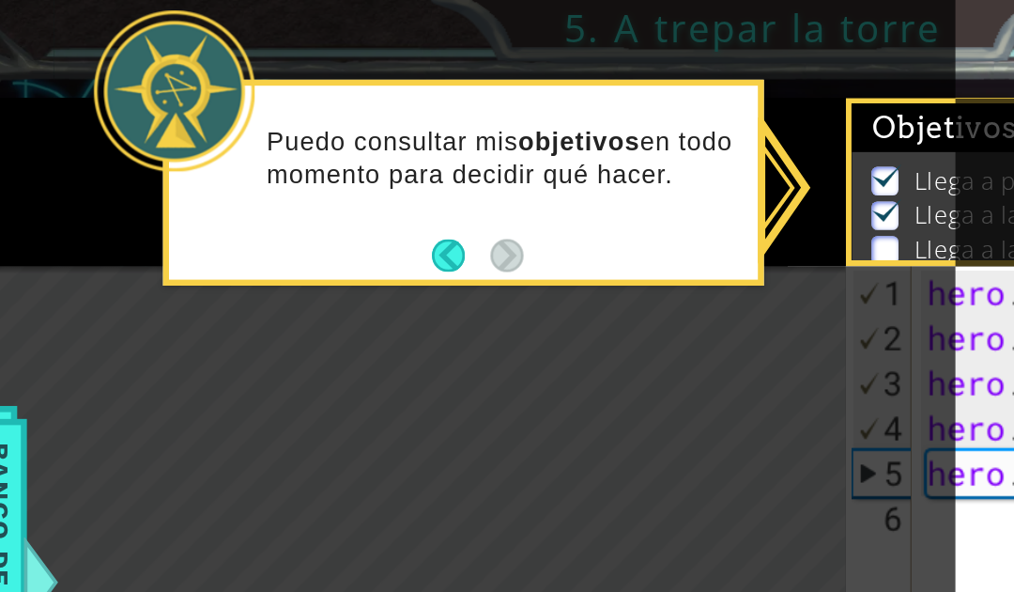
click at [266, 153] on div "Puedo consultar mis objetivos en todo momento para decidir qué hacer." at bounding box center [327, 108] width 368 height 95
click at [307, 157] on button "Back" at bounding box center [325, 159] width 37 height 21
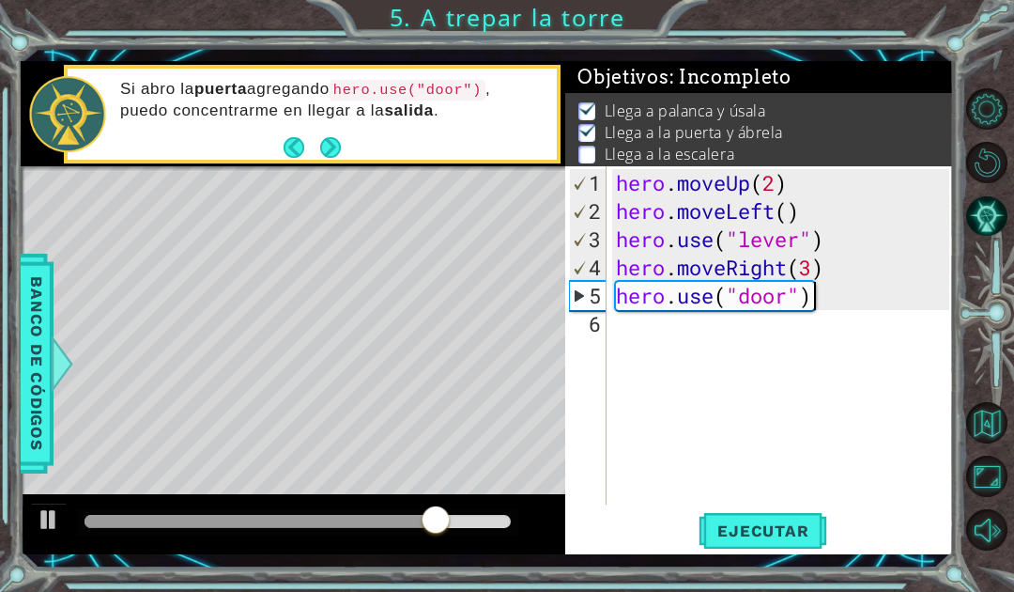
click at [337, 143] on button "Next" at bounding box center [330, 147] width 21 height 21
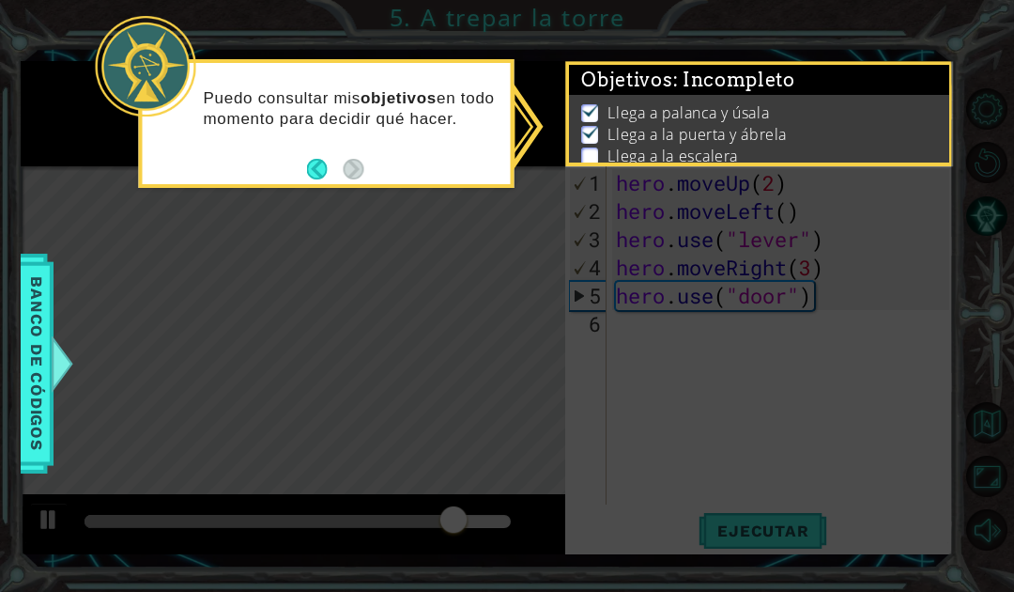
click at [771, 128] on p "Llega a la puerta y ábrela" at bounding box center [696, 134] width 178 height 21
click at [596, 138] on img at bounding box center [590, 131] width 19 height 15
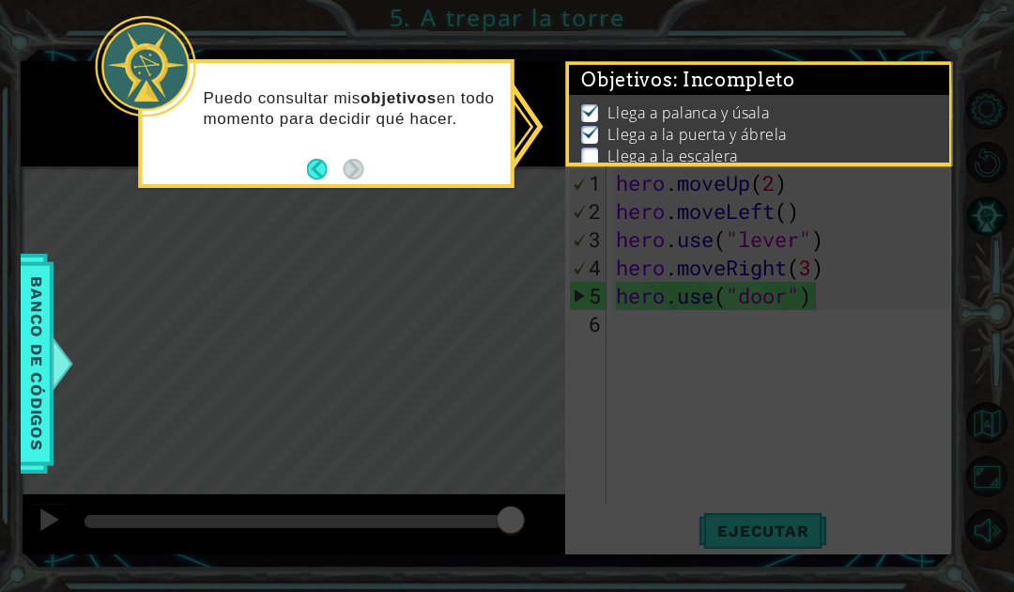
click at [48, 396] on span "Banco de códigos" at bounding box center [37, 364] width 30 height 194
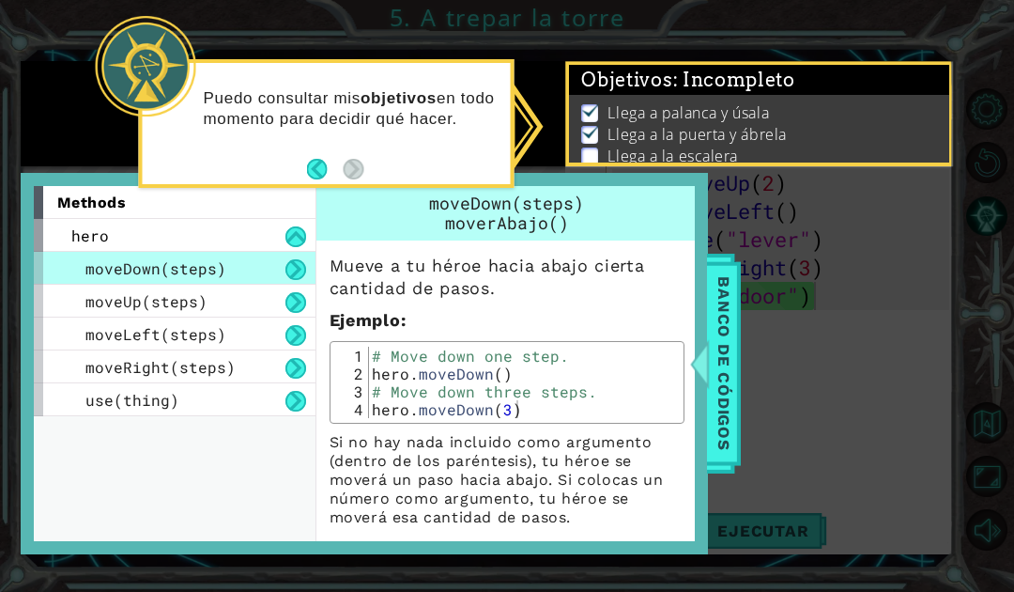
click at [188, 411] on div "use(thing)" at bounding box center [175, 399] width 282 height 33
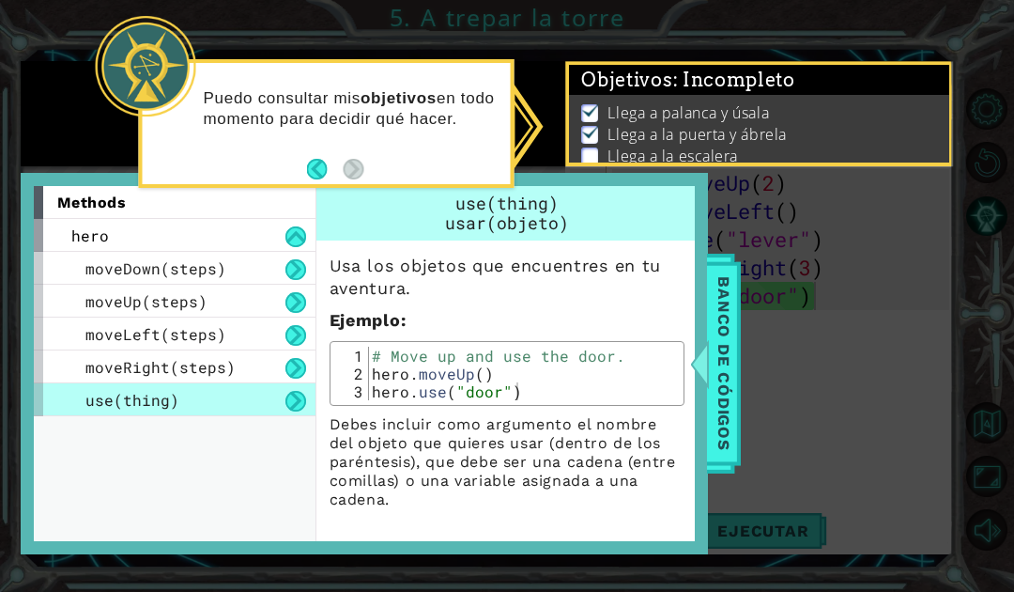
click at [728, 348] on span "Banco de códigos" at bounding box center [724, 364] width 30 height 194
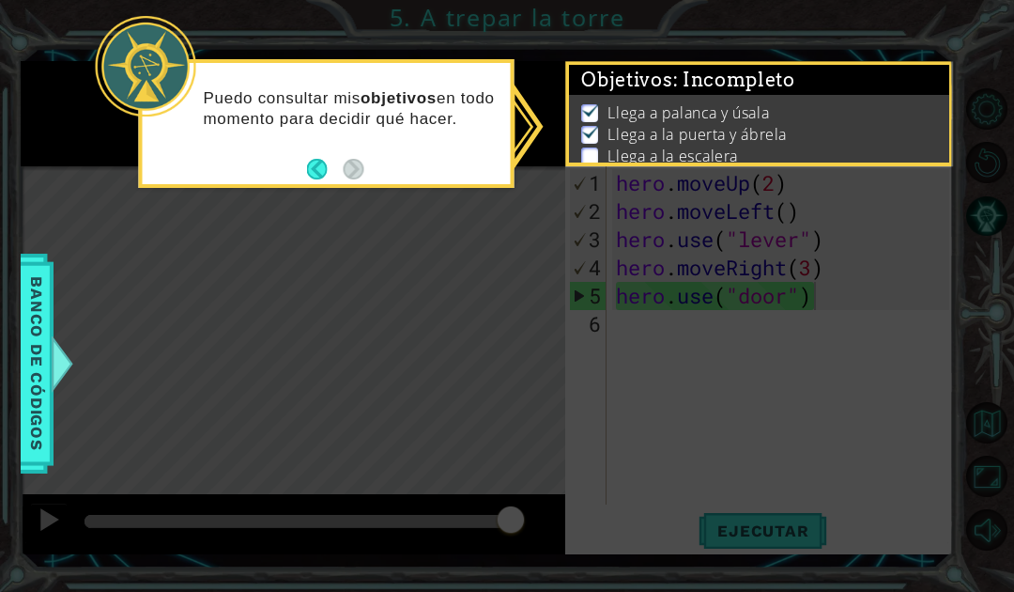
click at [761, 145] on span "Llega a la puerta y ábrela" at bounding box center [696, 135] width 178 height 22
click at [601, 153] on li "Llega a la escalera" at bounding box center [761, 157] width 361 height 22
click at [165, 64] on div at bounding box center [146, 66] width 100 height 100
click at [807, 130] on li "Llega a la puerta y ábrela" at bounding box center [761, 135] width 361 height 22
click at [833, 338] on icon at bounding box center [507, 296] width 1014 height 592
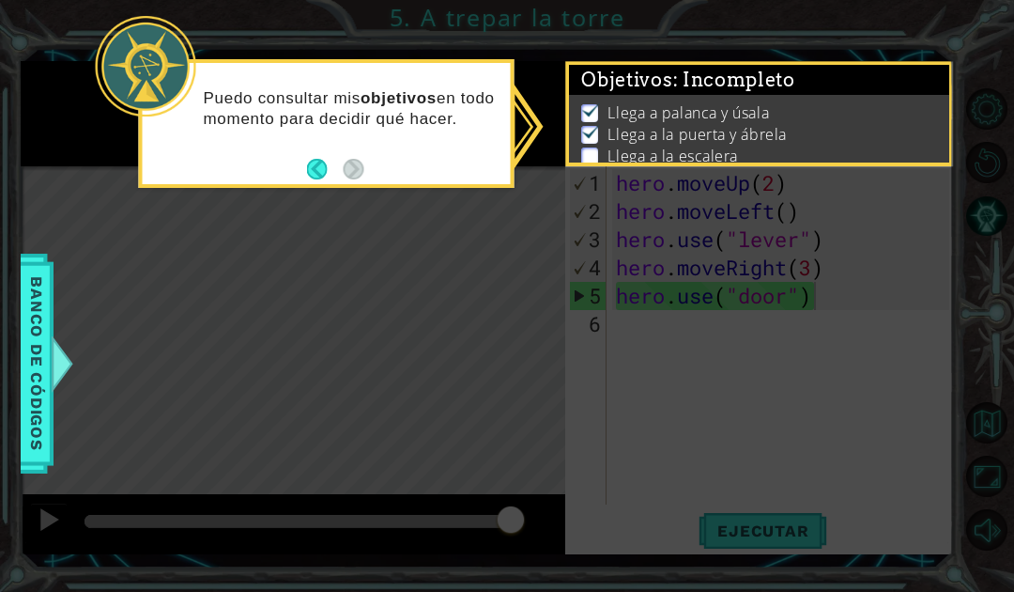
click at [148, 72] on div at bounding box center [146, 66] width 100 height 100
click at [314, 170] on button "Back" at bounding box center [325, 169] width 37 height 21
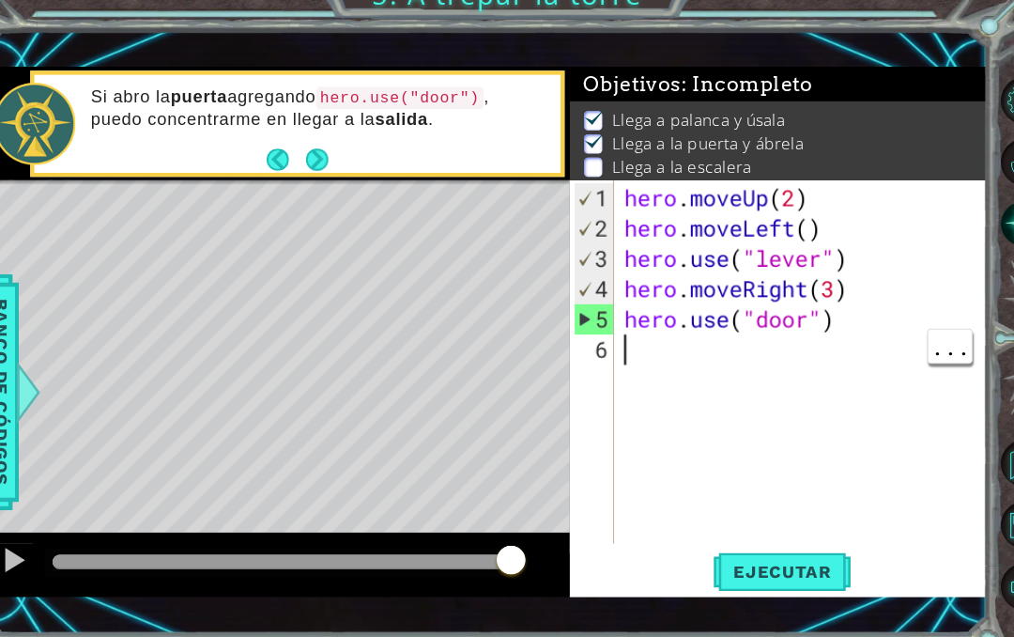
click at [612, 336] on div "hero . moveUp ( 2 ) hero . moveLeft ( ) hero . use ( "lever" ) hero . moveRight…" at bounding box center [785, 389] width 346 height 394
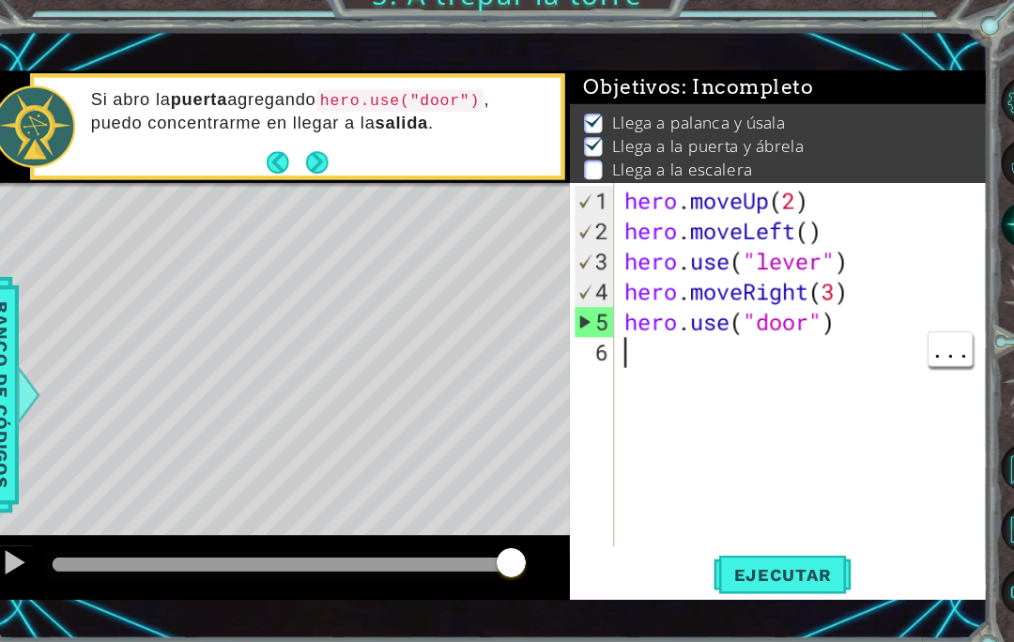
click at [612, 323] on div "hero . moveUp ( 2 ) hero . moveLeft ( ) hero . use ( "lever" ) hero . moveRight…" at bounding box center [785, 392] width 346 height 394
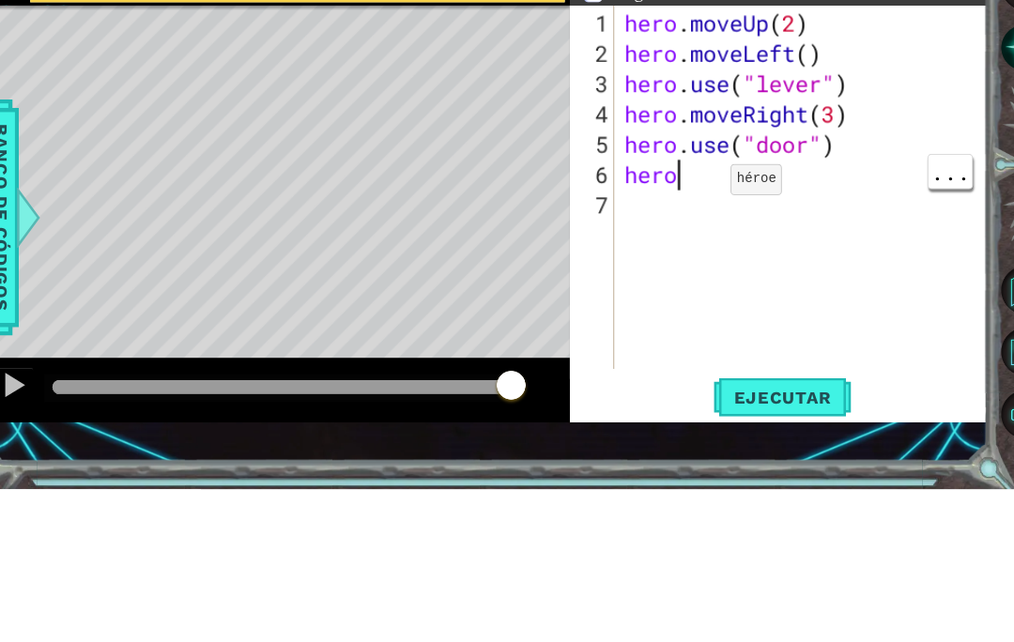
scroll to position [32, 84]
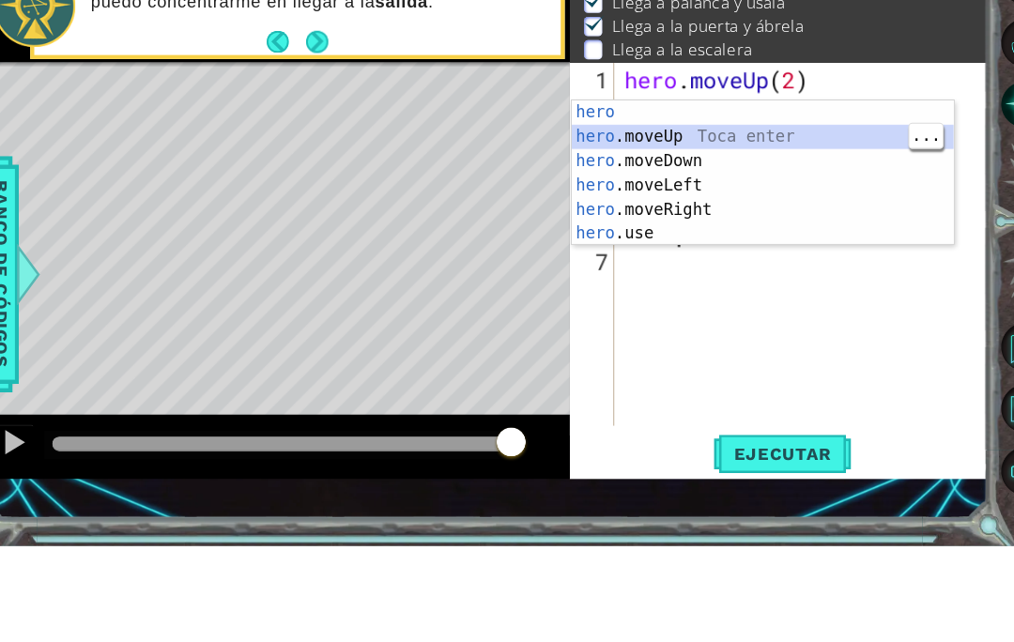
click at [756, 228] on div "hero Toca enter hero .moveUp Toca enter hero .moveDown Toca enter hero .moveLef…" at bounding box center [744, 318] width 355 height 180
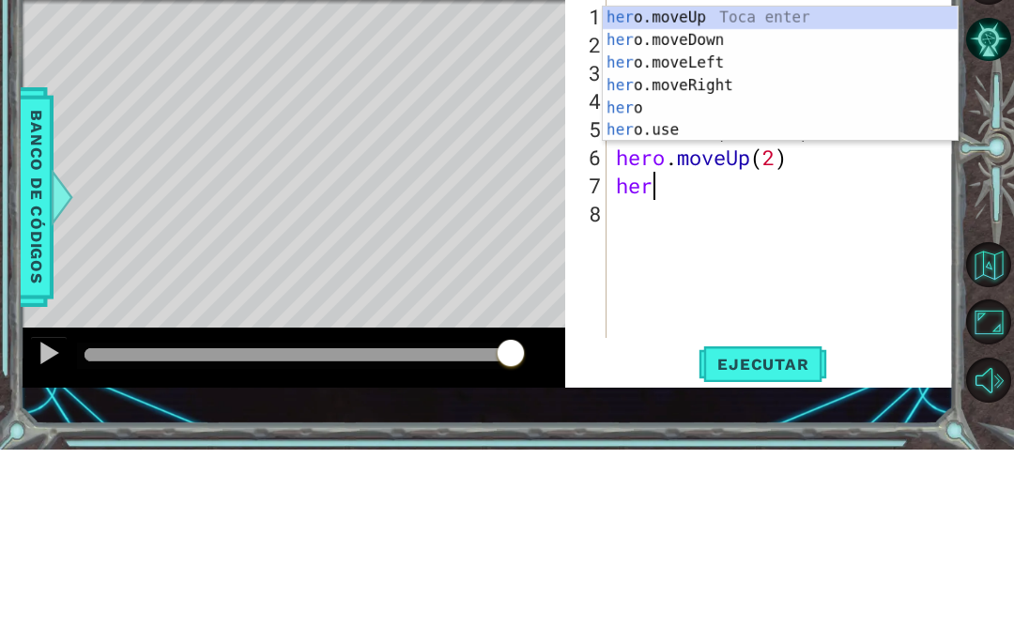
scroll to position [32, 70]
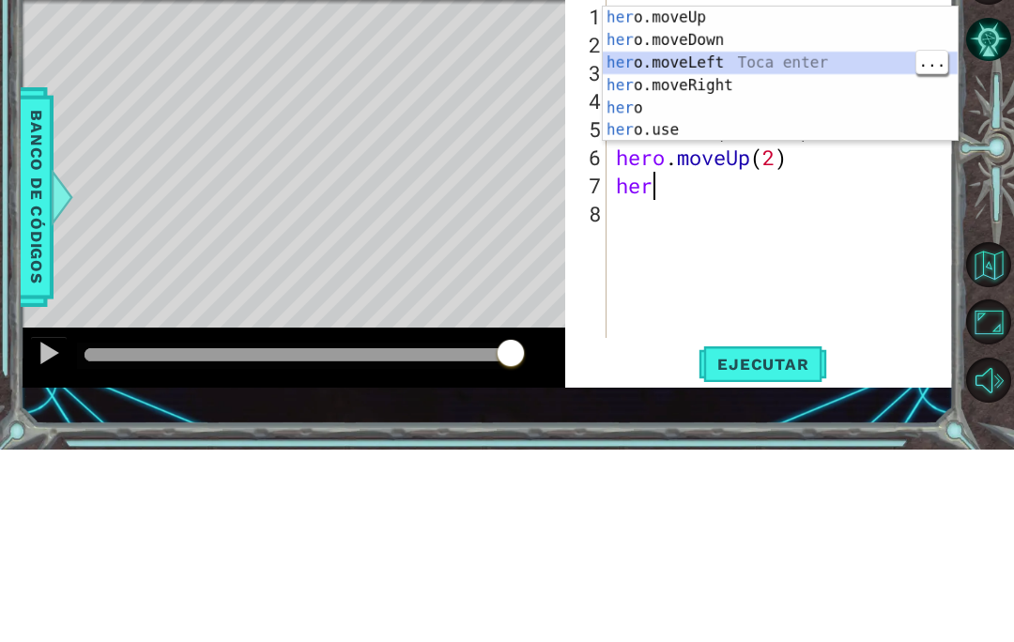
click at [773, 199] on div "her o.moveUp Toca enter her o.moveDown Toca enter her o.moveLeft [PERSON_NAME] …" at bounding box center [780, 289] width 355 height 180
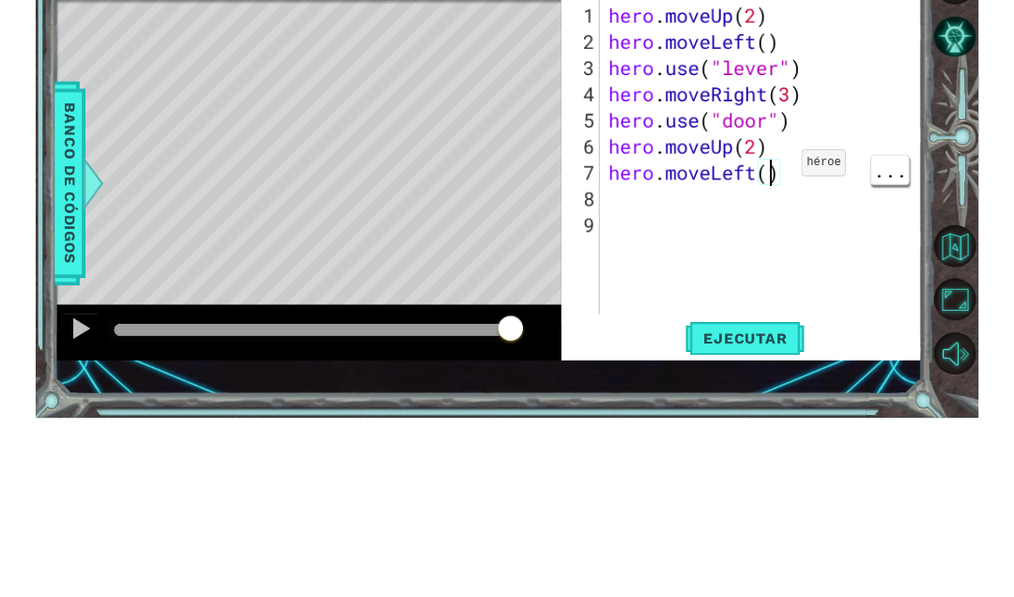
scroll to position [32, 46]
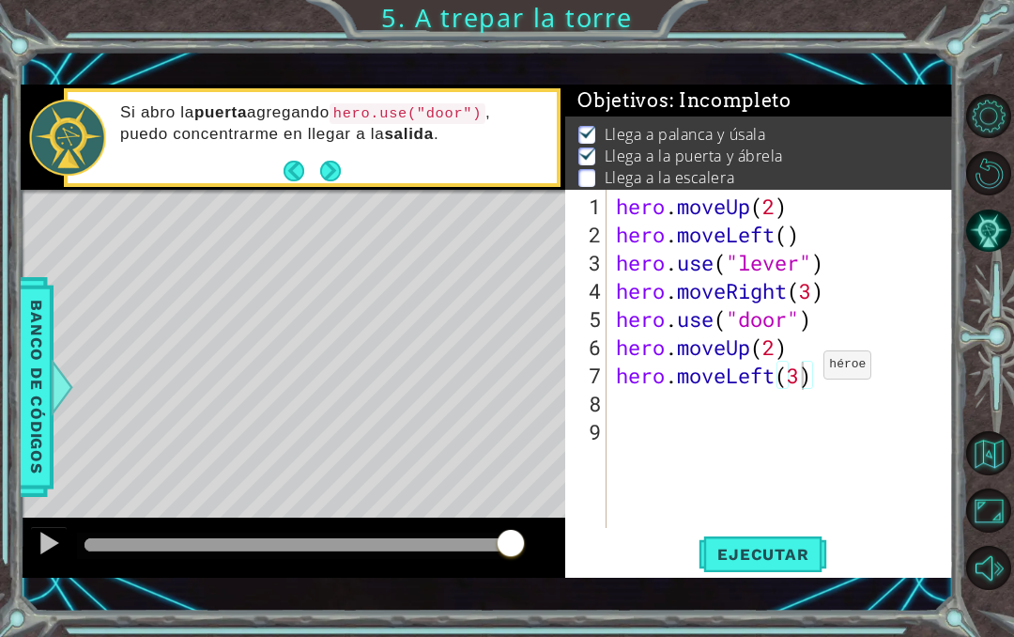
type textarea "abcde fg"
click at [773, 542] on button "Ejecutar" at bounding box center [763, 553] width 129 height 38
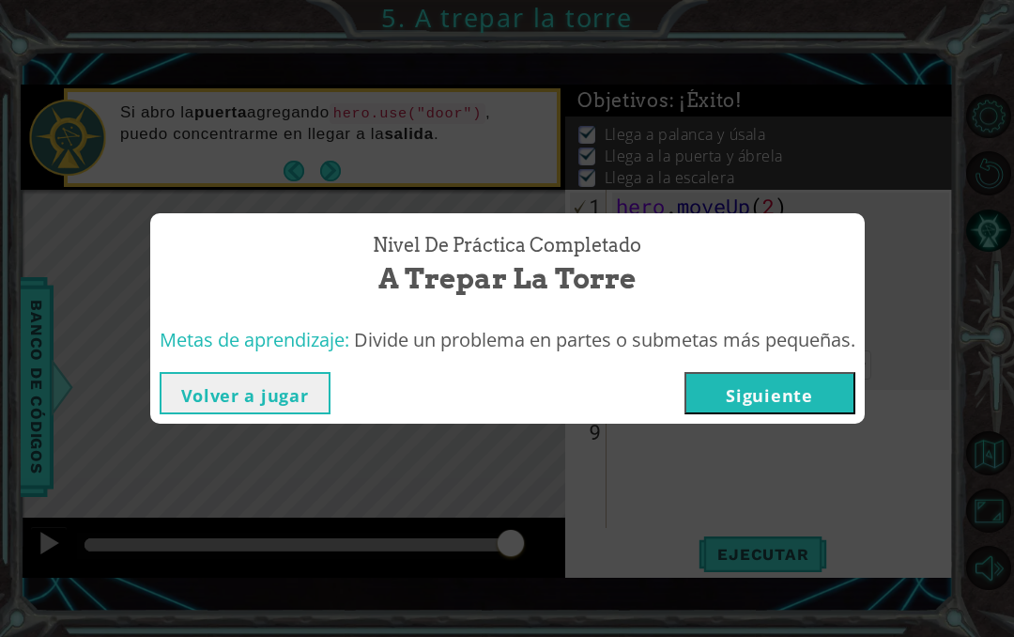
click at [799, 391] on button "Siguiente" at bounding box center [769, 393] width 171 height 42
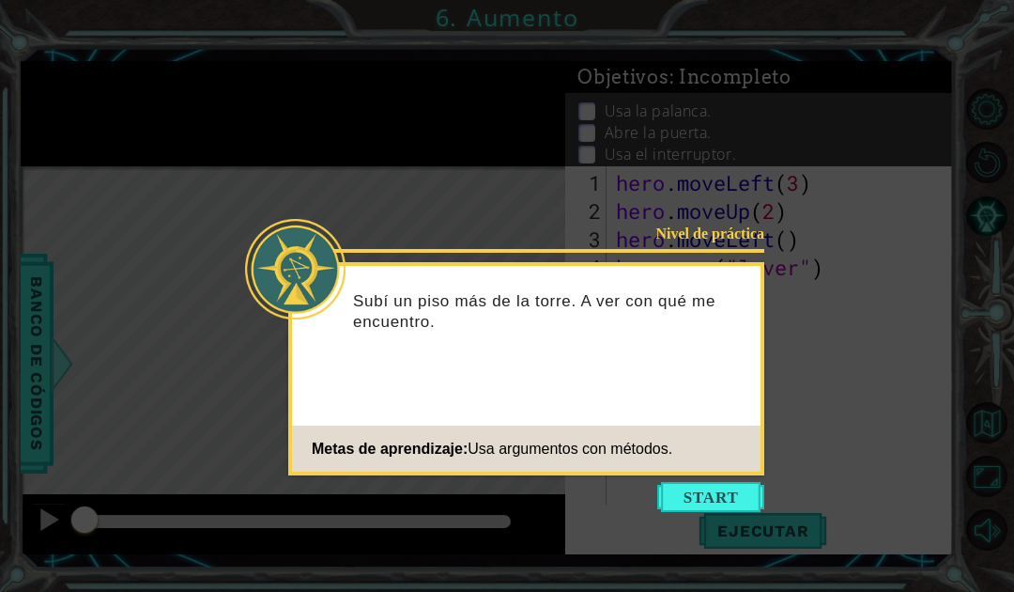
click at [711, 491] on button "Start" at bounding box center [710, 497] width 107 height 30
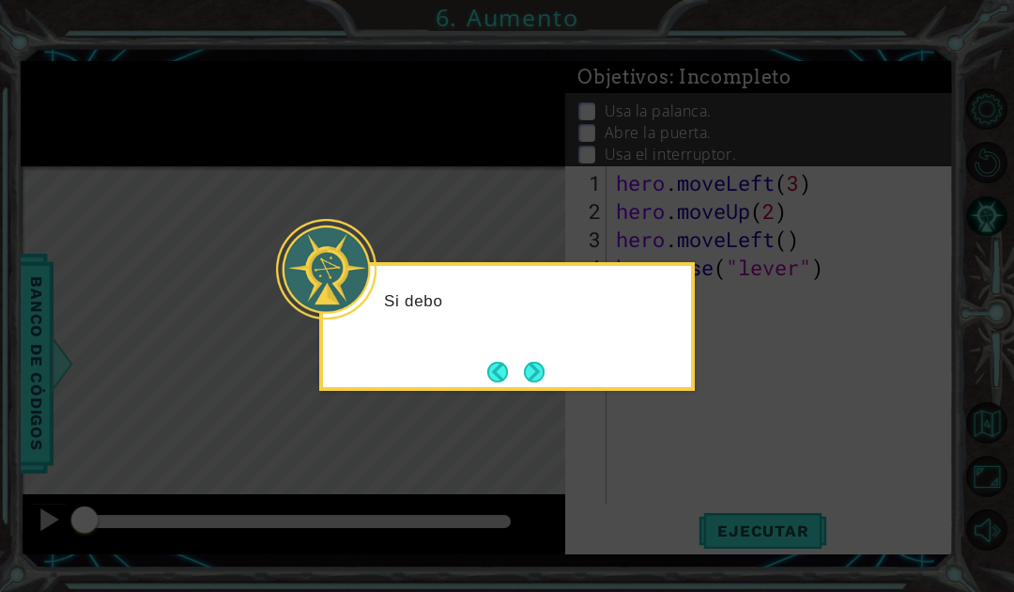
click at [545, 373] on button "Next" at bounding box center [534, 371] width 21 height 21
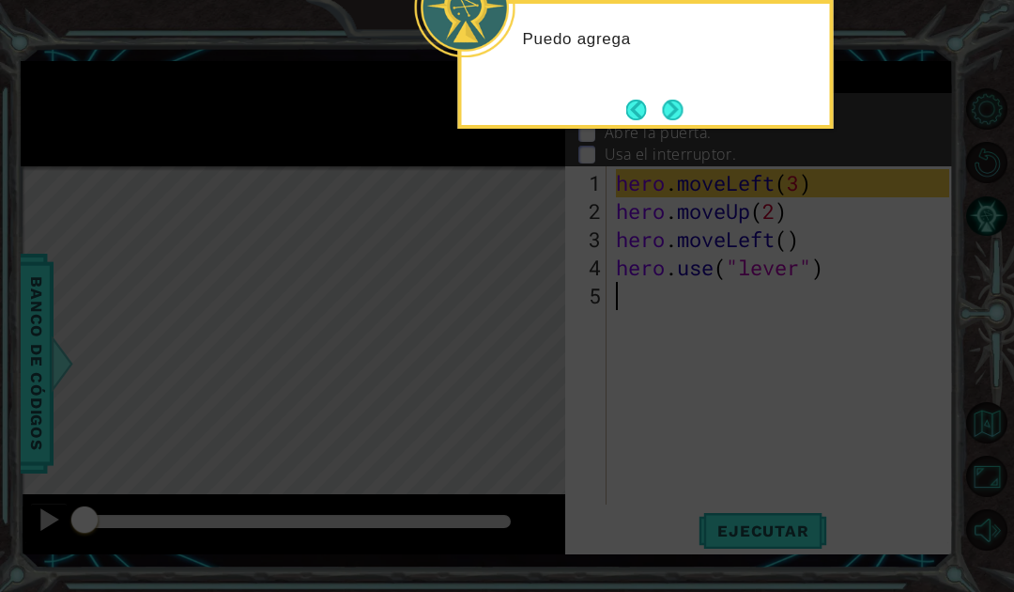
click at [684, 100] on button "Next" at bounding box center [673, 110] width 21 height 21
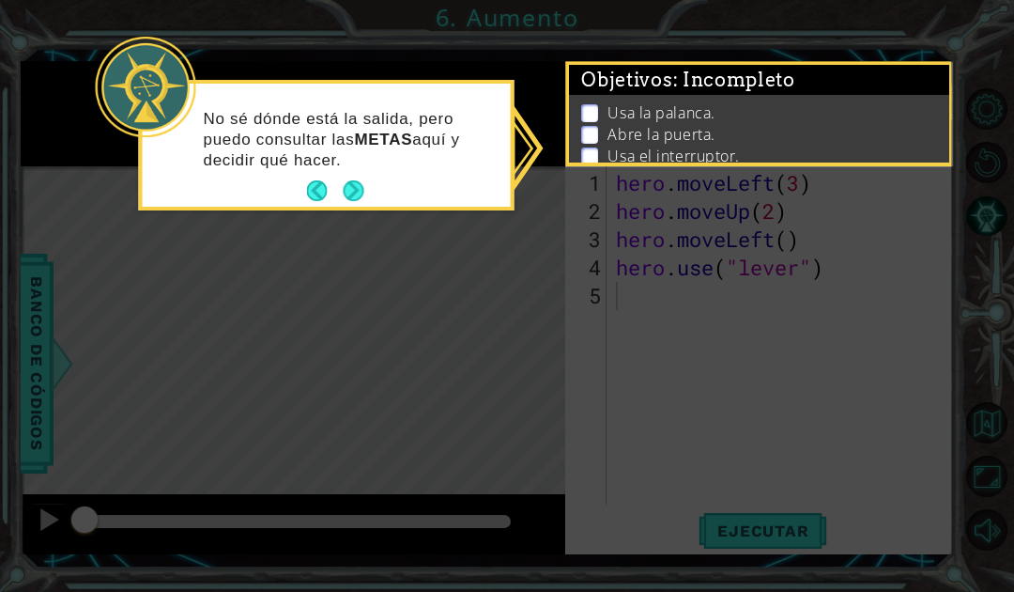
click at [355, 198] on button "Next" at bounding box center [354, 190] width 21 height 21
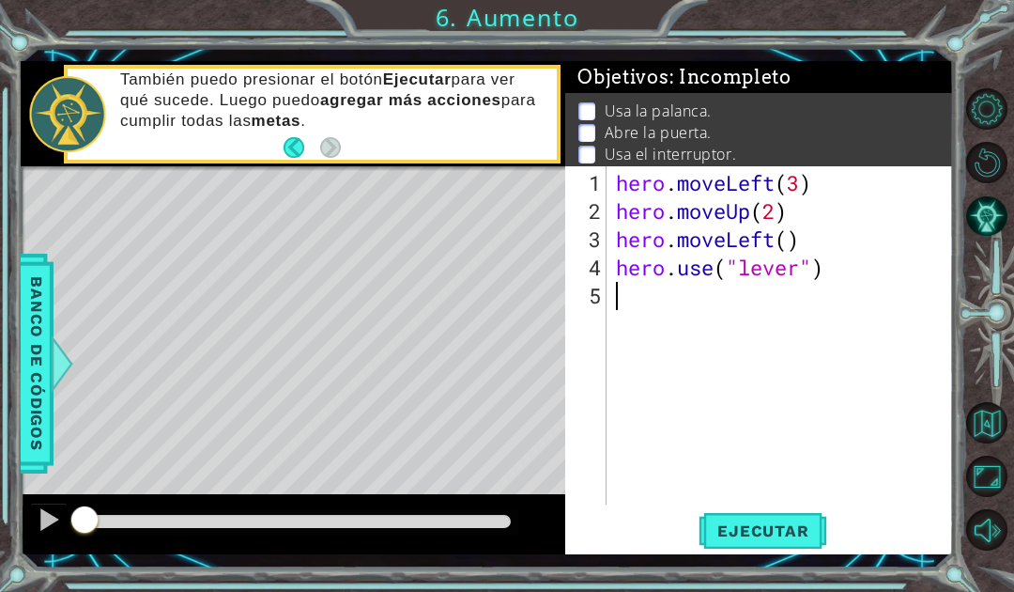
click at [761, 501] on div "hero . moveLeft ( 3 ) hero . moveUp ( 2 ) hero . moveLeft ( ) hero . use ( "lev…" at bounding box center [785, 366] width 346 height 394
click at [784, 533] on span "Ejecutar" at bounding box center [763, 530] width 129 height 19
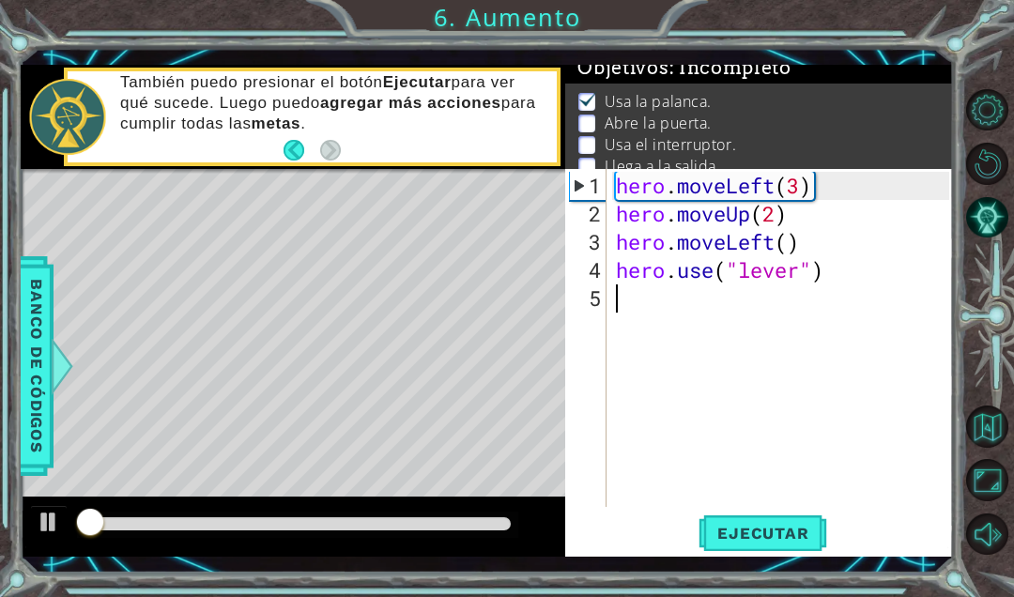
scroll to position [15, 0]
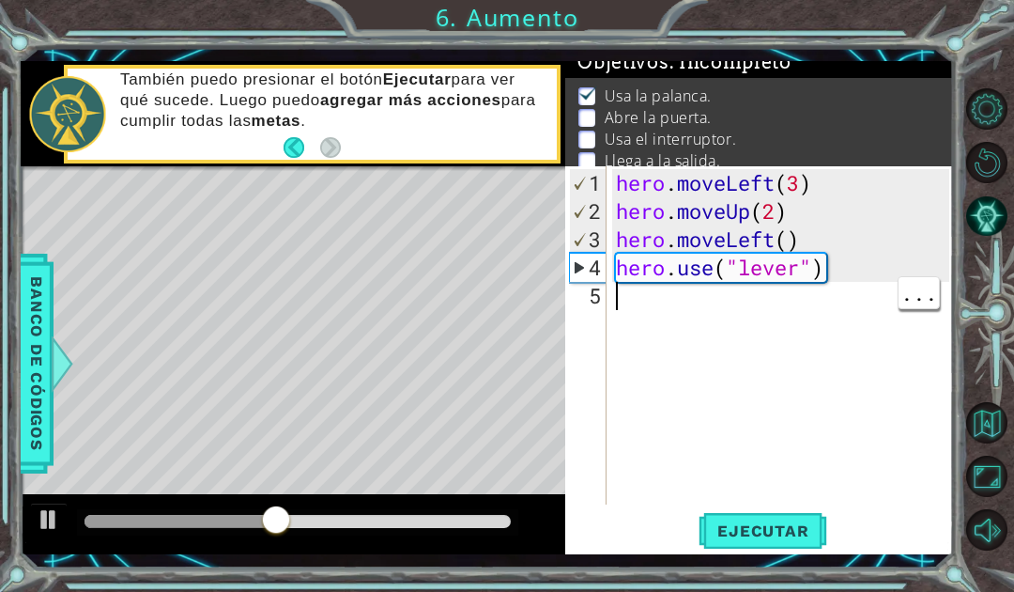
click at [633, 284] on div "hero . moveLeft ( 3 ) hero . moveUp ( 2 ) hero . moveLeft ( ) hero . use ( "lev…" at bounding box center [785, 366] width 346 height 394
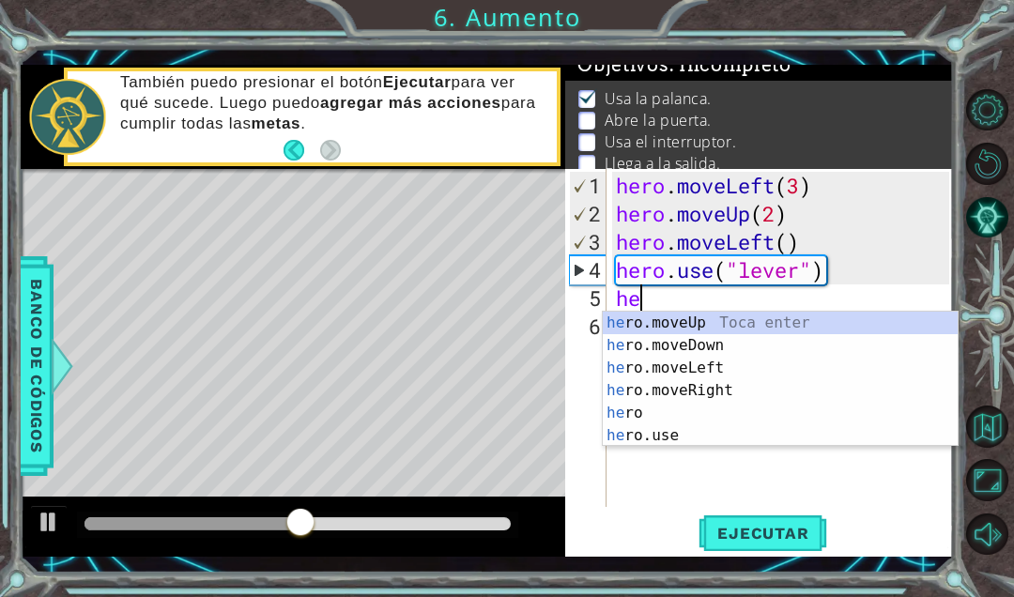
scroll to position [32, 58]
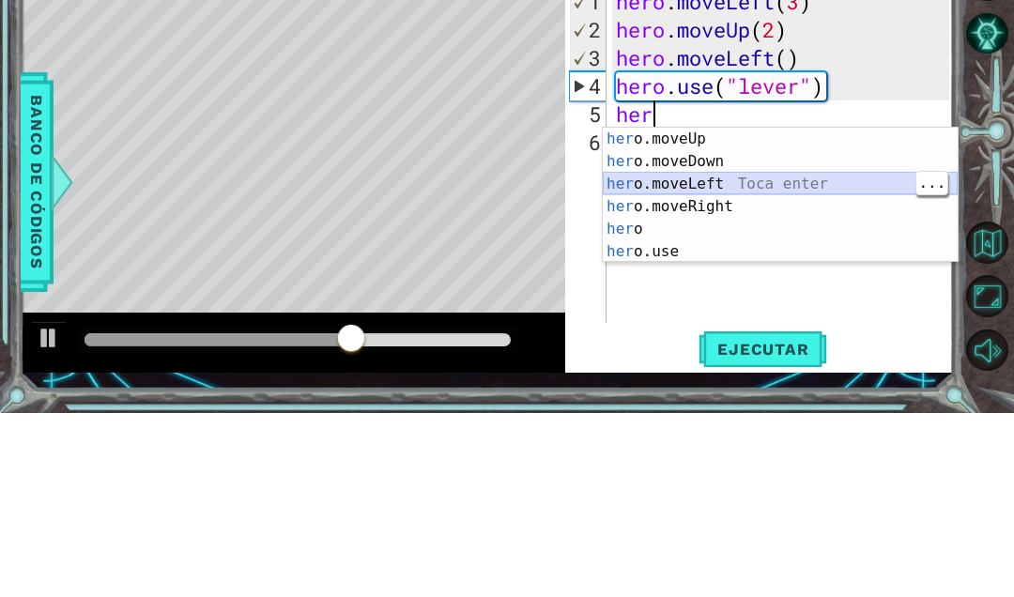
click at [798, 312] on div "her o.moveUp Toca enter her o.moveDown Toca enter her o.moveLeft [PERSON_NAME] …" at bounding box center [780, 402] width 355 height 180
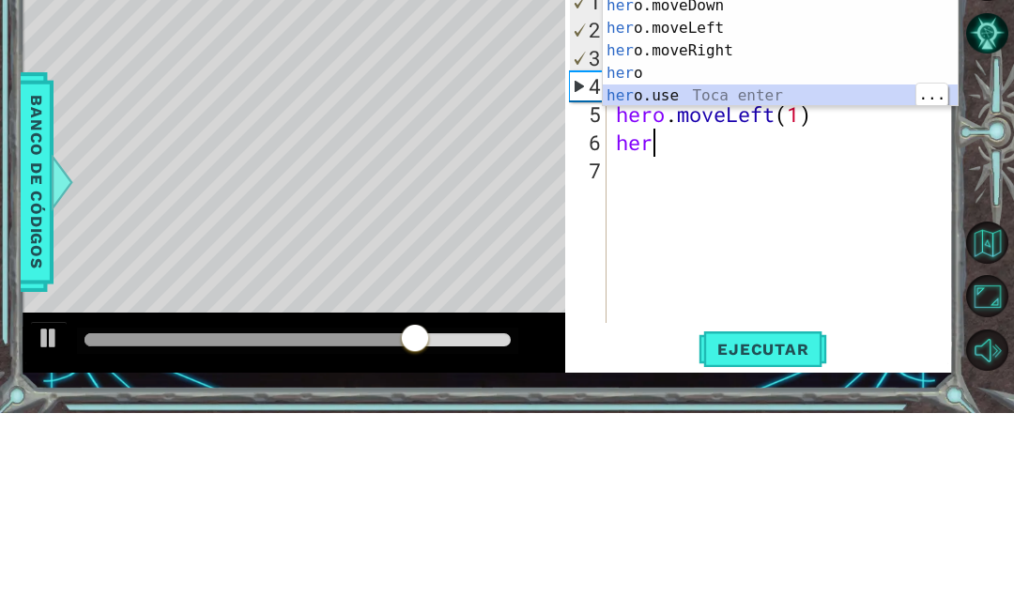
click at [740, 156] on div "her o.moveUp Toca enter her o.moveDown Toca enter her o.moveLeft [PERSON_NAME] …" at bounding box center [780, 246] width 355 height 180
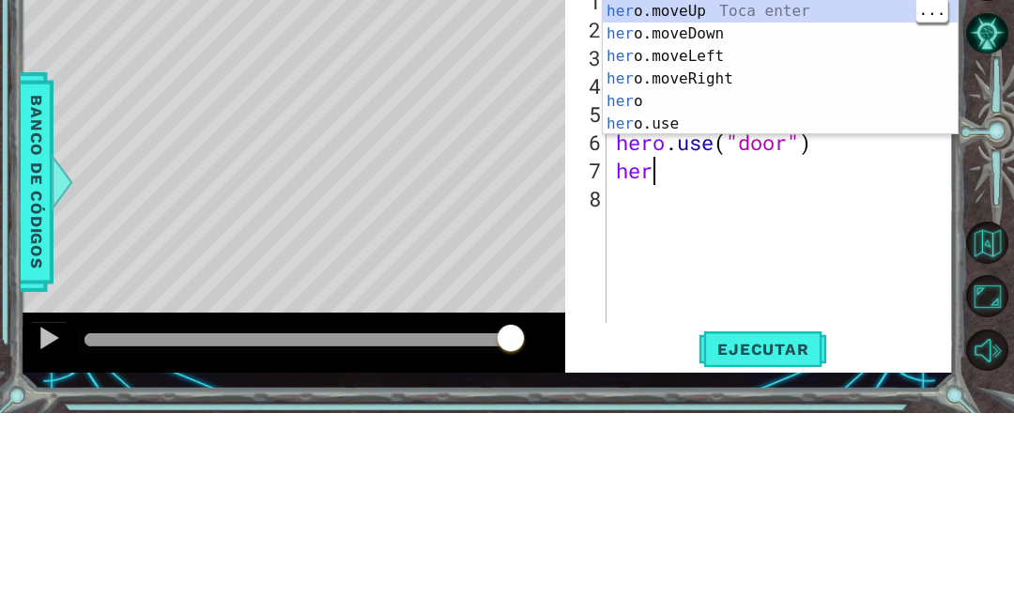
click at [776, 184] on div "her o.moveUp Toca enter her o.moveDown Toca enter her o.moveLeft [PERSON_NAME] …" at bounding box center [780, 274] width 355 height 180
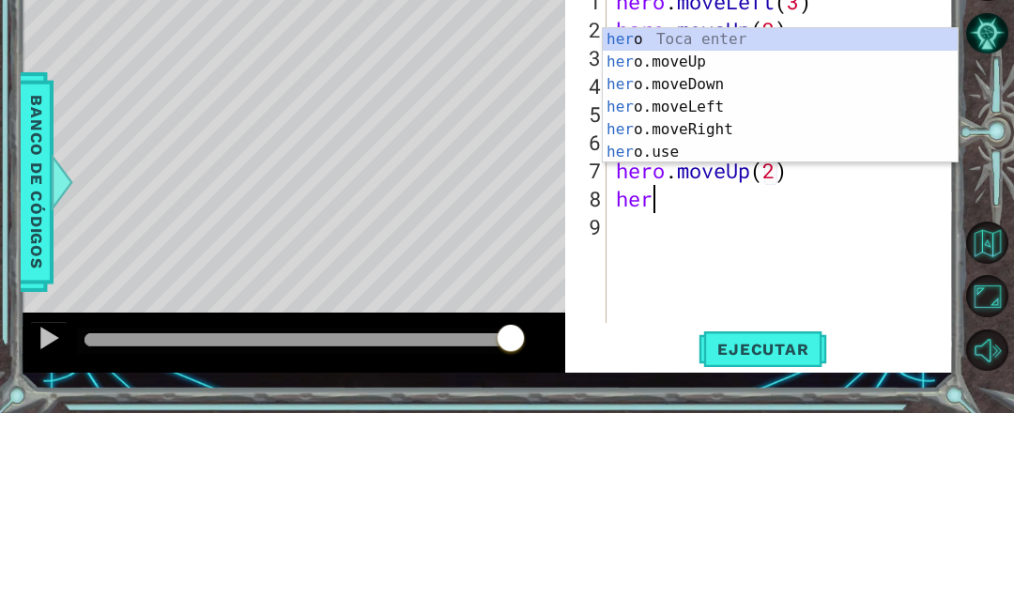
scroll to position [32, 84]
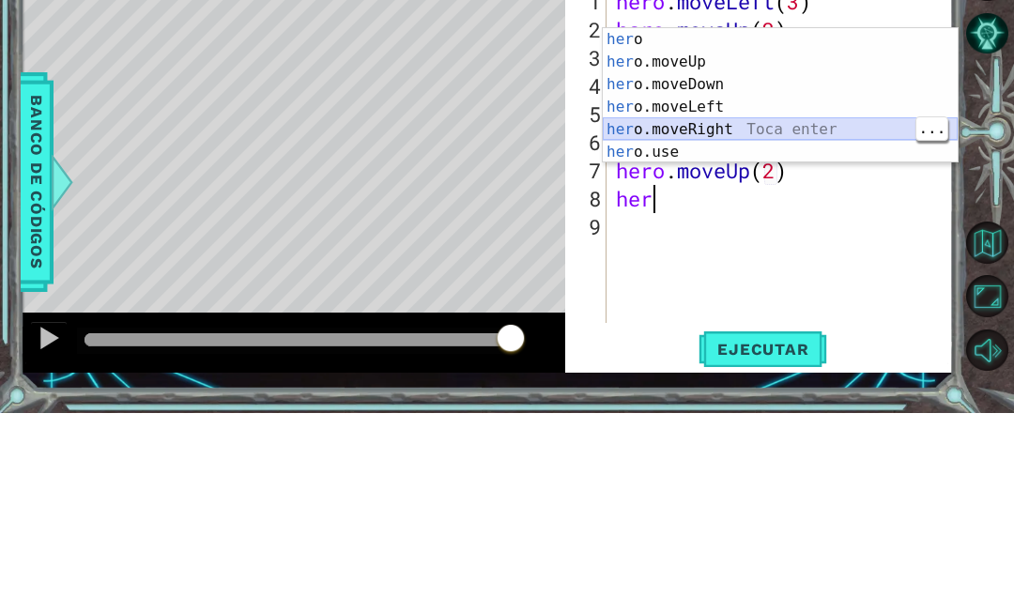
click at [782, 212] on div "her o Toca enter her o.moveUp Toca enter her o.moveDown Toca enter her o.moveLe…" at bounding box center [780, 302] width 355 height 180
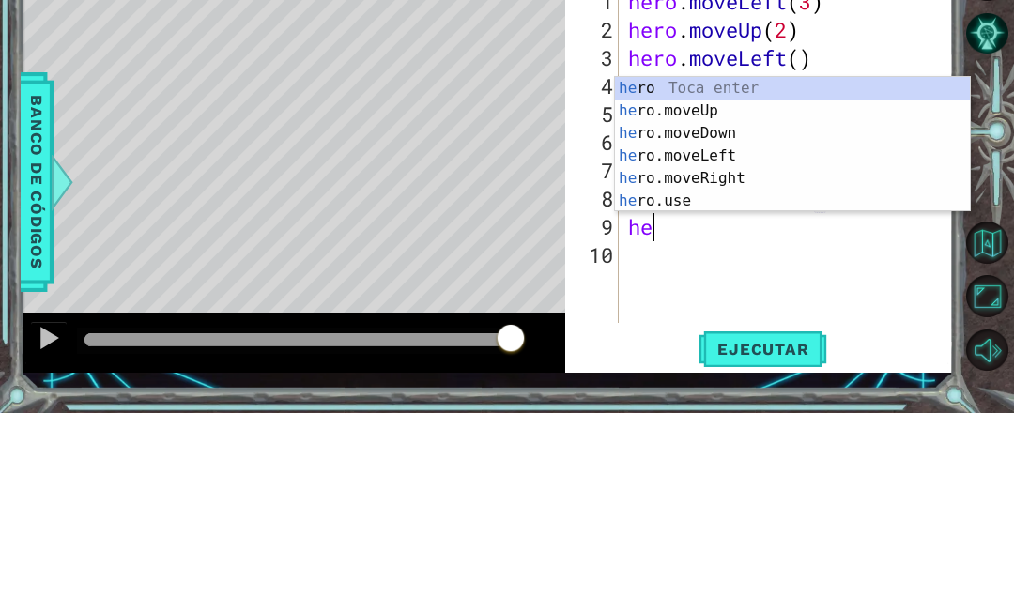
scroll to position [32, 70]
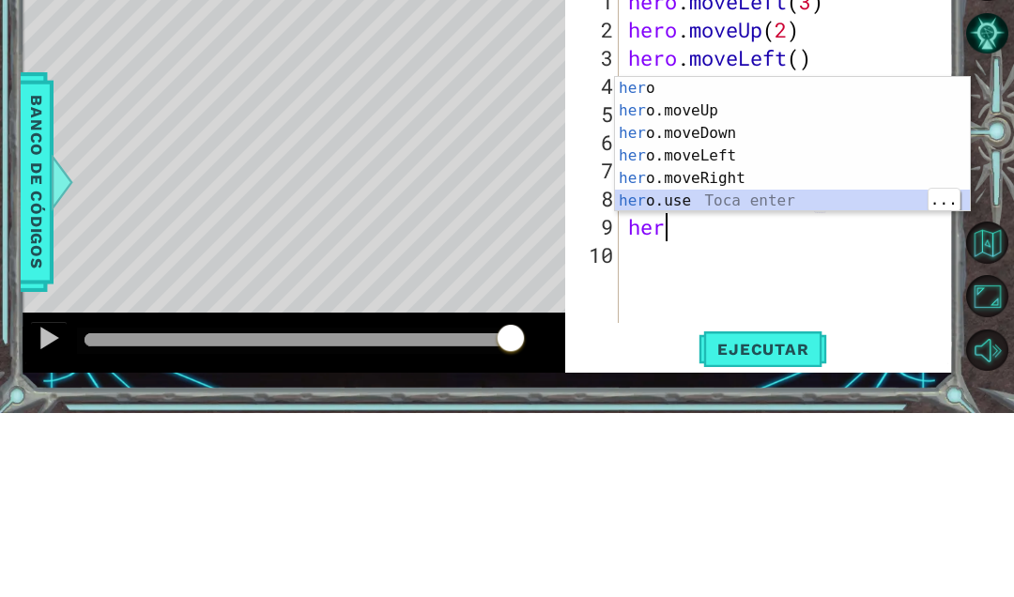
click at [825, 261] on div "her o Toca enter her o.moveUp Toca enter her o.moveDown Toca enter her o.moveLe…" at bounding box center [792, 351] width 355 height 180
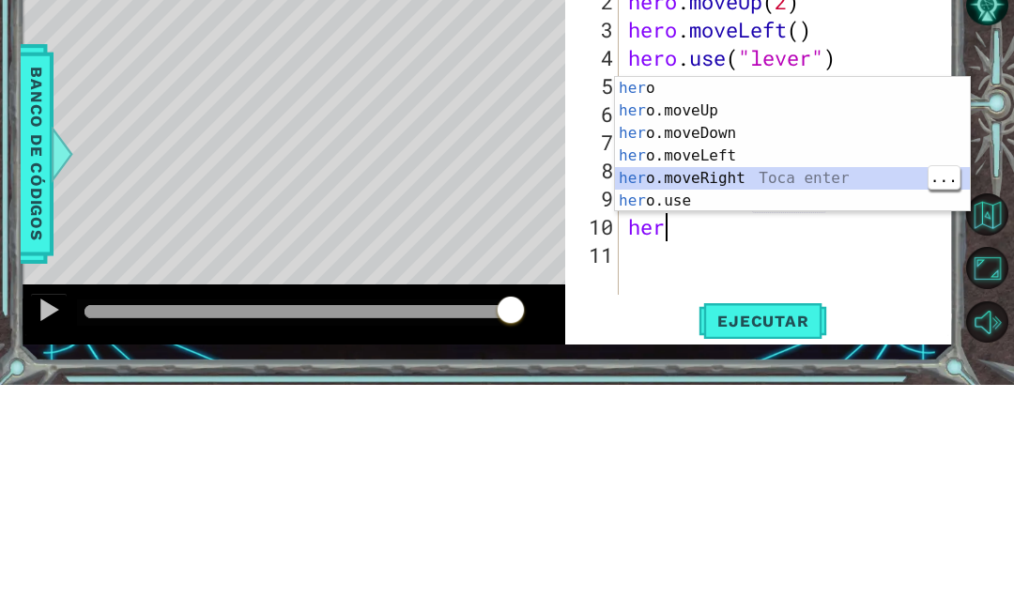
click at [767, 289] on div "her o Toca enter her o.moveUp Toca enter her o.moveDown Toca enter her o.moveLe…" at bounding box center [792, 379] width 355 height 180
type textarea "abcde fg"
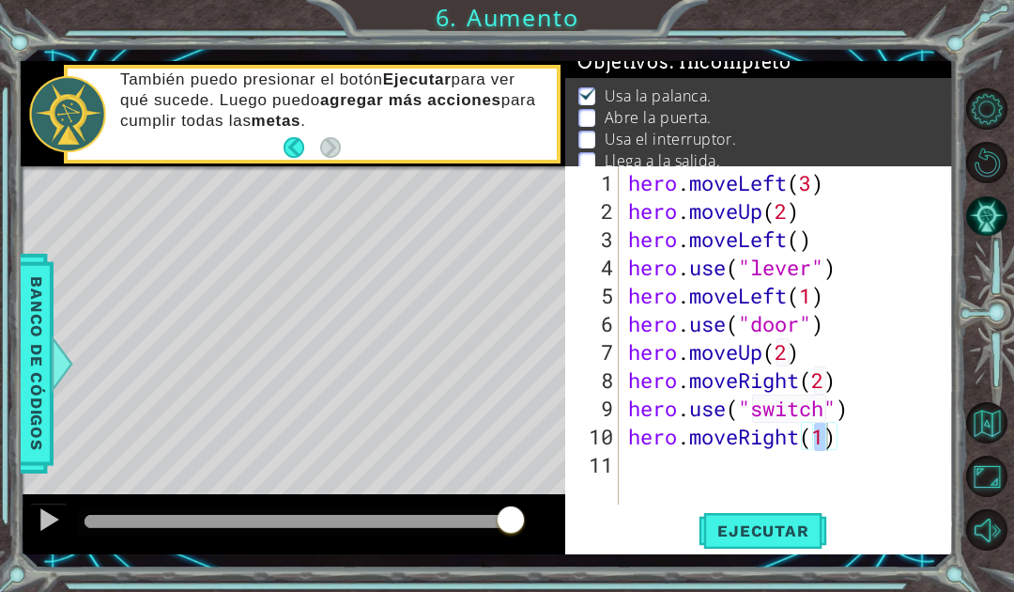
click at [800, 526] on span "Ejecutar" at bounding box center [763, 530] width 129 height 19
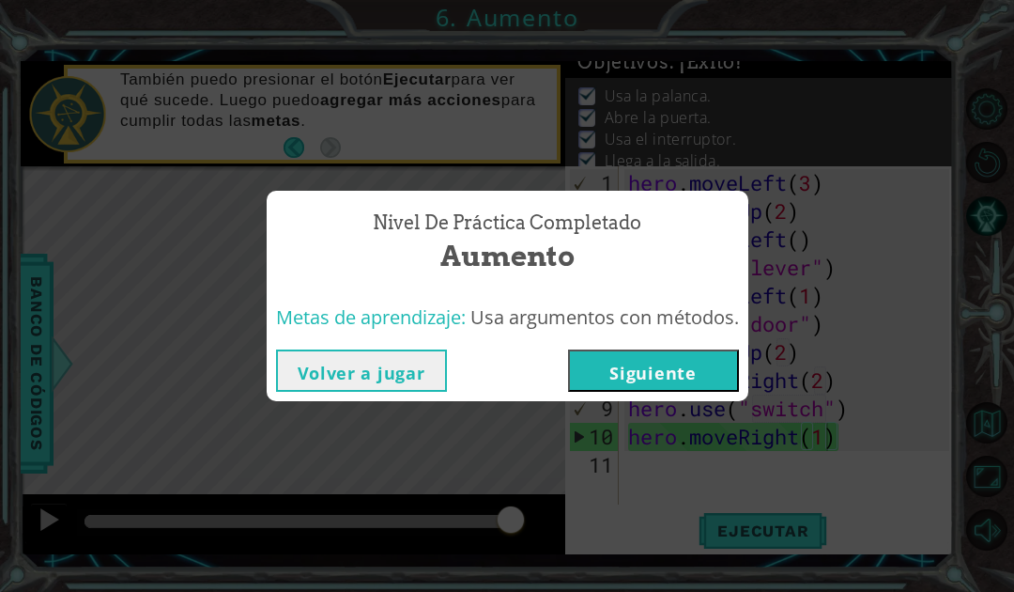
click at [698, 362] on button "Siguiente" at bounding box center [653, 370] width 171 height 42
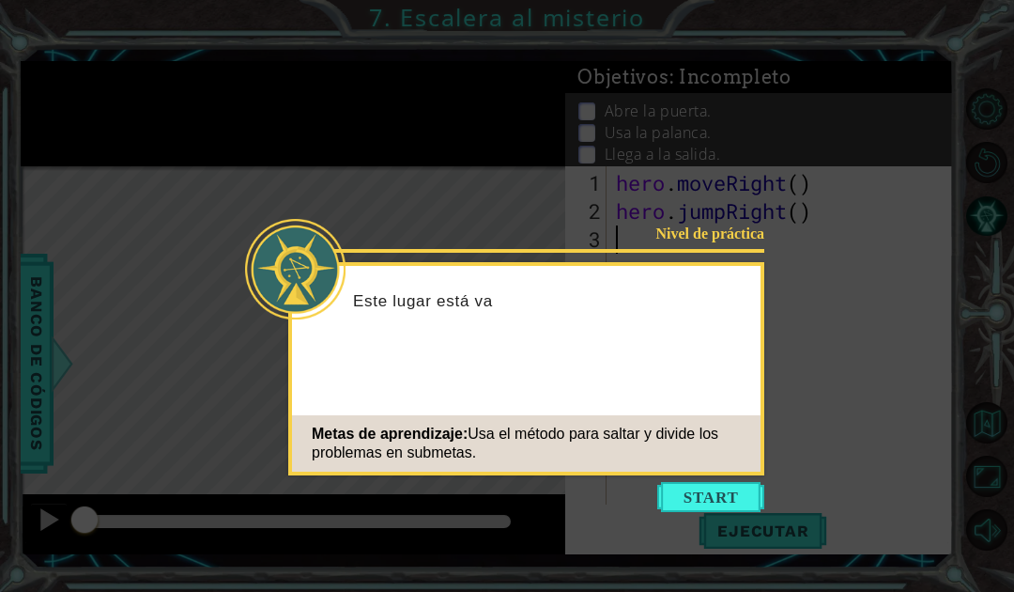
click at [730, 486] on button "Start" at bounding box center [710, 497] width 107 height 30
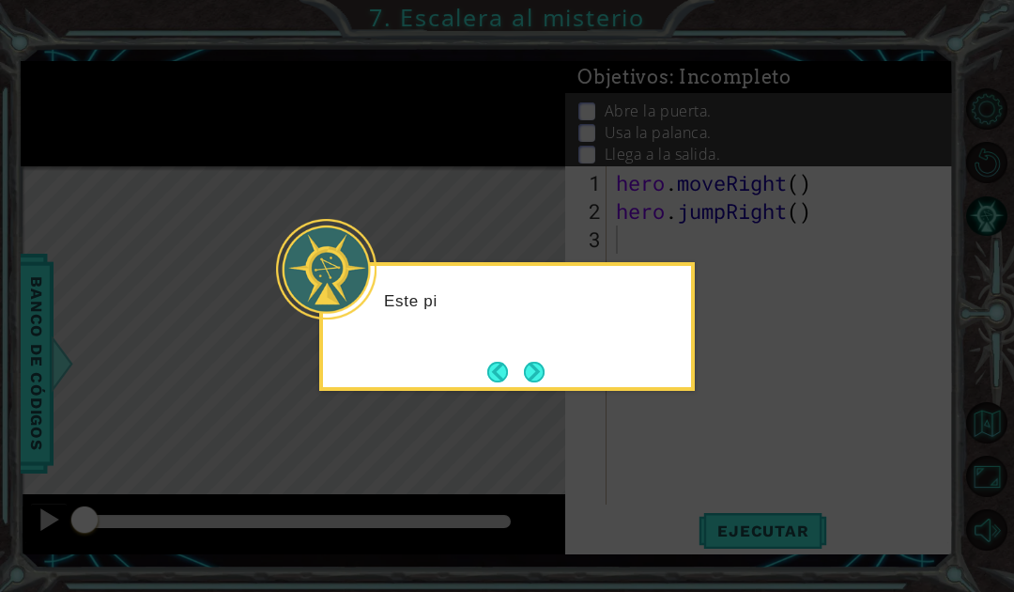
click at [764, 420] on icon at bounding box center [507, 296] width 1014 height 592
